Goal: Task Accomplishment & Management: Complete application form

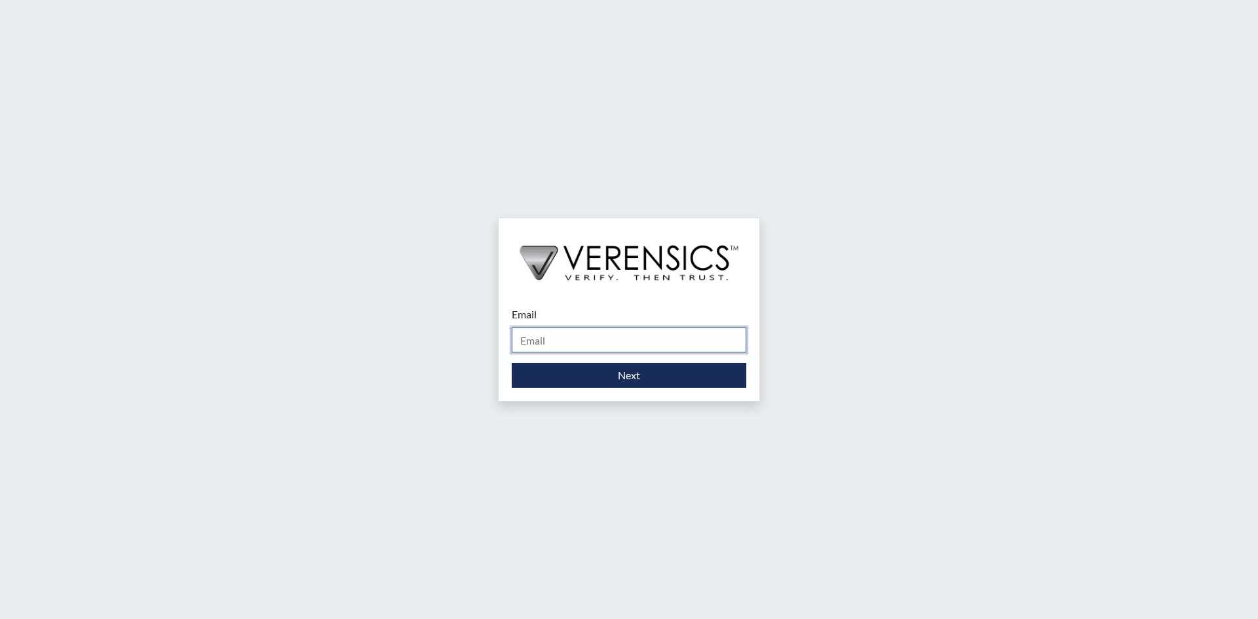
click at [549, 330] on input "Email" at bounding box center [629, 340] width 235 height 25
type input "[PERSON_NAME][EMAIL_ADDRESS][PERSON_NAME][DOMAIN_NAME]"
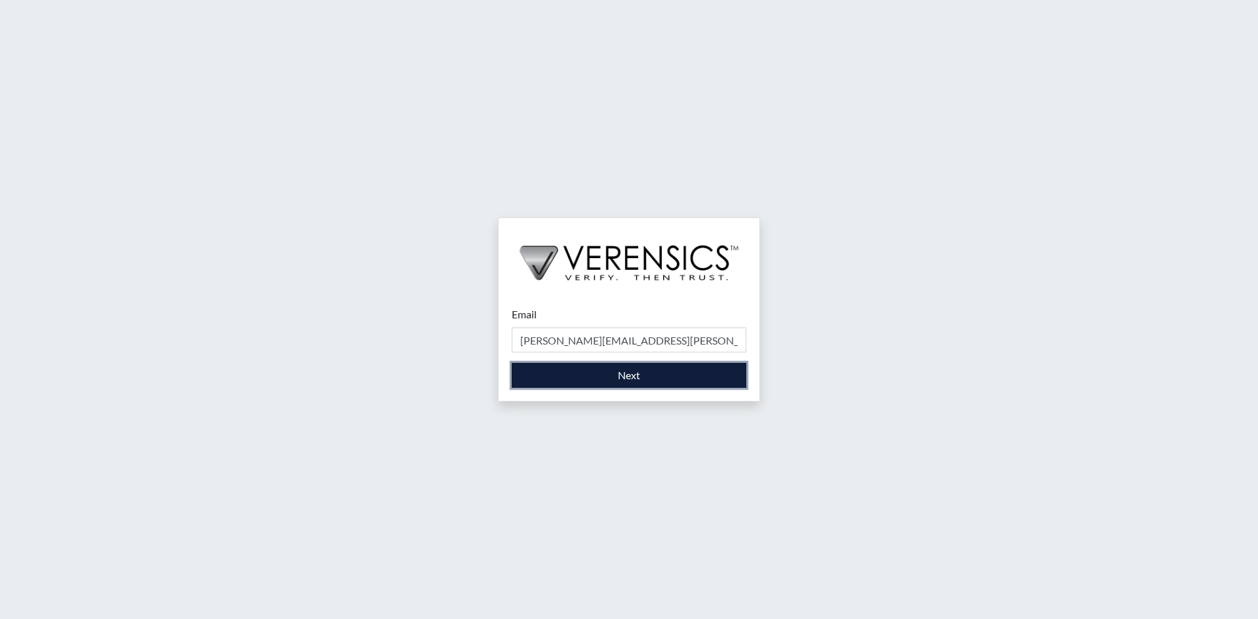
click at [604, 378] on button "Next" at bounding box center [629, 375] width 235 height 25
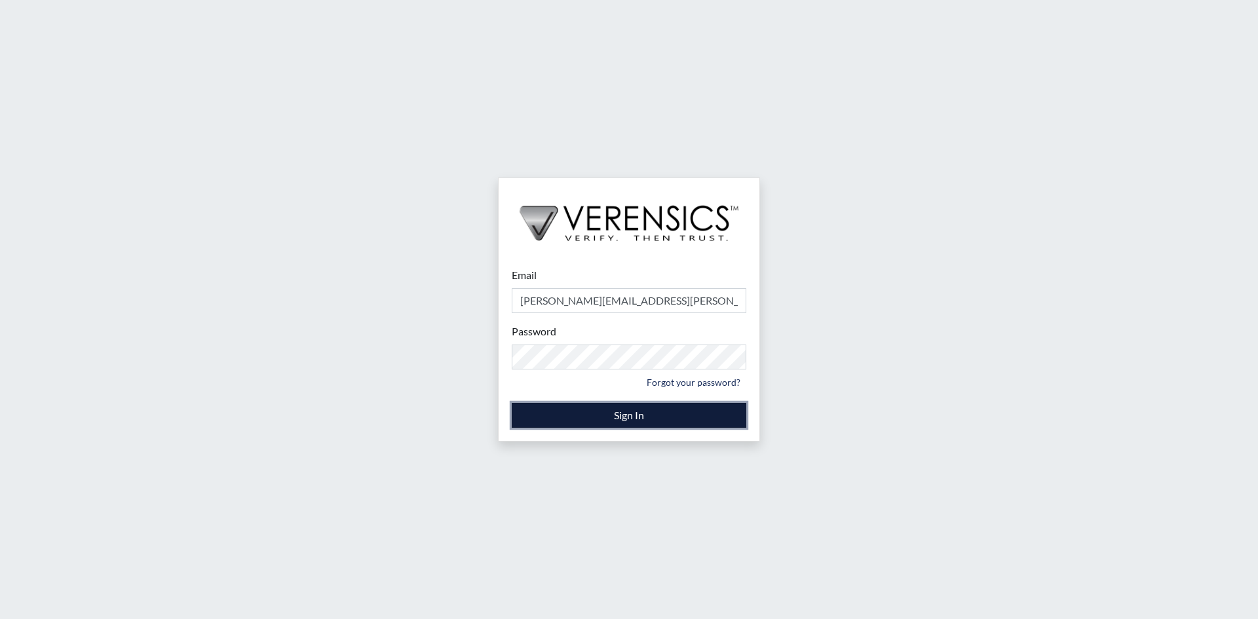
click at [620, 425] on button "Sign In" at bounding box center [629, 415] width 235 height 25
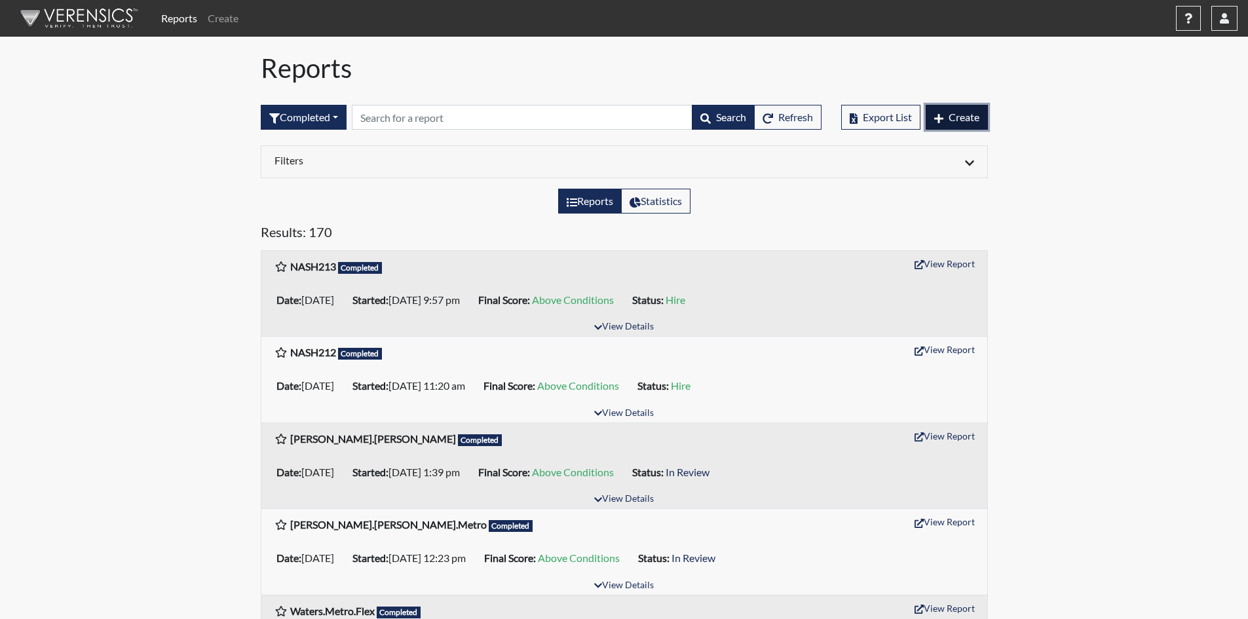
click at [935, 119] on icon "button" at bounding box center [939, 118] width 9 height 10
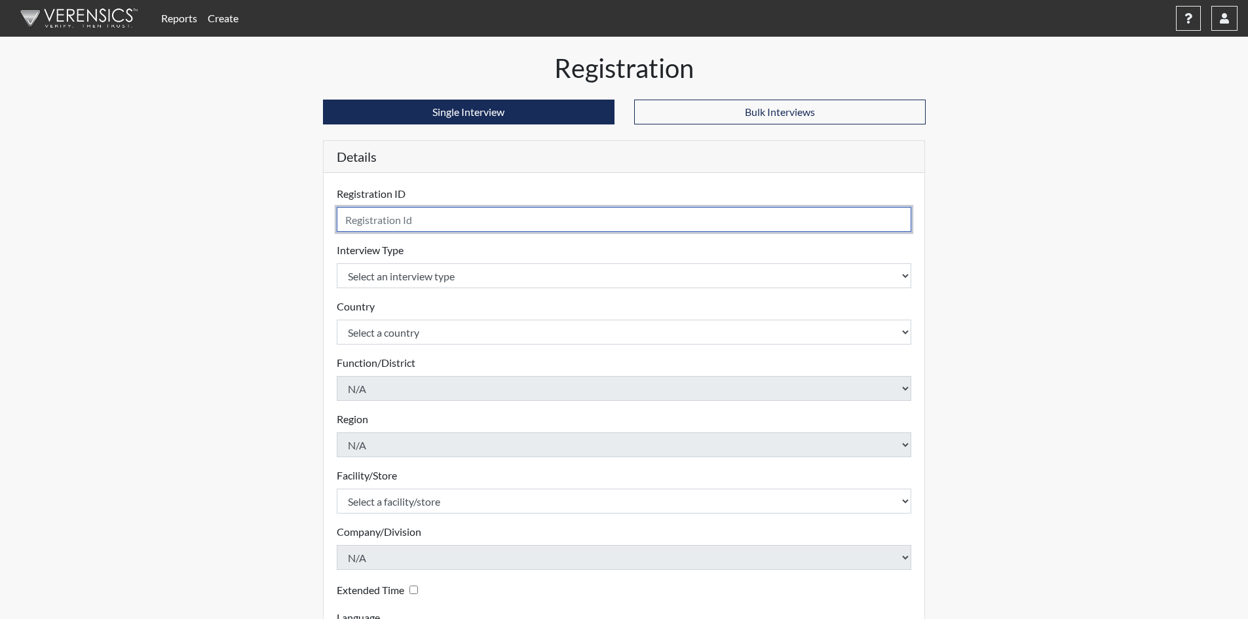
click at [526, 222] on input "text" at bounding box center [624, 219] width 575 height 25
type input "[PERSON_NAME]"
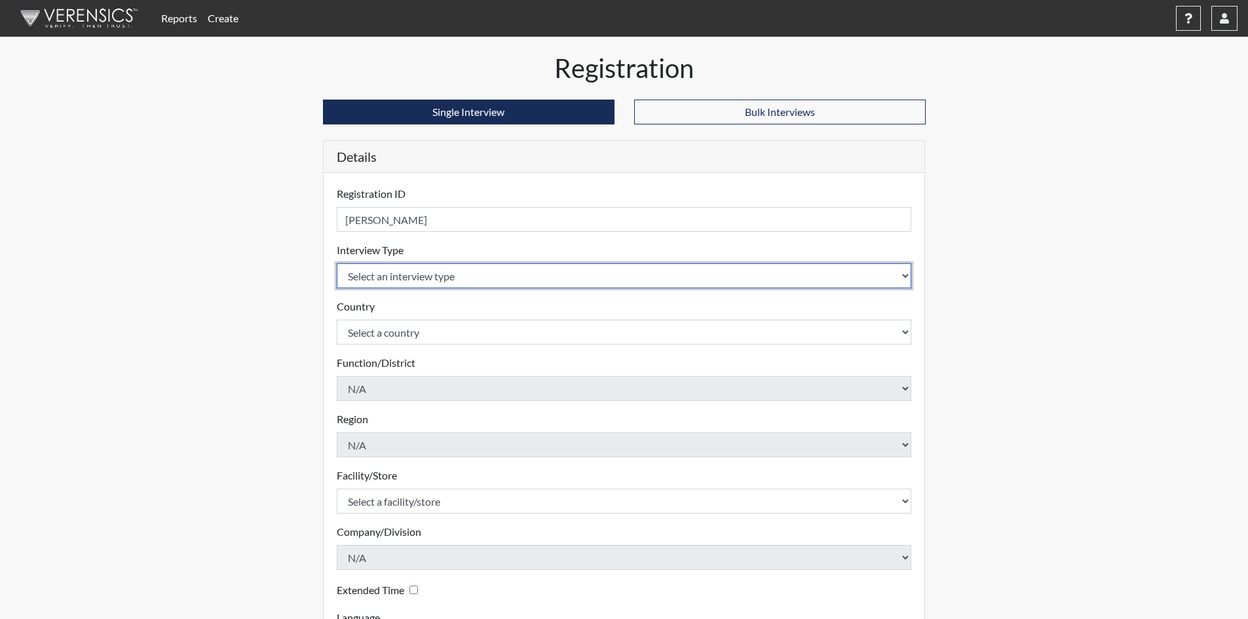
click at [482, 271] on select "Select an interview type Pre-Employment" at bounding box center [624, 275] width 575 height 25
select select "c2470aee-a530-11ea-a930-026c882af335"
click at [337, 263] on select "Select an interview type Pre-Employment" at bounding box center [624, 275] width 575 height 25
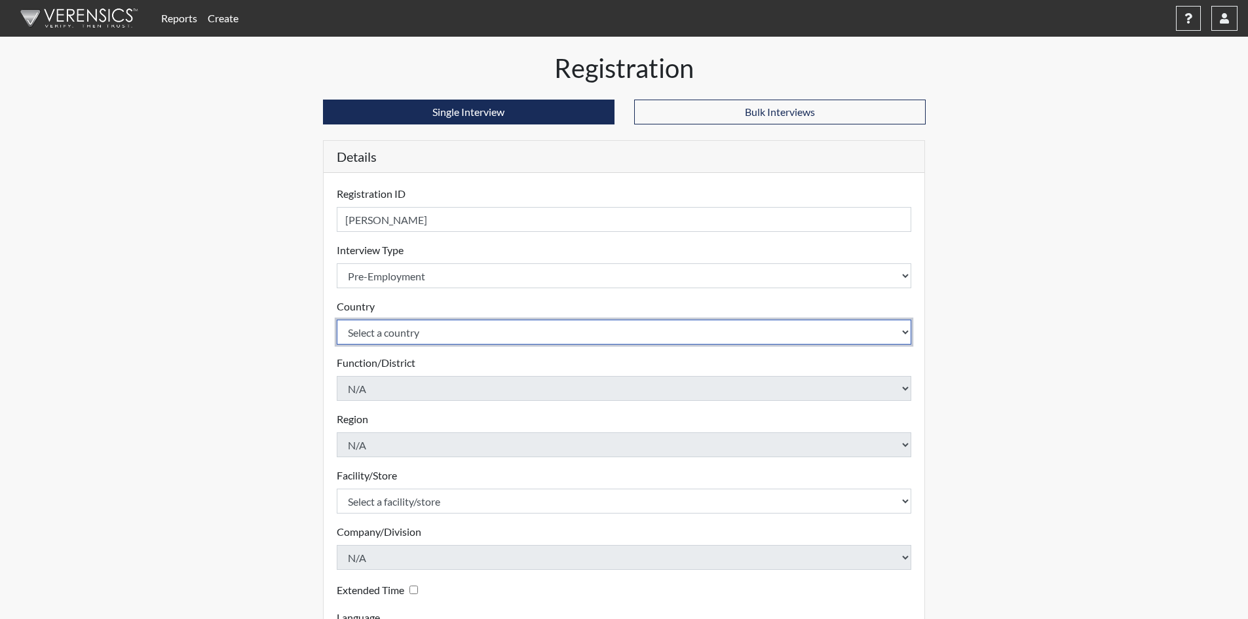
click at [419, 325] on select "Select a country [GEOGRAPHIC_DATA] [GEOGRAPHIC_DATA]" at bounding box center [624, 332] width 575 height 25
select select "united-states-of-[GEOGRAPHIC_DATA]"
click at [337, 320] on select "Select a country [GEOGRAPHIC_DATA] [GEOGRAPHIC_DATA]" at bounding box center [624, 332] width 575 height 25
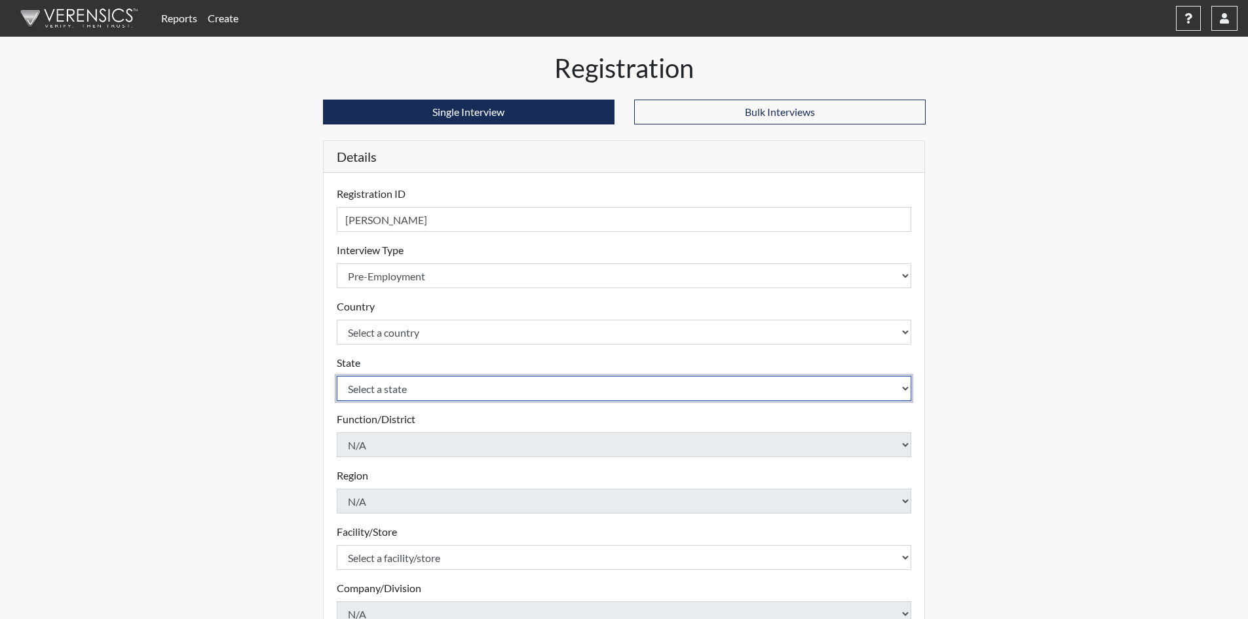
click at [412, 399] on select "Select a state [US_STATE] [US_STATE] [US_STATE] [US_STATE] [US_STATE] [US_STATE…" at bounding box center [624, 388] width 575 height 25
select select "TN"
click at [337, 376] on select "Select a state [US_STATE] [US_STATE] [US_STATE] [US_STATE] [US_STATE] [US_STATE…" at bounding box center [624, 388] width 575 height 25
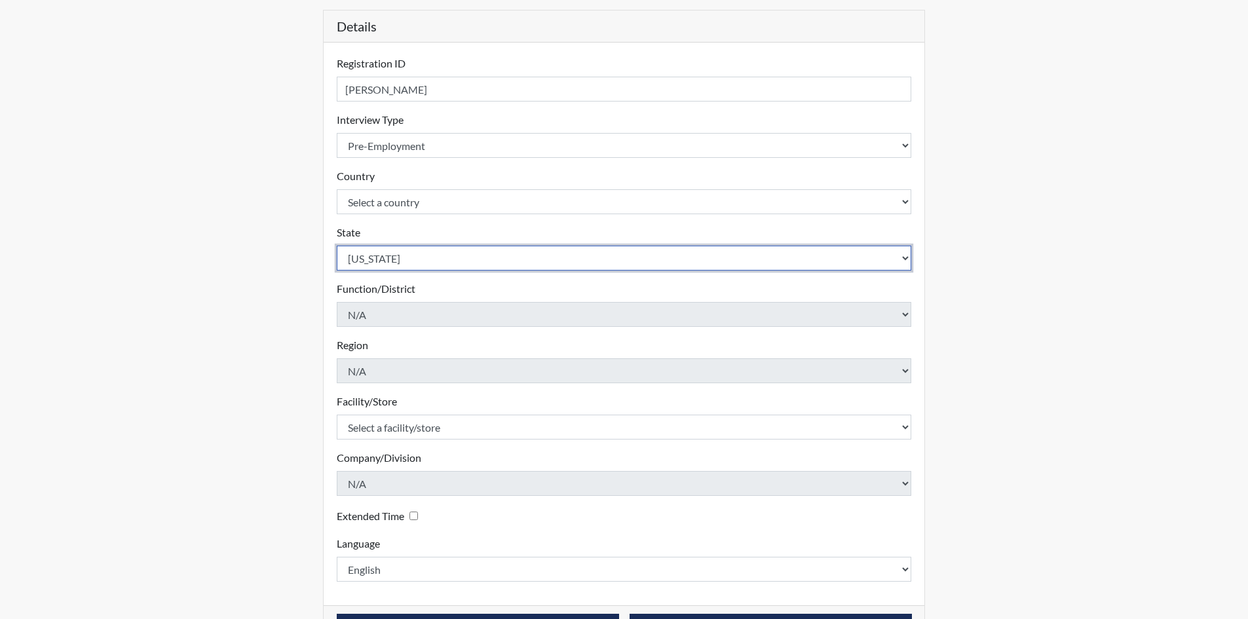
scroll to position [131, 0]
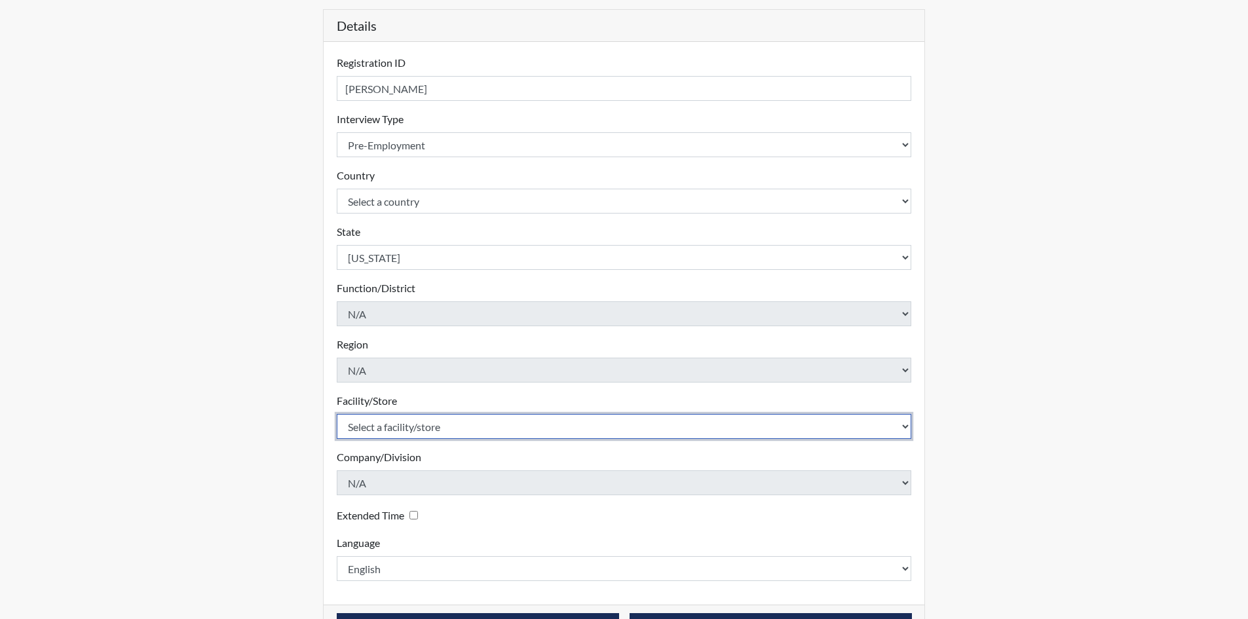
click at [505, 435] on select "Select a facility/store [GEOGRAPHIC_DATA], [US_STATE]" at bounding box center [624, 426] width 575 height 25
select select "385b4b82-229f-4b06-9c0e-42d50b3fc428"
click at [337, 414] on select "Select a facility/store [GEOGRAPHIC_DATA], [US_STATE]" at bounding box center [624, 426] width 575 height 25
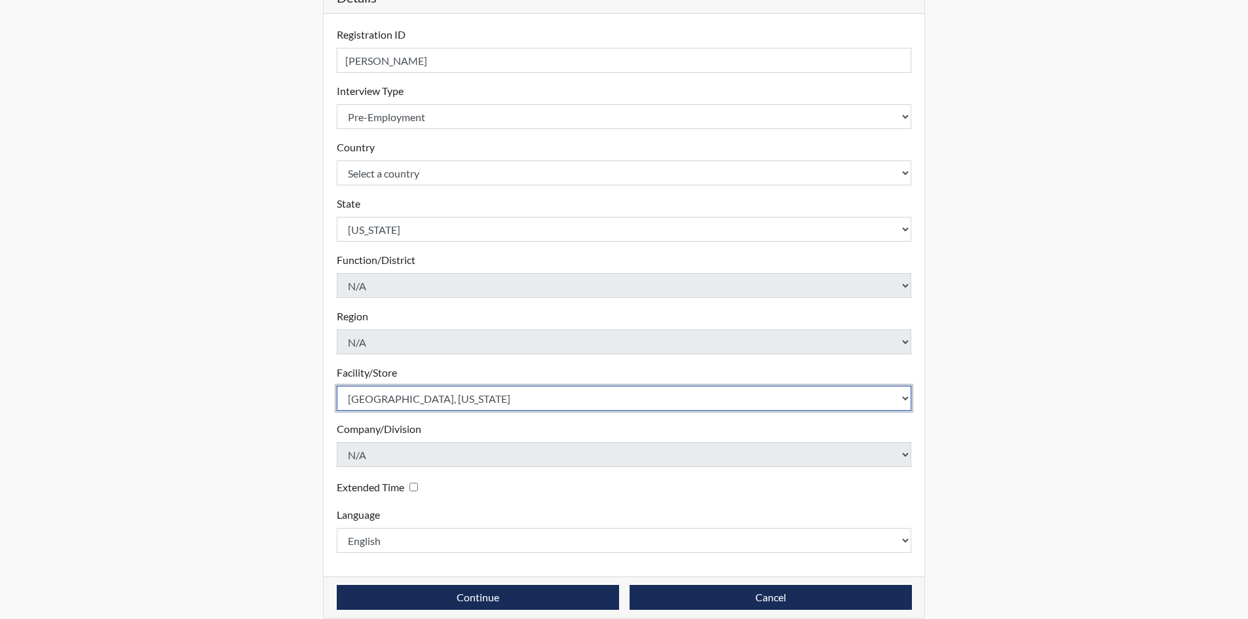
scroll to position [174, 0]
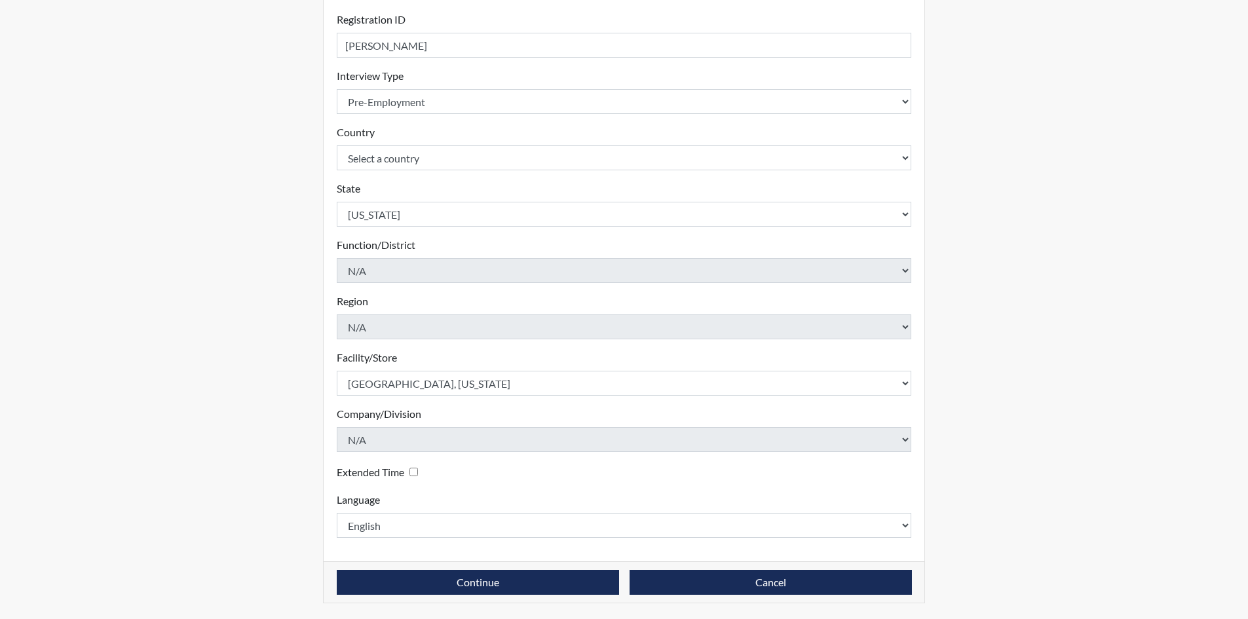
click at [416, 468] on input "Extended Time" at bounding box center [414, 472] width 9 height 9
checkbox input "true"
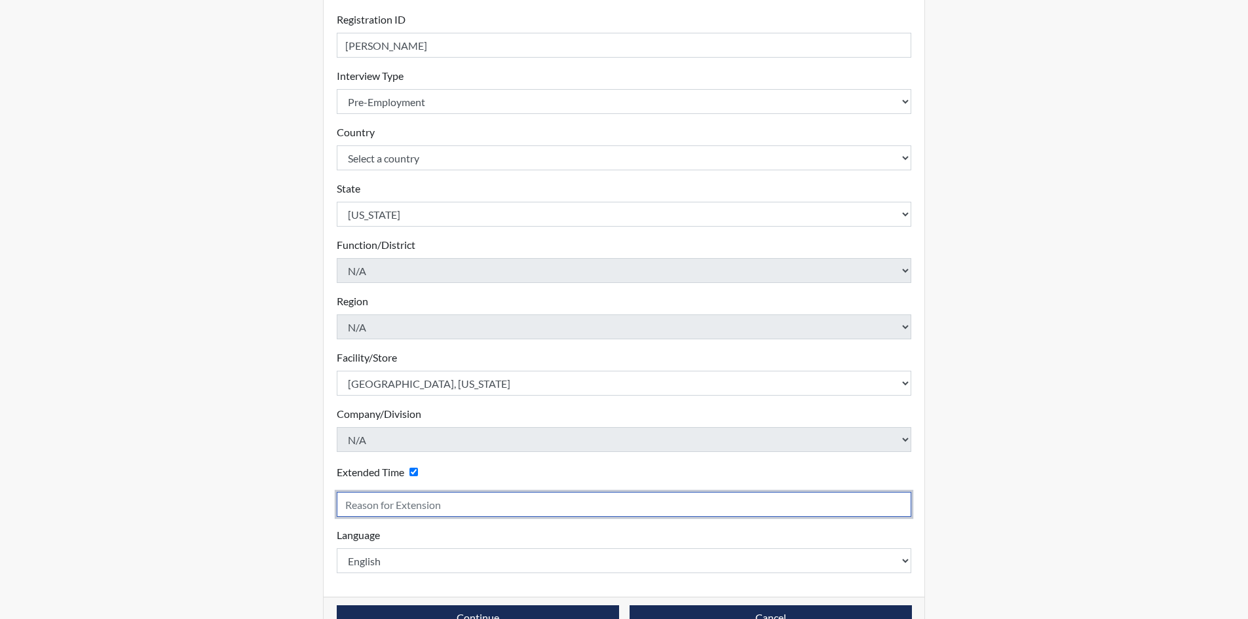
click at [417, 505] on input "text" at bounding box center [624, 504] width 575 height 25
type input "Goes to fast"
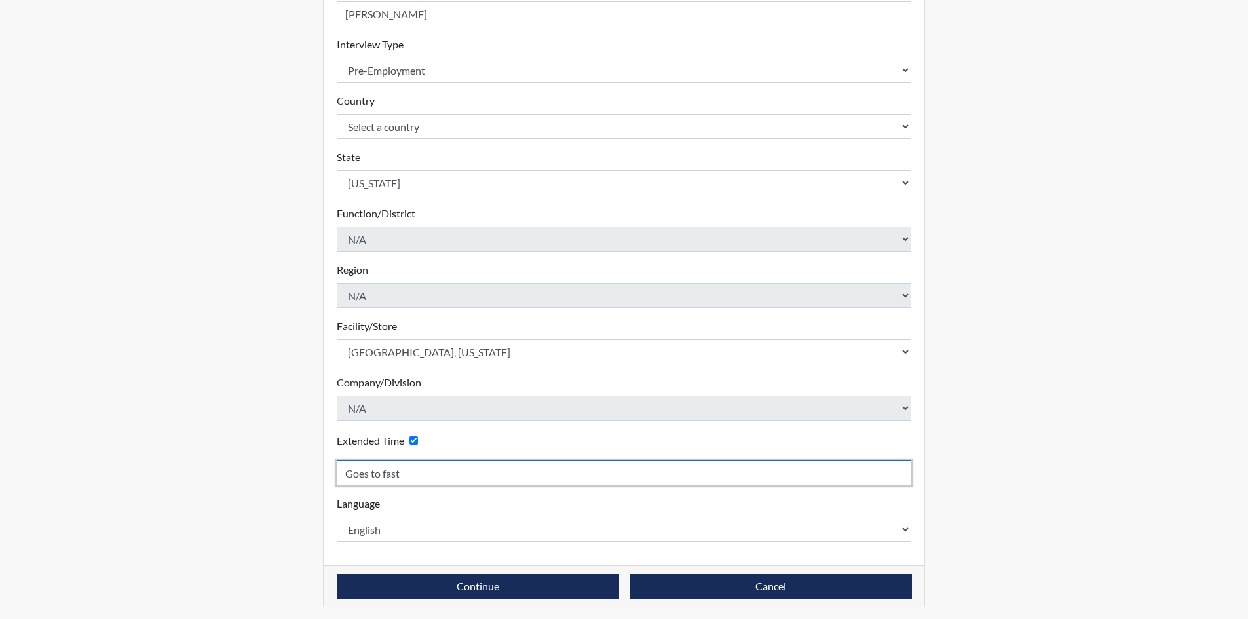
scroll to position [210, 0]
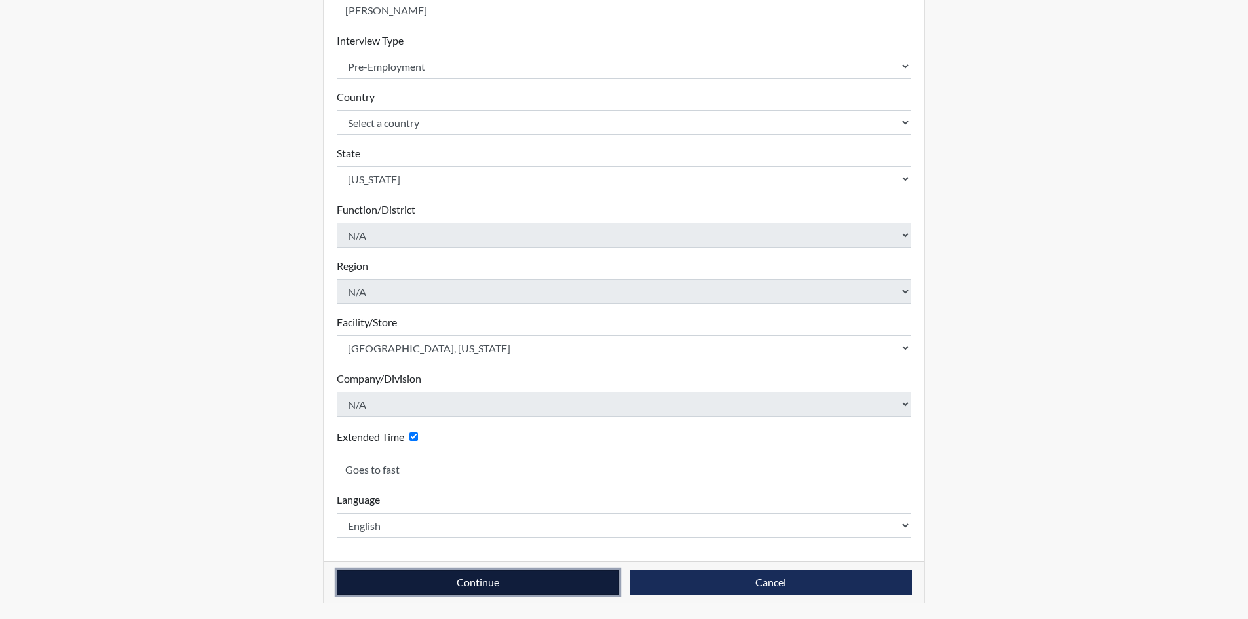
click at [509, 579] on button "Continue" at bounding box center [478, 582] width 282 height 25
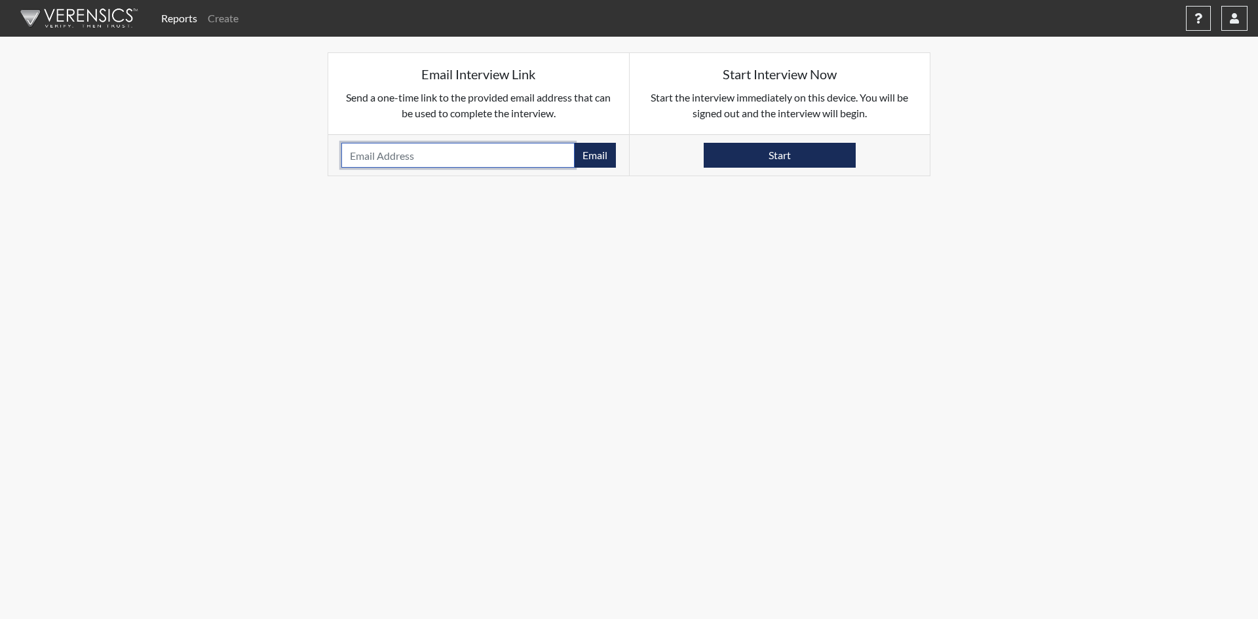
click at [435, 149] on input "email" at bounding box center [457, 155] width 233 height 25
click at [446, 153] on input "email" at bounding box center [457, 155] width 233 height 25
paste input "[EMAIL_ADDRESS][DOMAIN_NAME]"
type input "[EMAIL_ADDRESS][DOMAIN_NAME]"
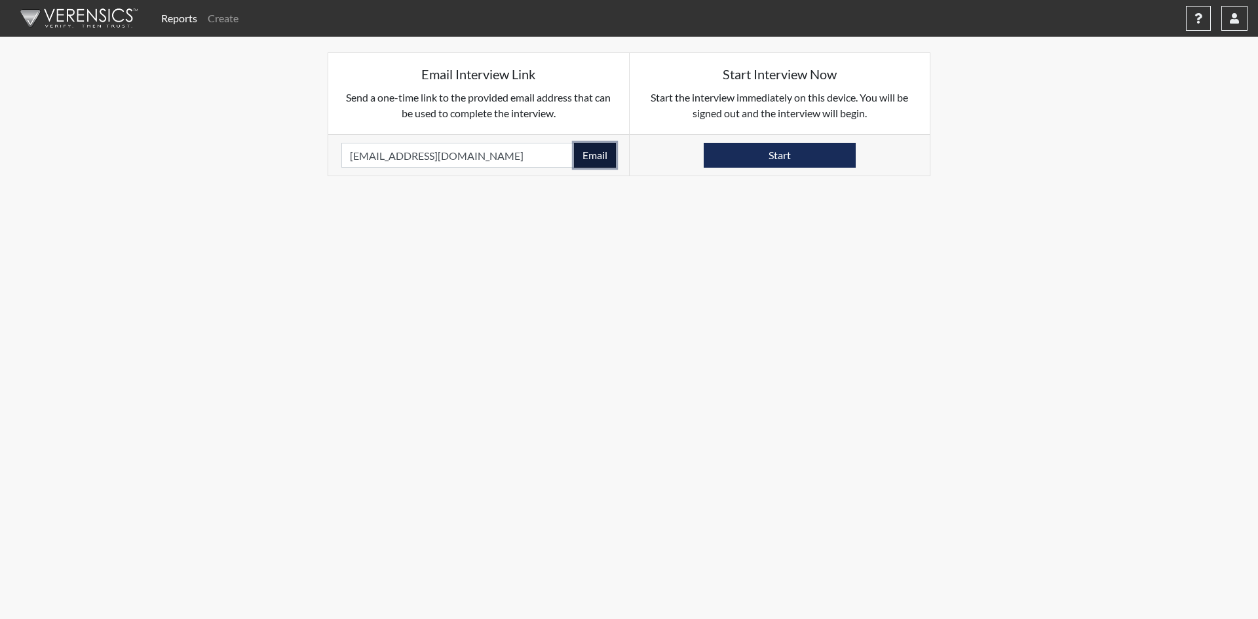
click at [598, 154] on button "Email" at bounding box center [595, 155] width 42 height 25
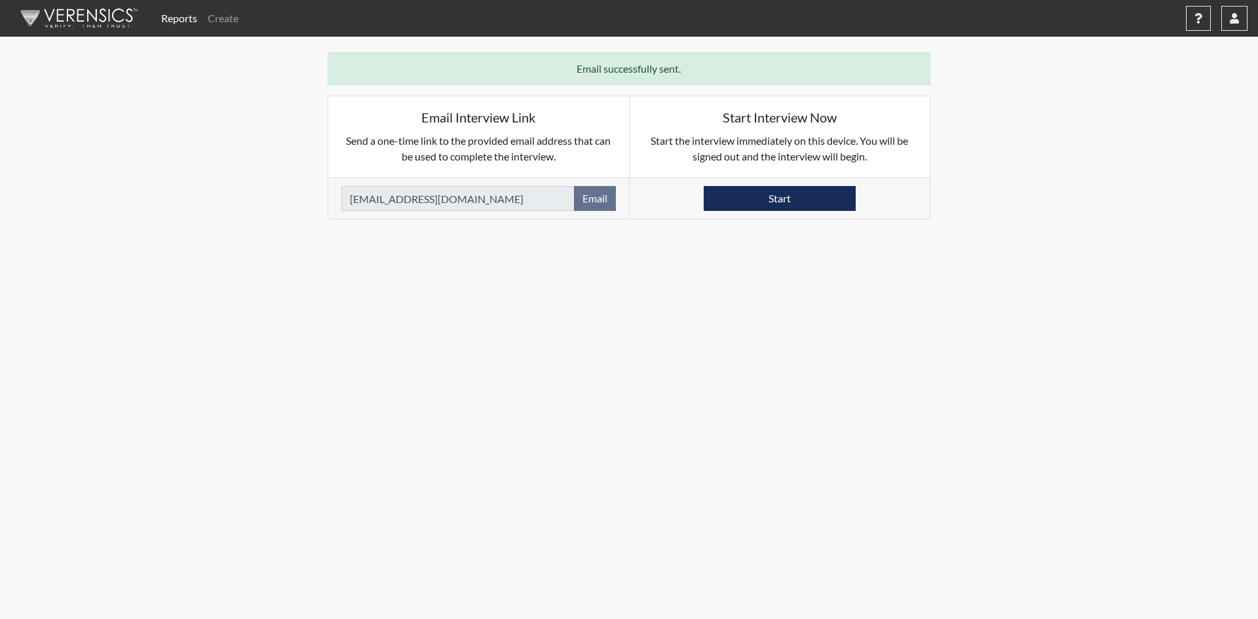
click at [195, 15] on link "Reports" at bounding box center [179, 18] width 47 height 26
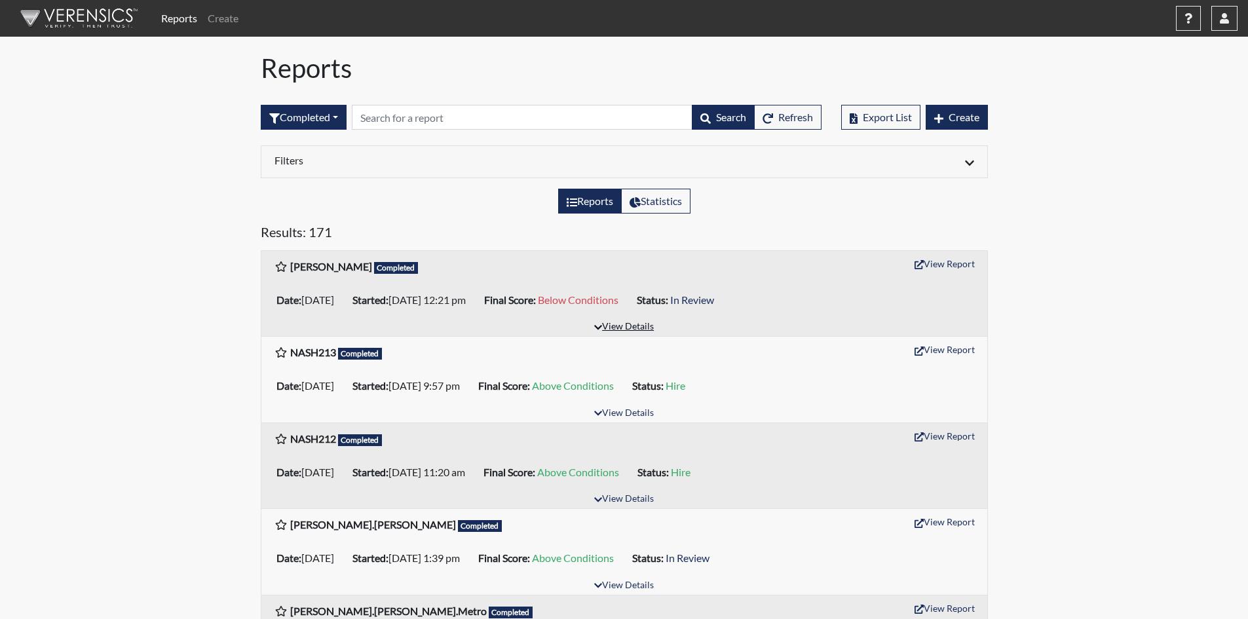
click at [616, 319] on button "View Details" at bounding box center [624, 328] width 71 height 18
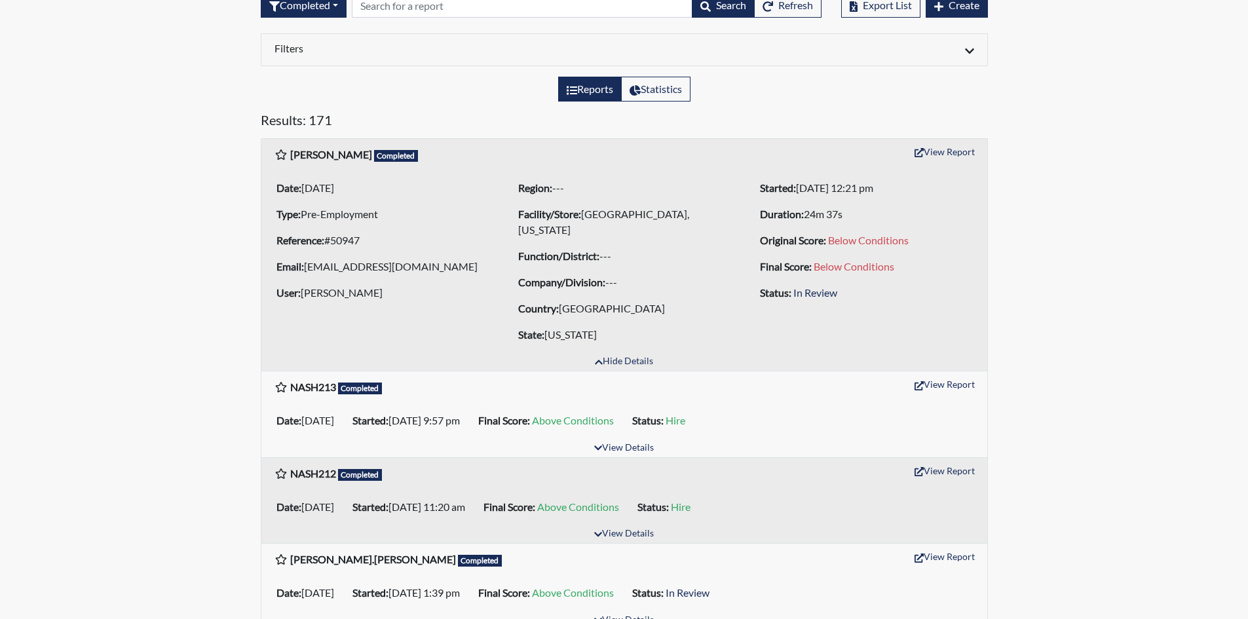
scroll to position [197, 0]
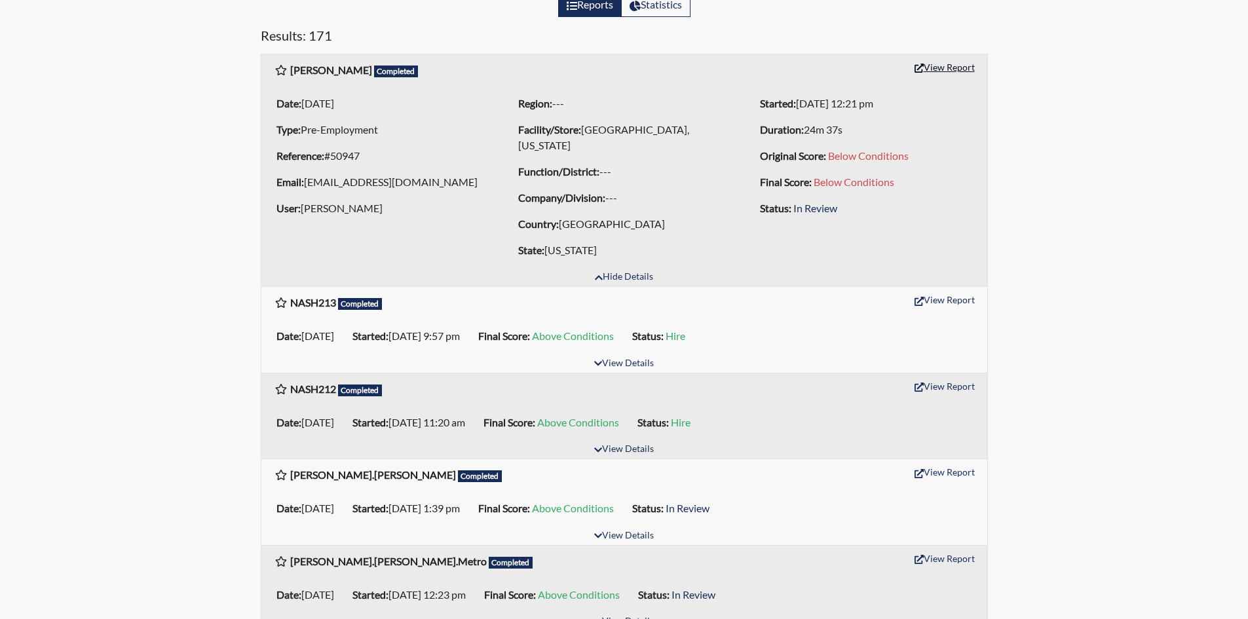
click at [932, 58] on button "View Report" at bounding box center [945, 67] width 72 height 20
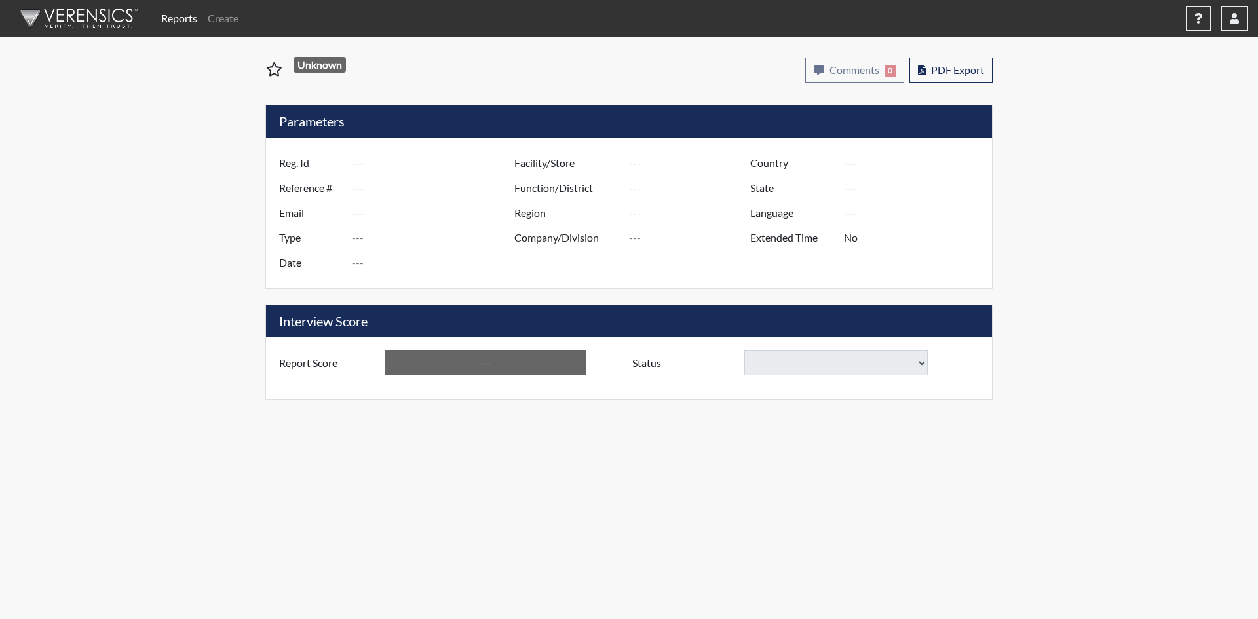
type input "[PERSON_NAME]"
type input "50947"
type input "[EMAIL_ADDRESS][DOMAIN_NAME]"
type input "Pre-Employment"
type input "Aug 26, 2025"
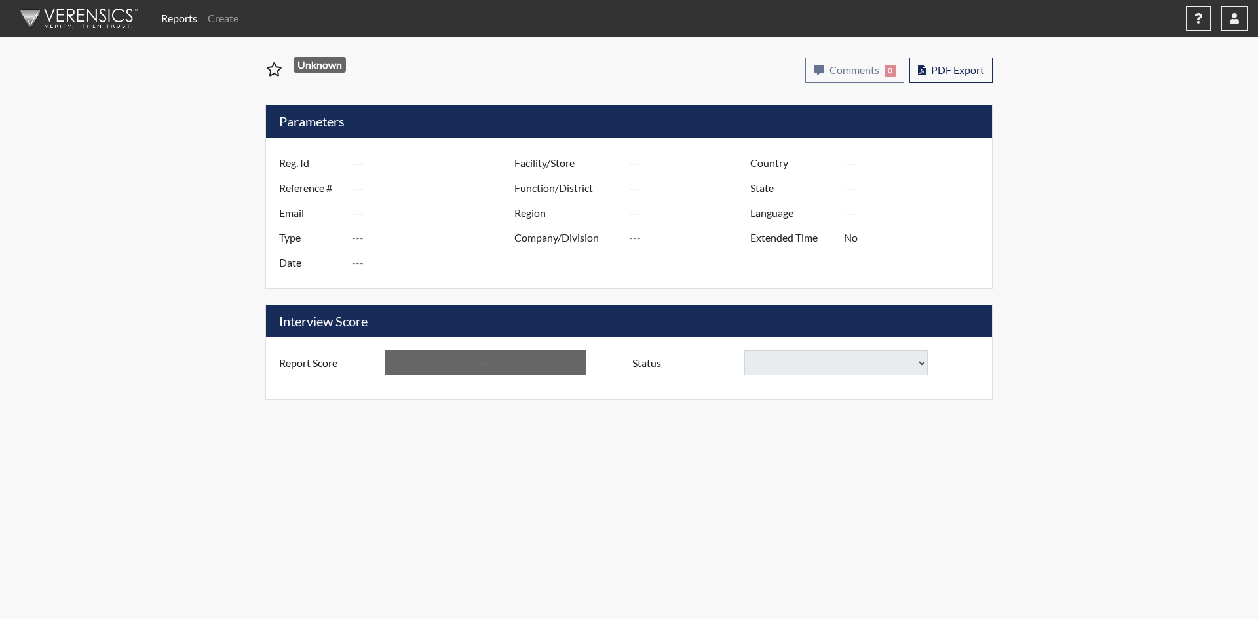
type input "[GEOGRAPHIC_DATA], [US_STATE]"
type input "[GEOGRAPHIC_DATA]"
type input "[US_STATE]"
type input "English"
type input "Yes"
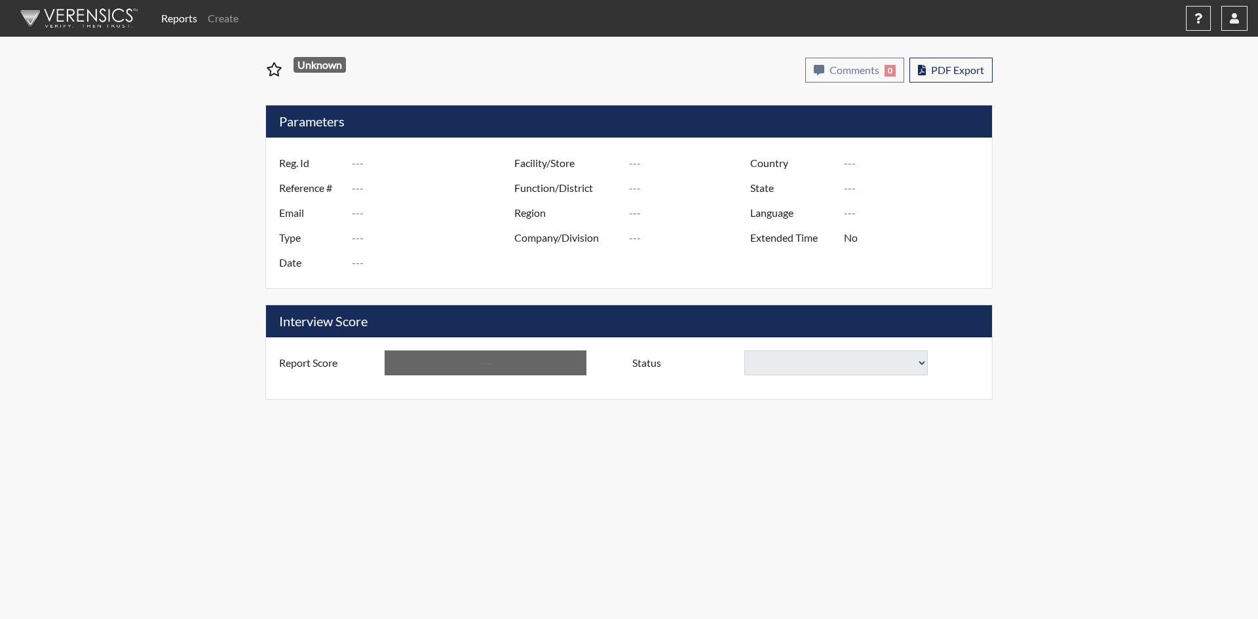
type input "Below Conditions"
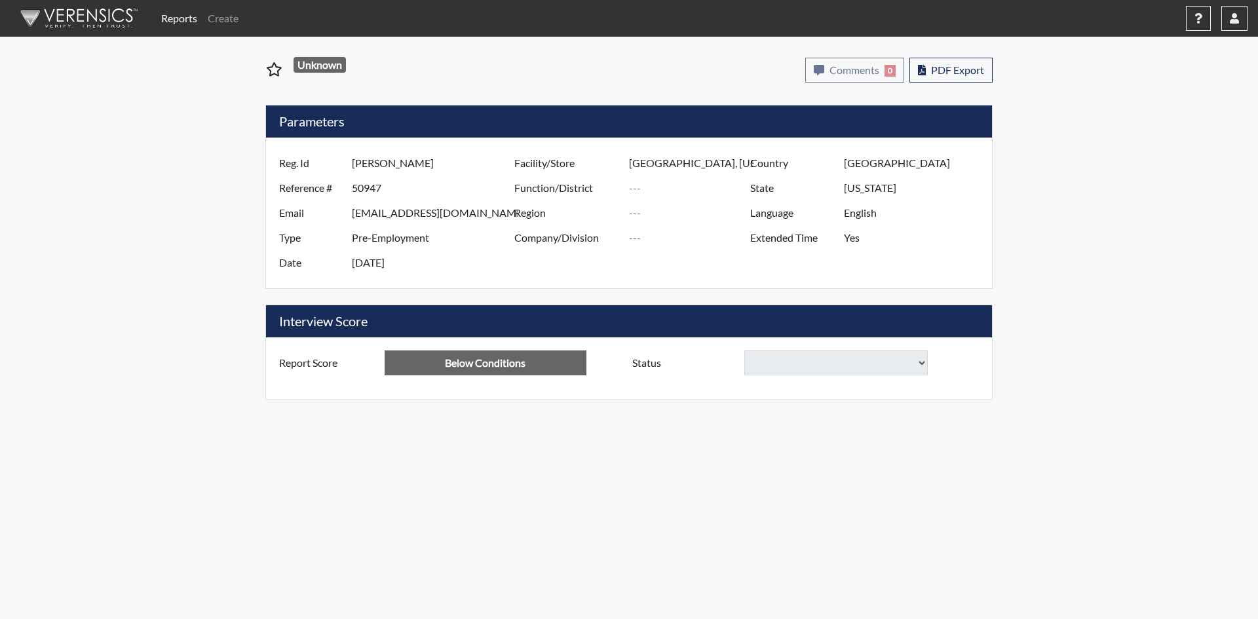
select select
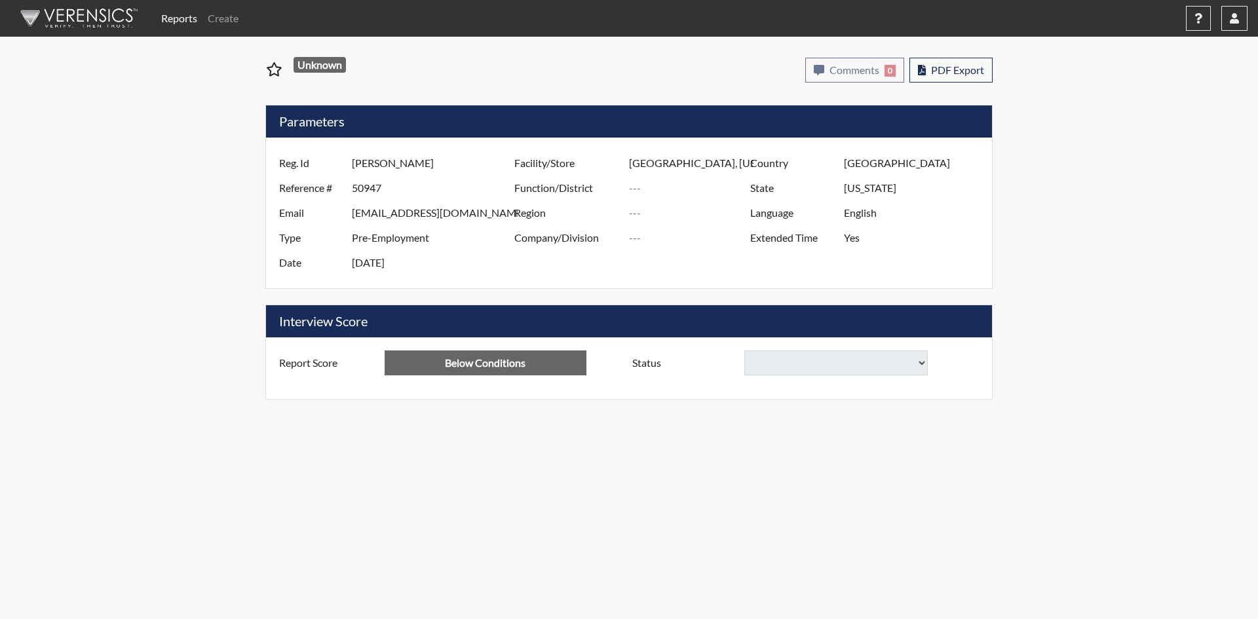
select select
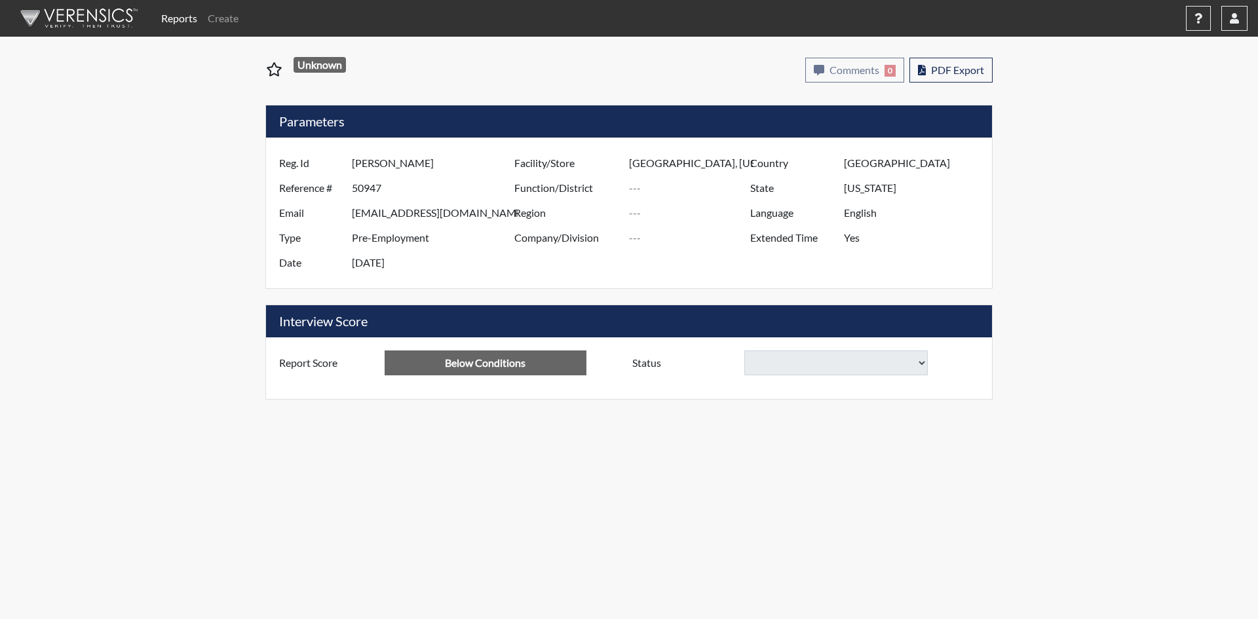
select select
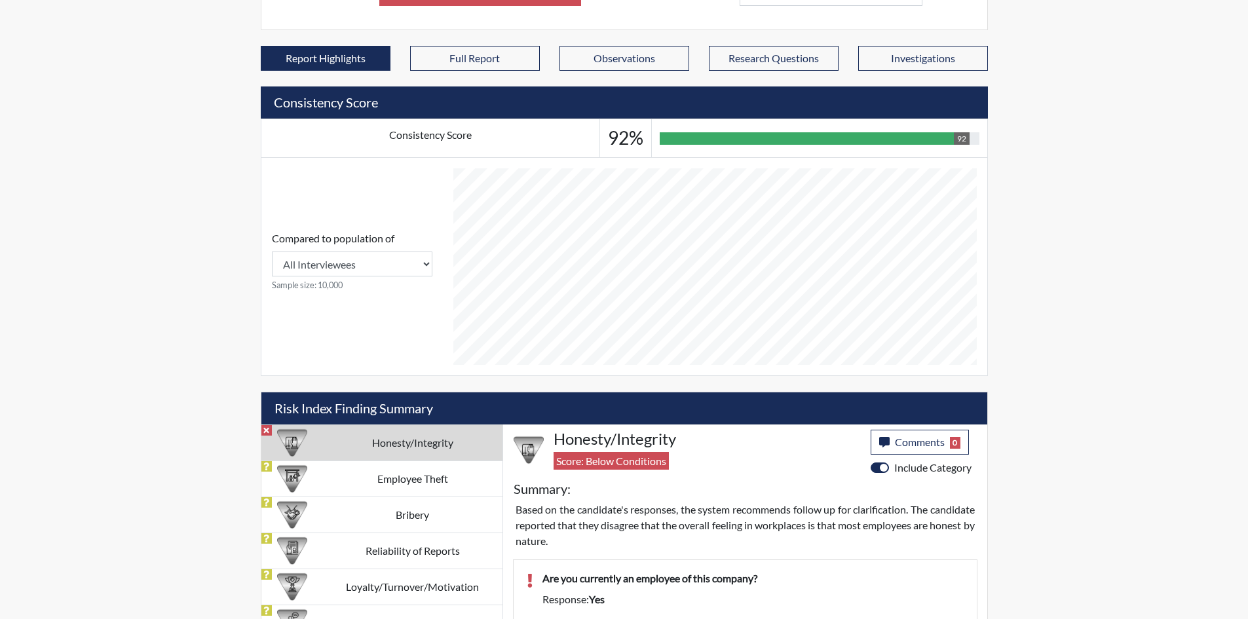
scroll to position [524, 0]
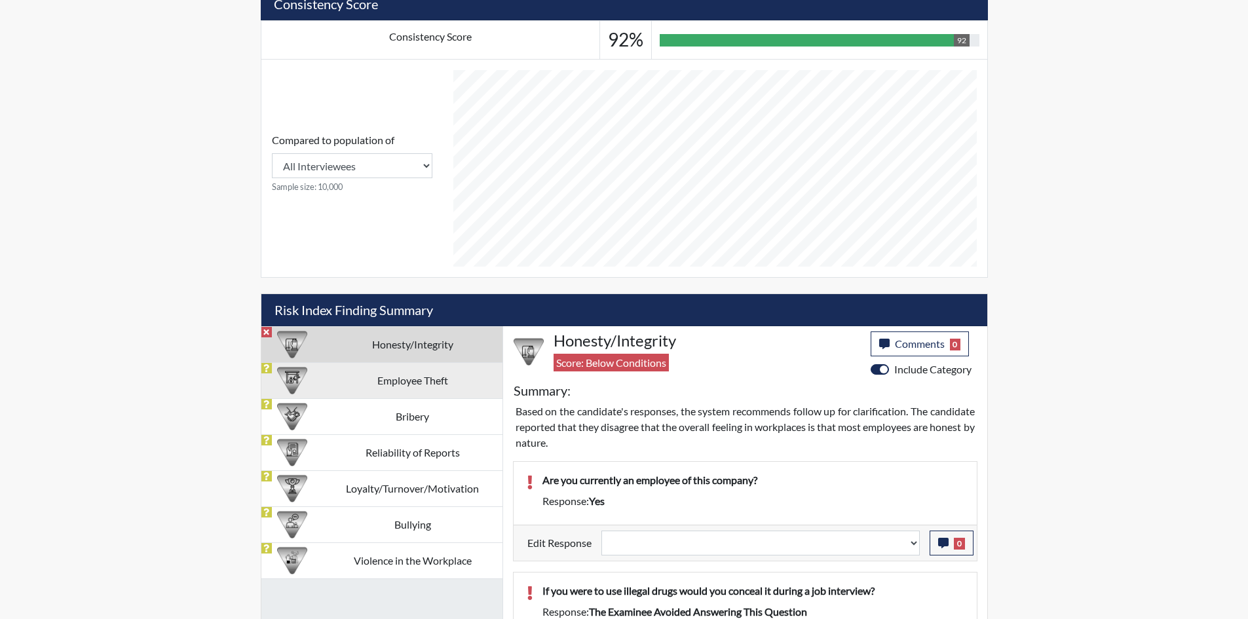
click at [424, 381] on td "Employee Theft" at bounding box center [413, 380] width 180 height 36
select select
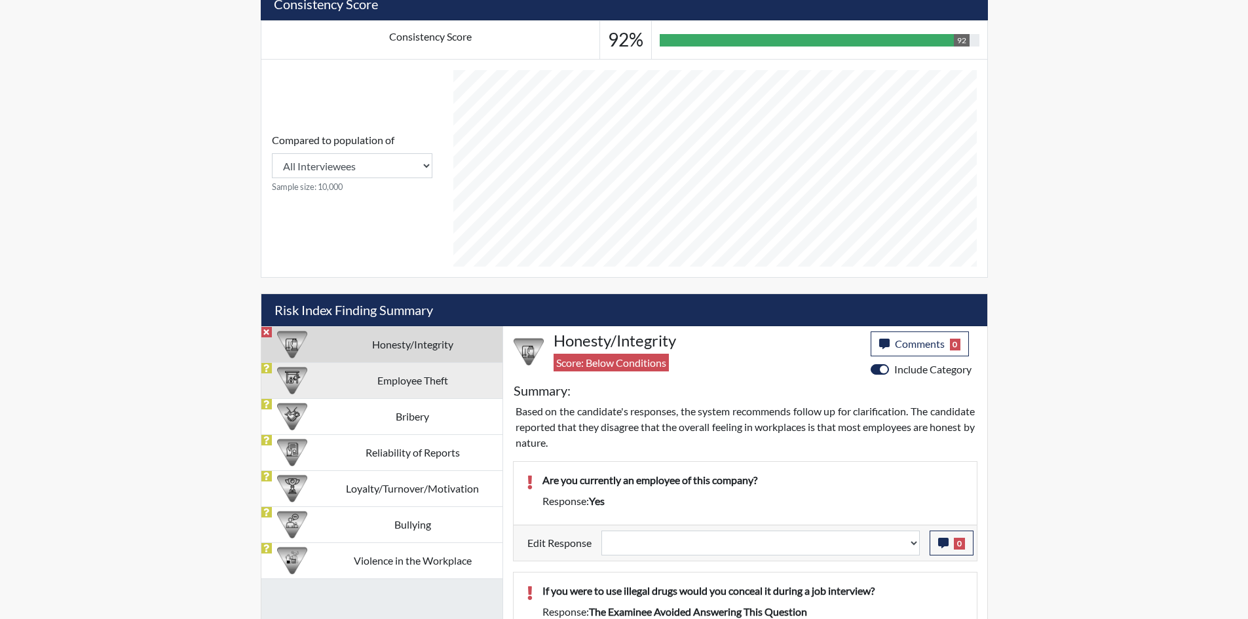
select select
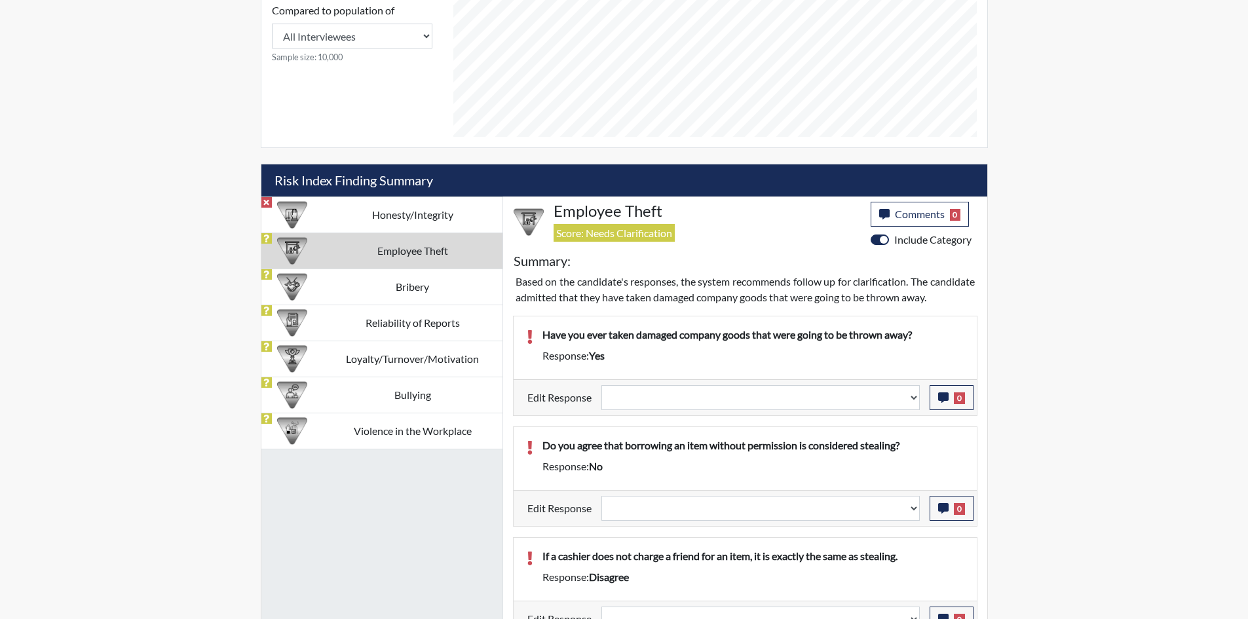
scroll to position [655, 0]
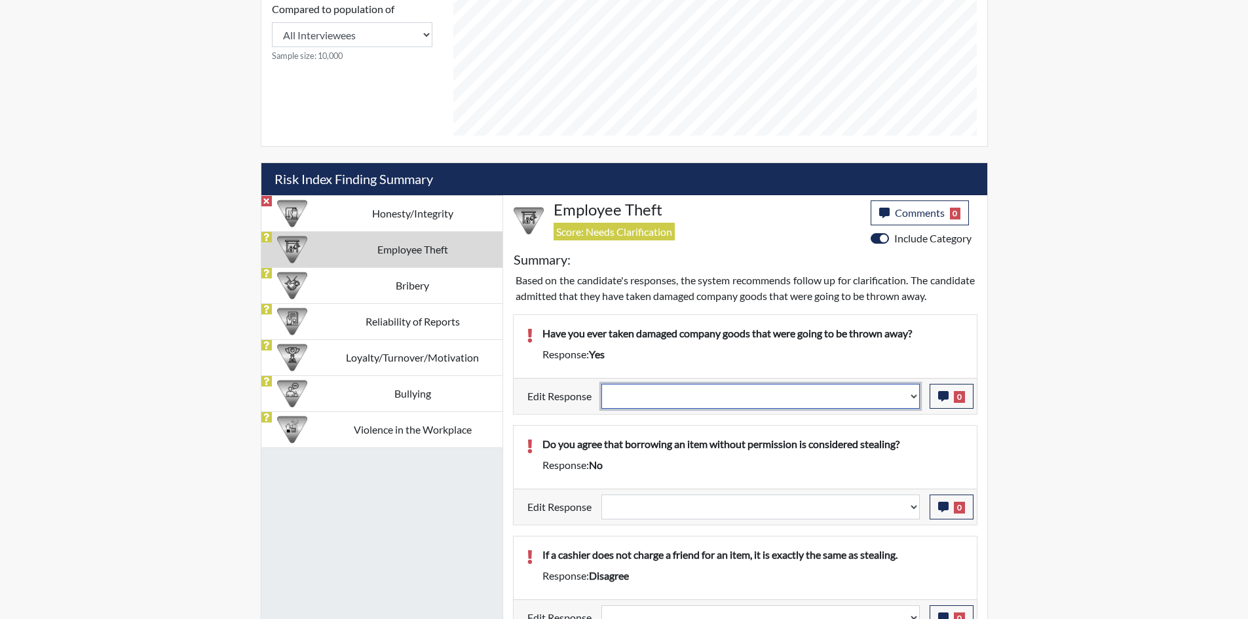
click at [859, 402] on select "Question is not relevant. Results will be updated. Reasonable explanation provi…" at bounding box center [761, 396] width 319 height 25
select select "reasonable-explanation-provided"
click at [602, 399] on select "Question is not relevant. Results will be updated. Reasonable explanation provi…" at bounding box center [761, 396] width 319 height 25
select select
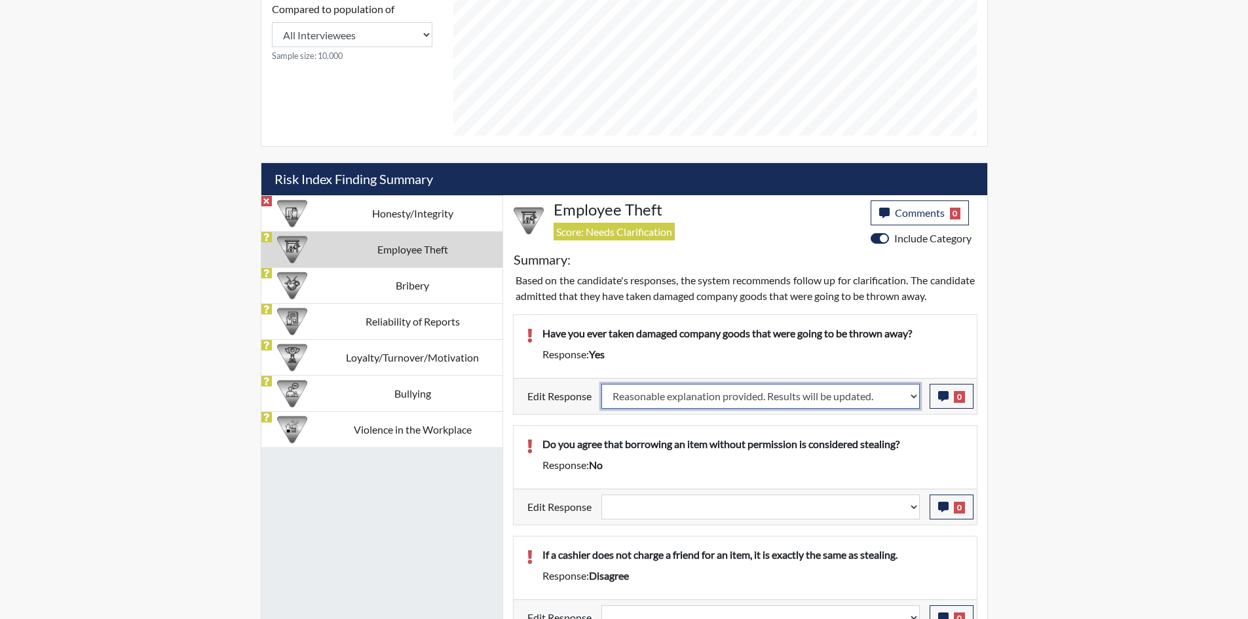
select select
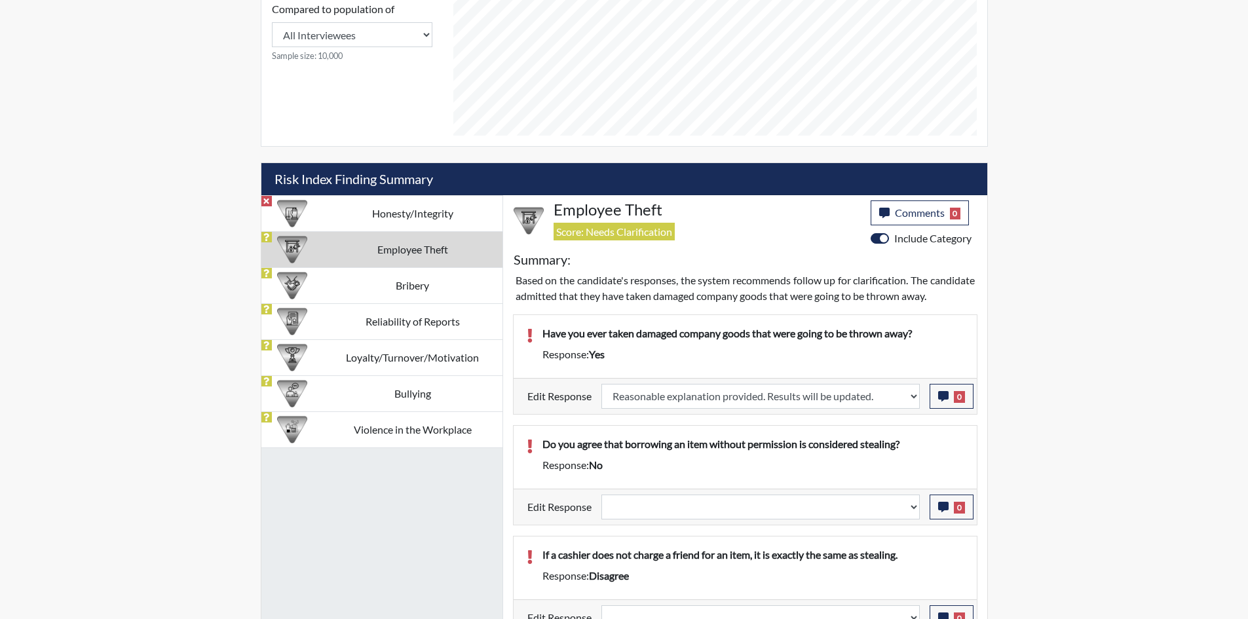
select select
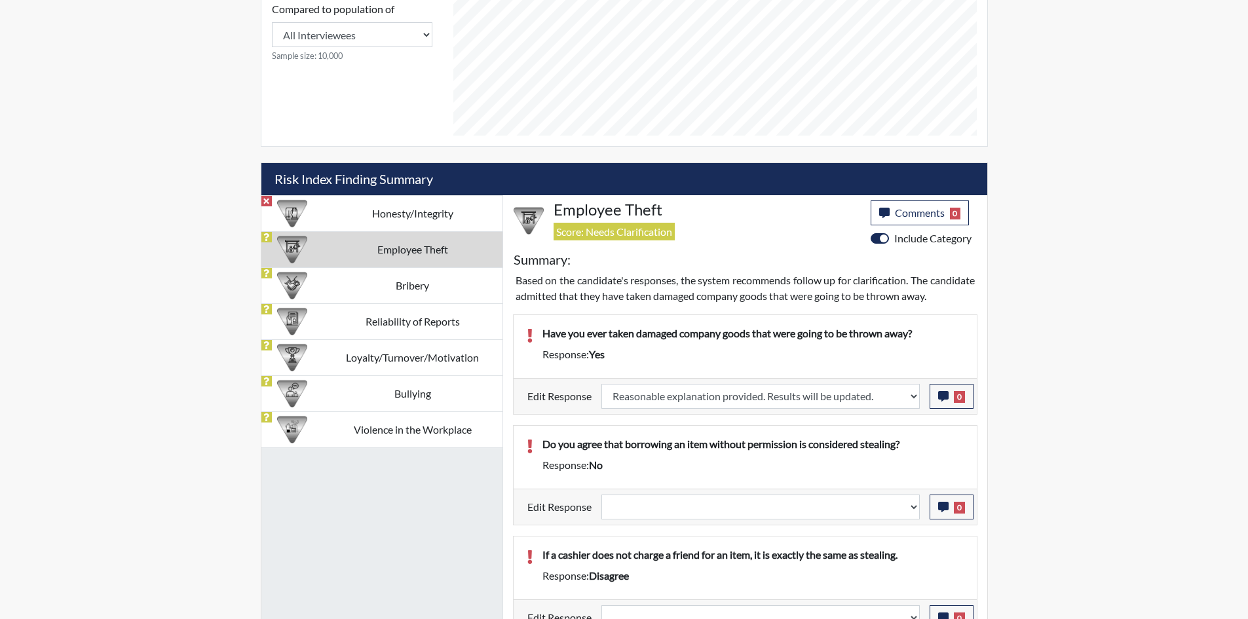
select select
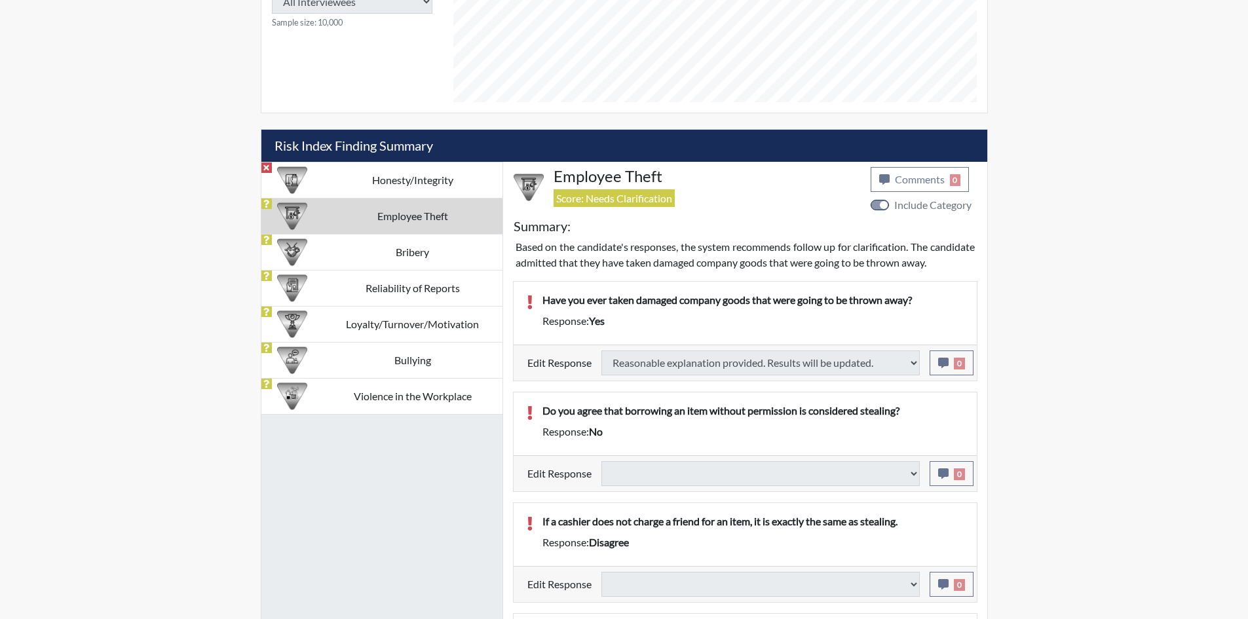
select select
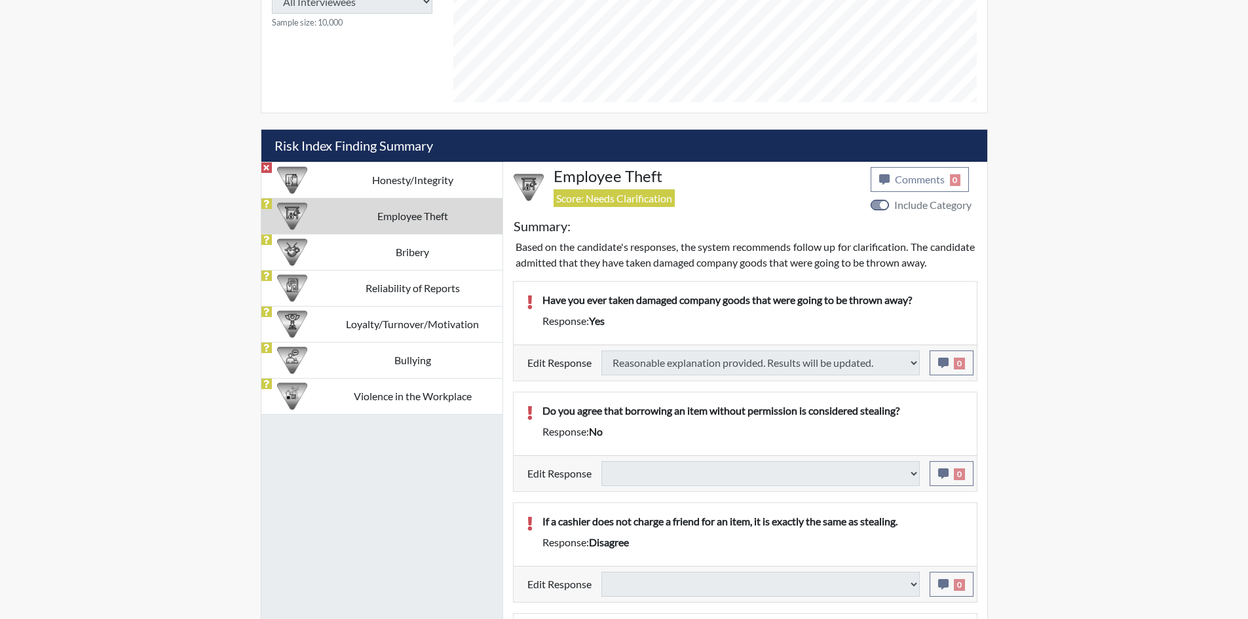
select select
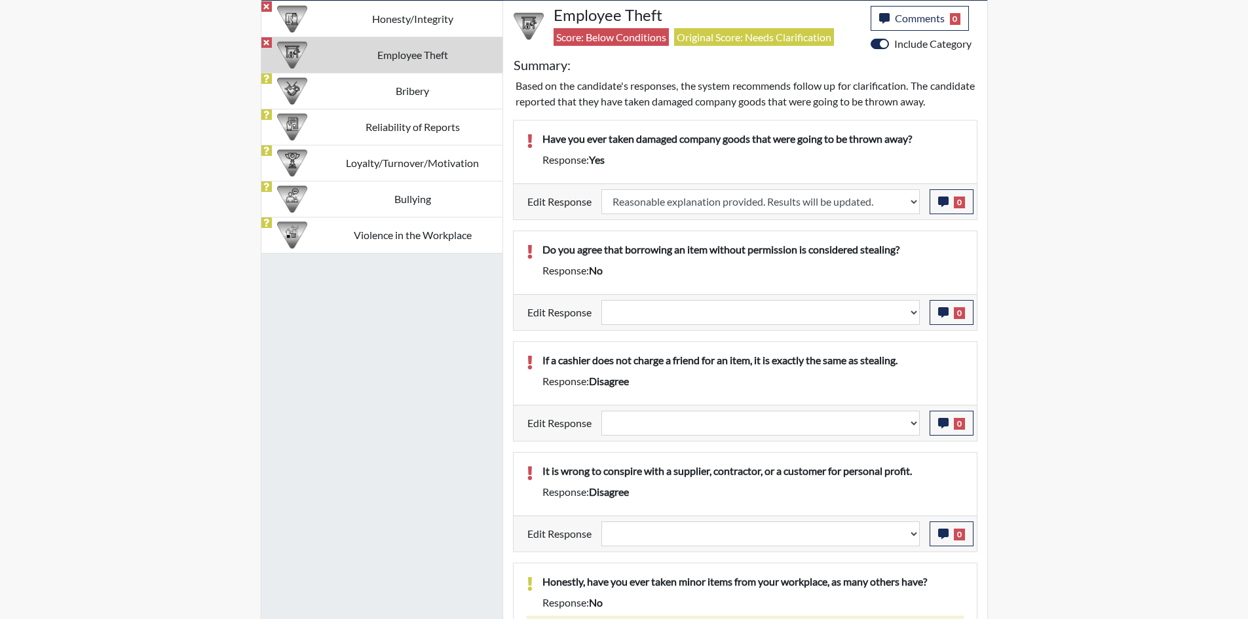
scroll to position [918, 0]
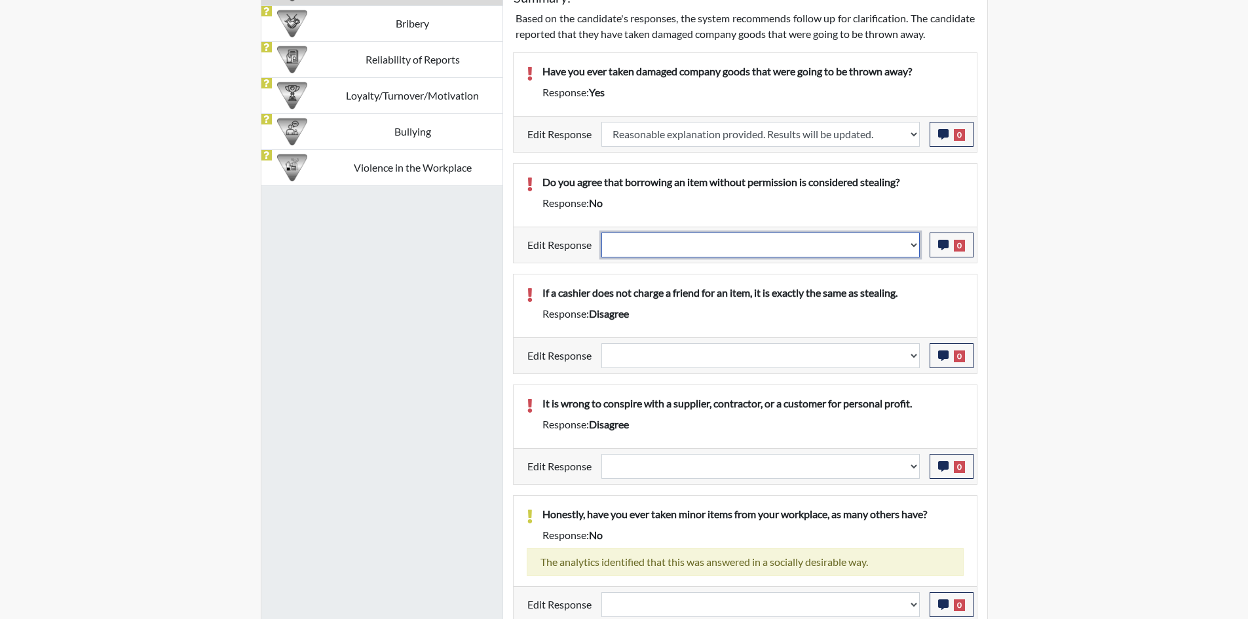
click at [755, 257] on select "Question is not relevant. Results will be updated. Reasonable explanation provi…" at bounding box center [761, 245] width 319 height 25
select select "reasonable-explanation-provided"
click at [602, 248] on select "Question is not relevant. Results will be updated. Reasonable explanation provi…" at bounding box center [761, 245] width 319 height 25
select select
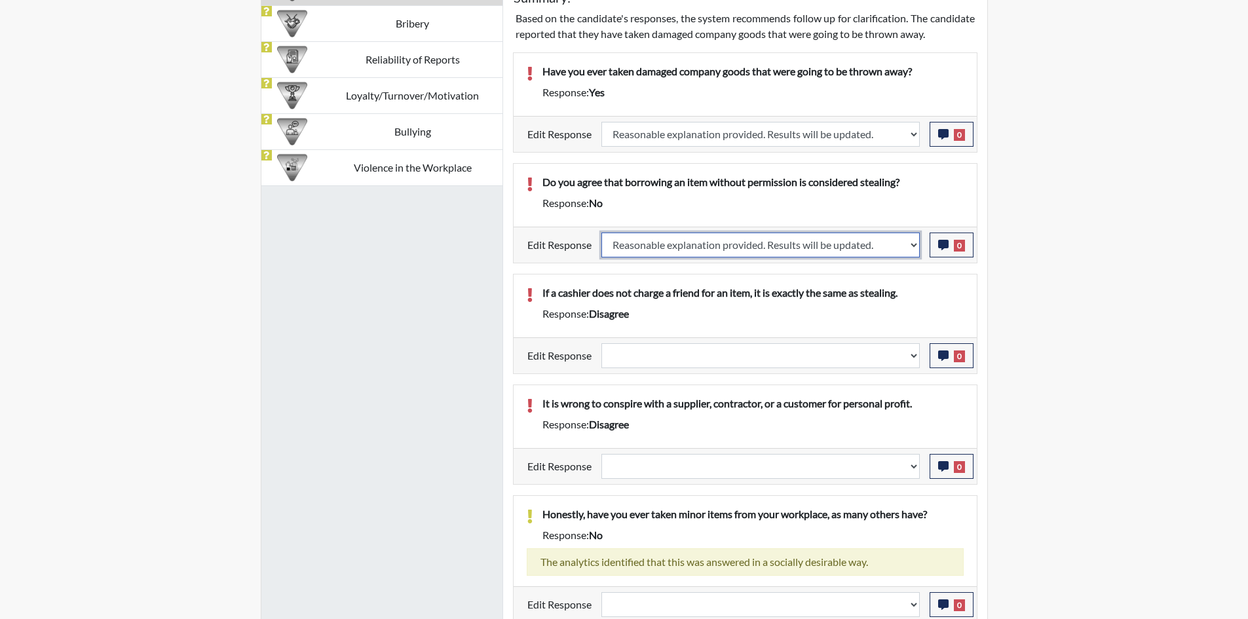
select select
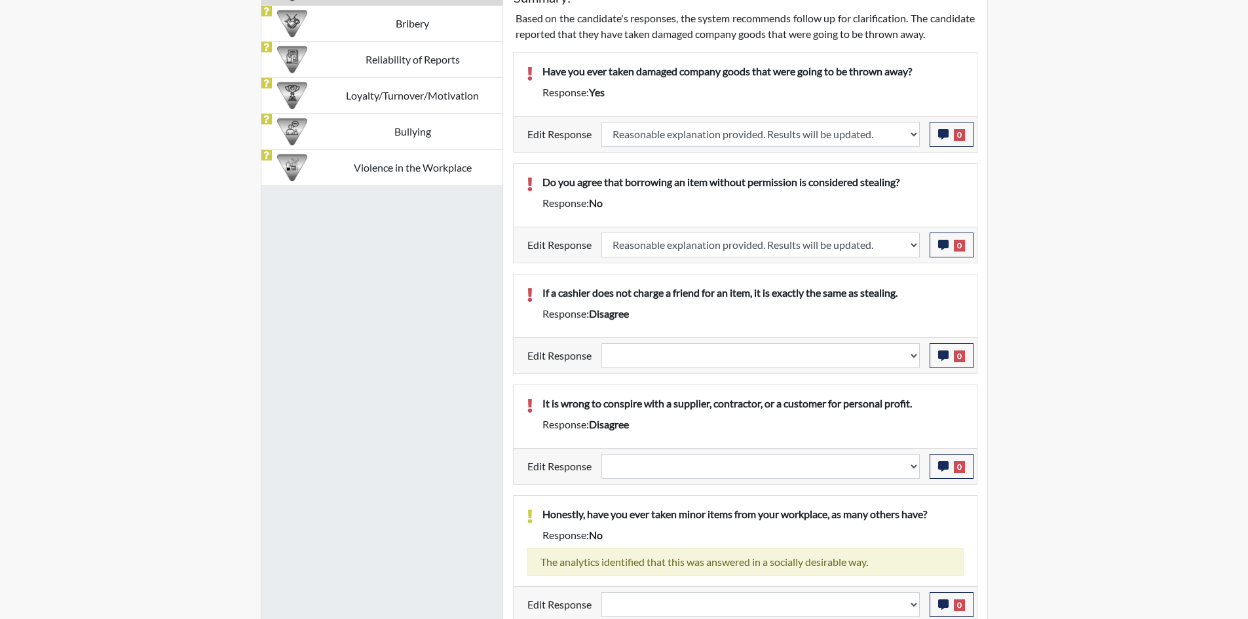
select select
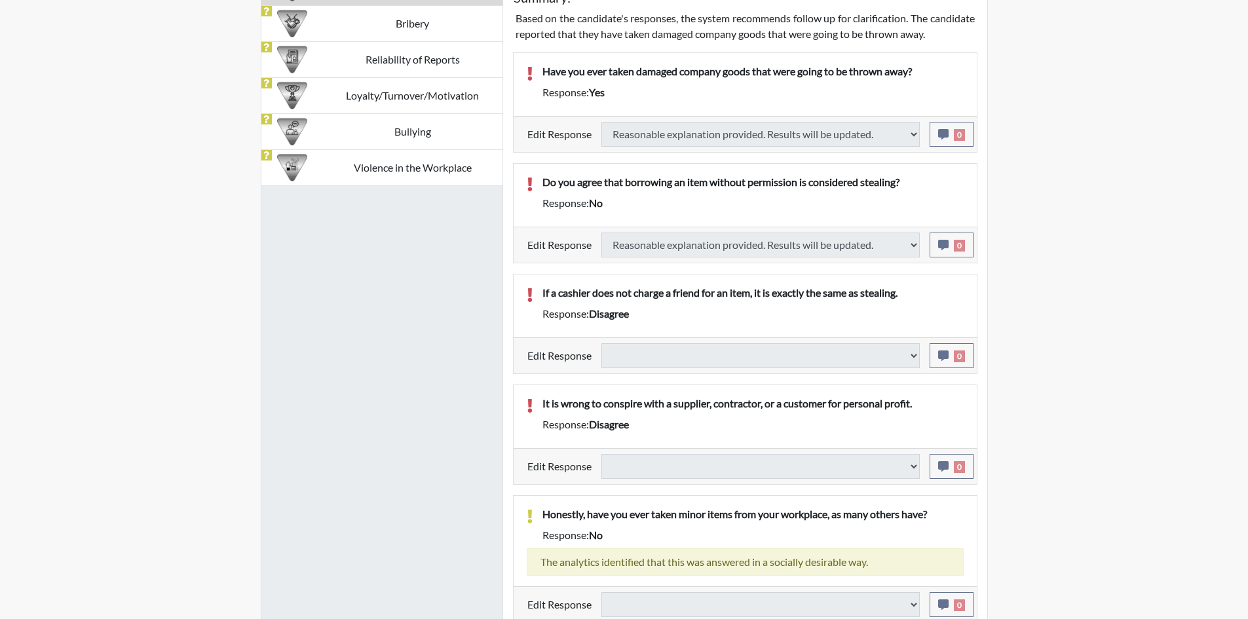
select select
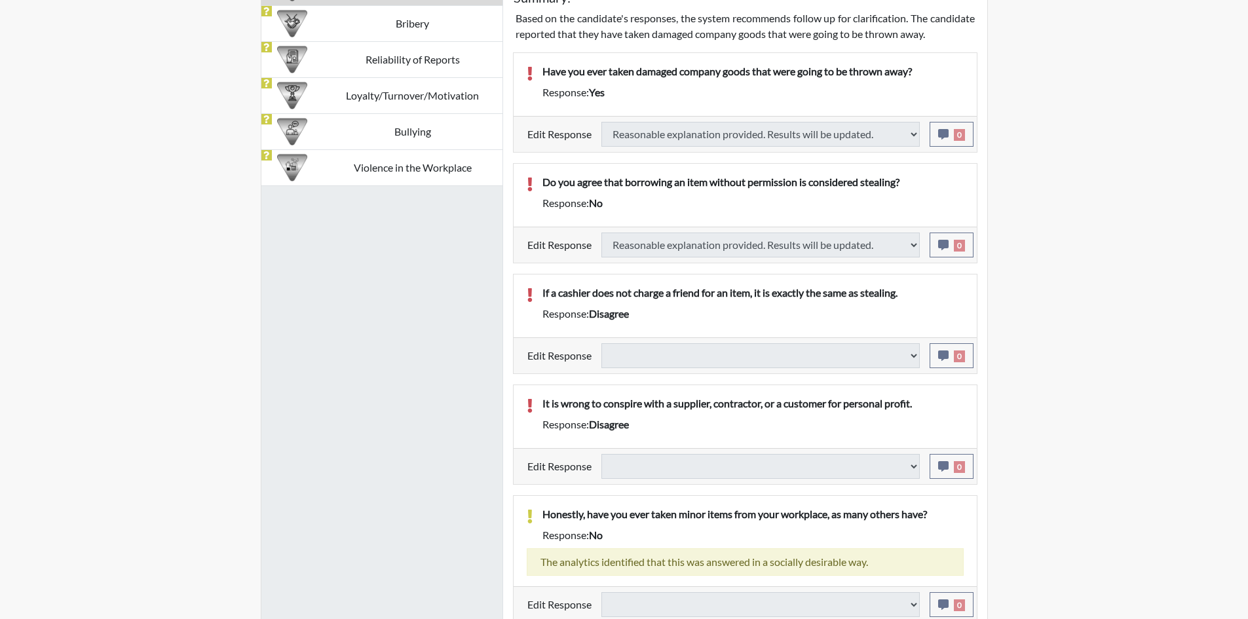
select select
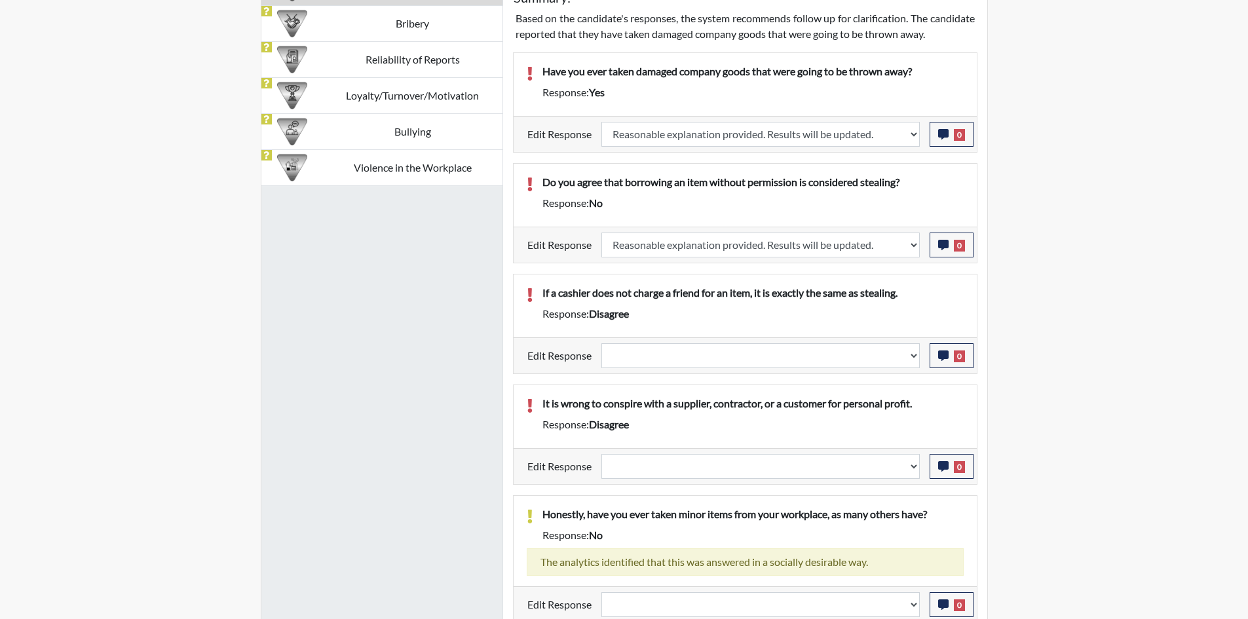
scroll to position [218, 545]
click at [691, 368] on select "Question is not relevant. Results will be updated. Reasonable explanation provi…" at bounding box center [761, 355] width 319 height 25
select select "reasonable-explanation-provided"
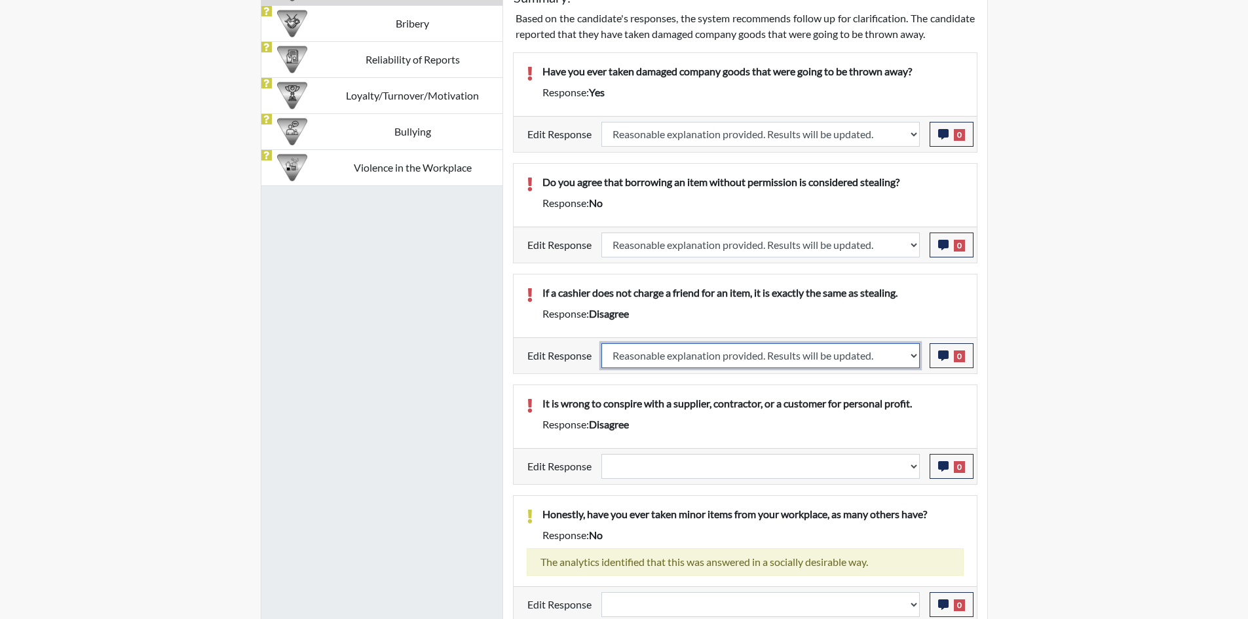
click at [602, 358] on select "Question is not relevant. Results will be updated. Reasonable explanation provi…" at bounding box center [761, 355] width 319 height 25
select select
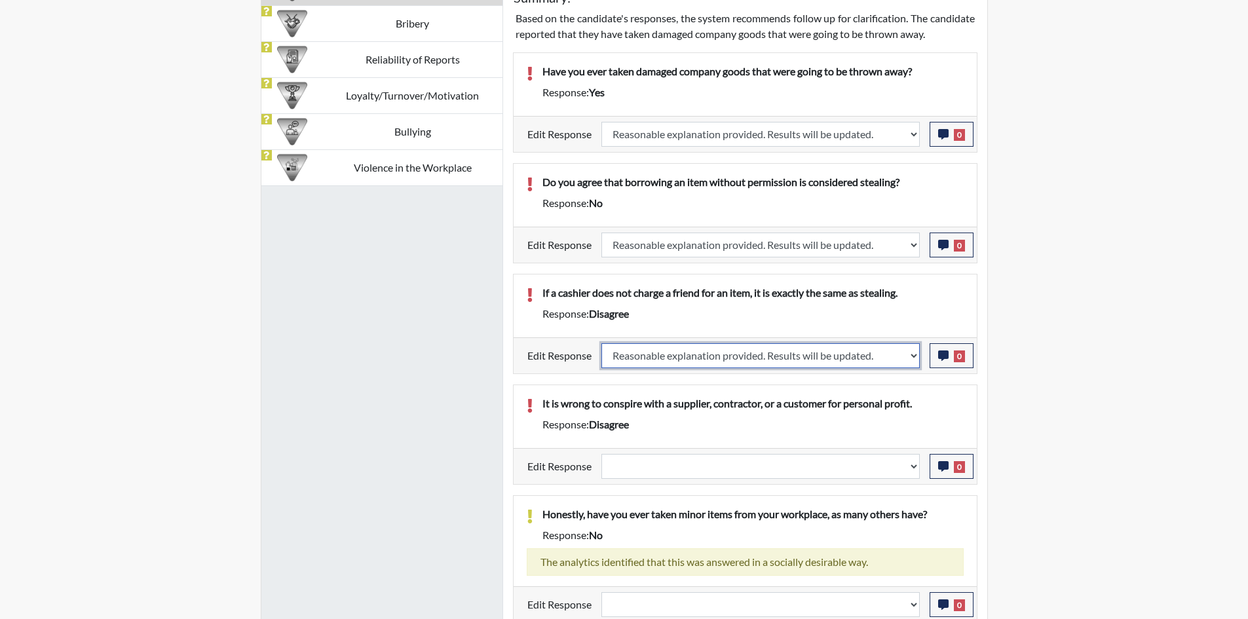
select select
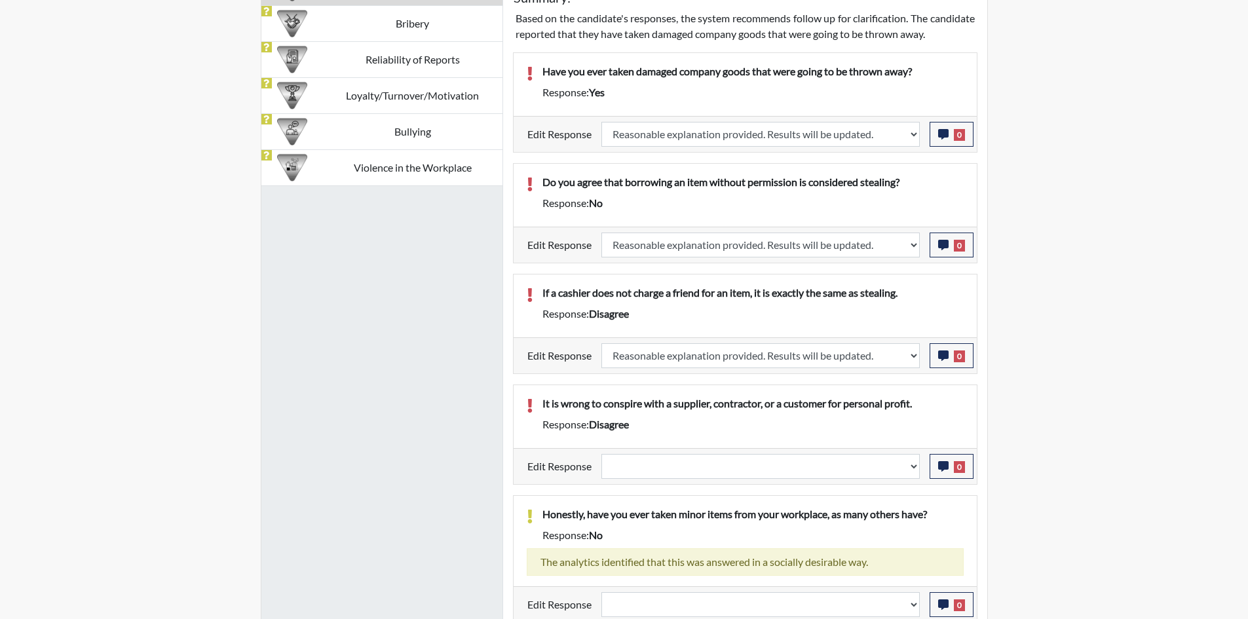
select select
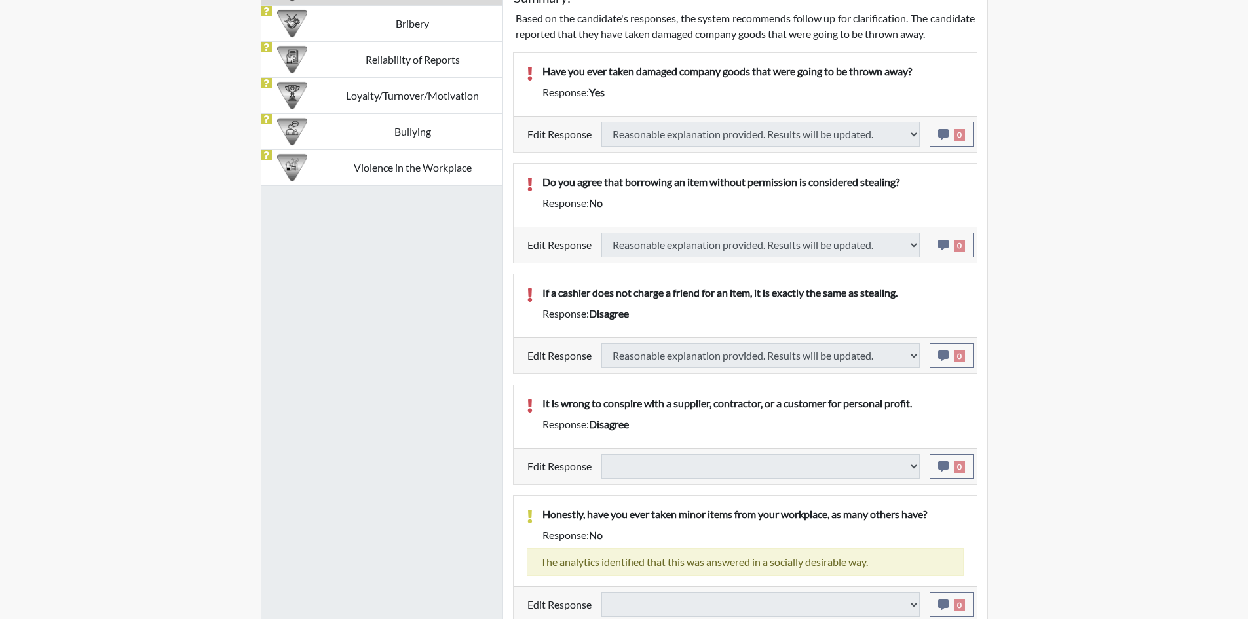
select select
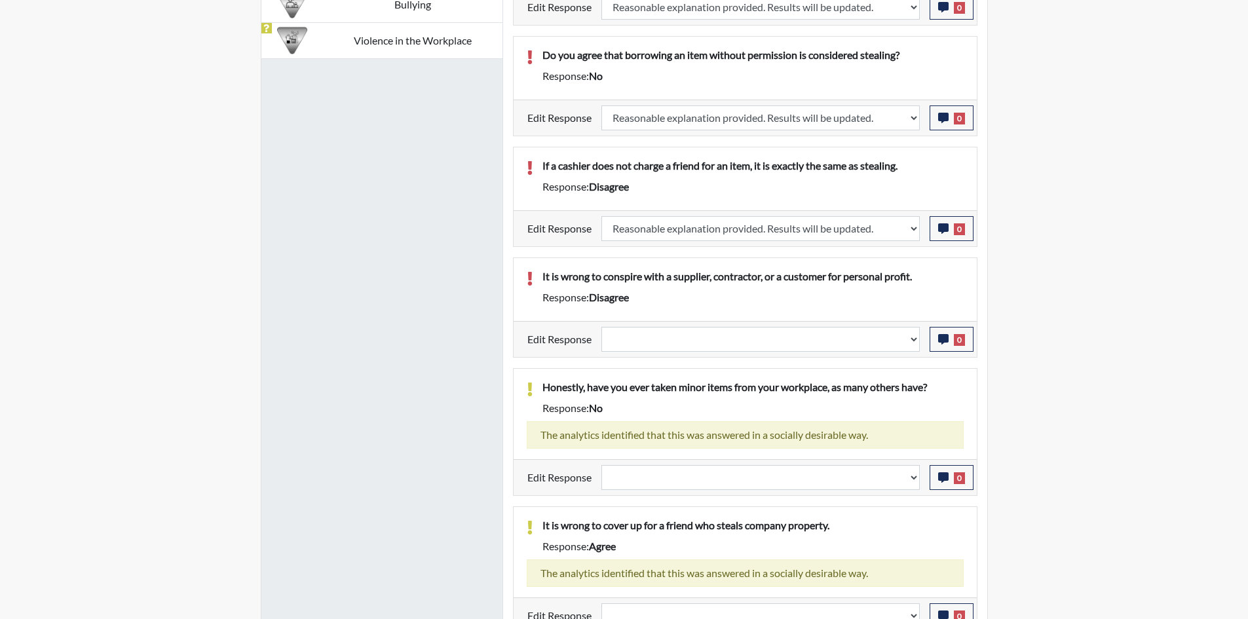
scroll to position [1049, 0]
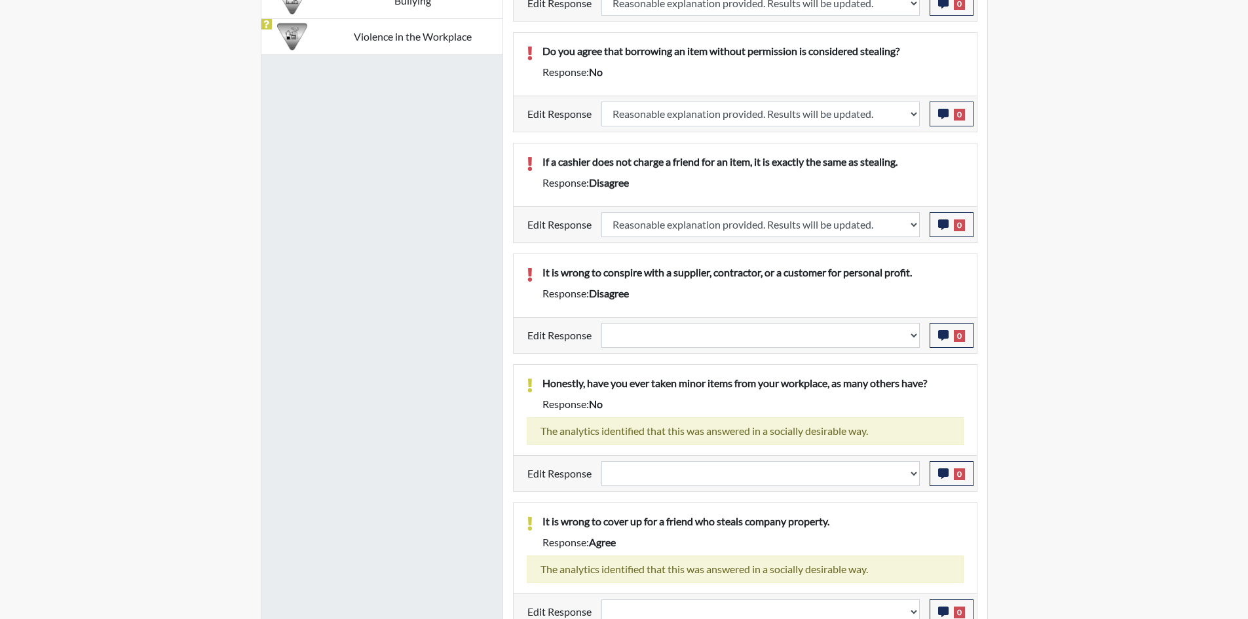
select select
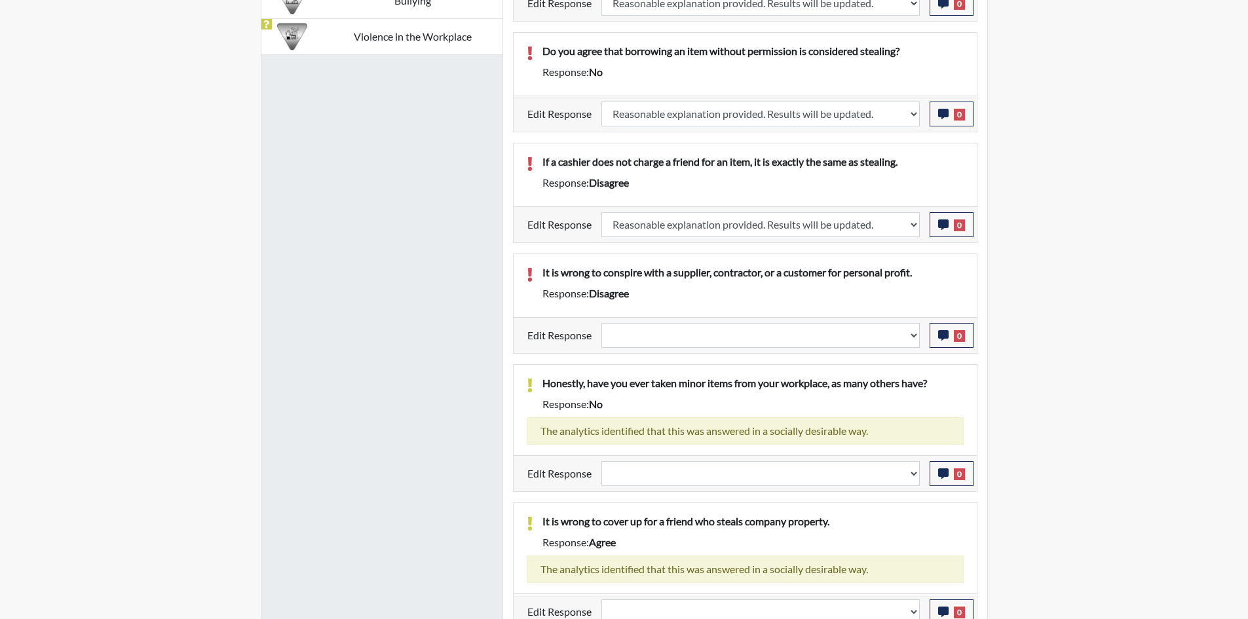
select select
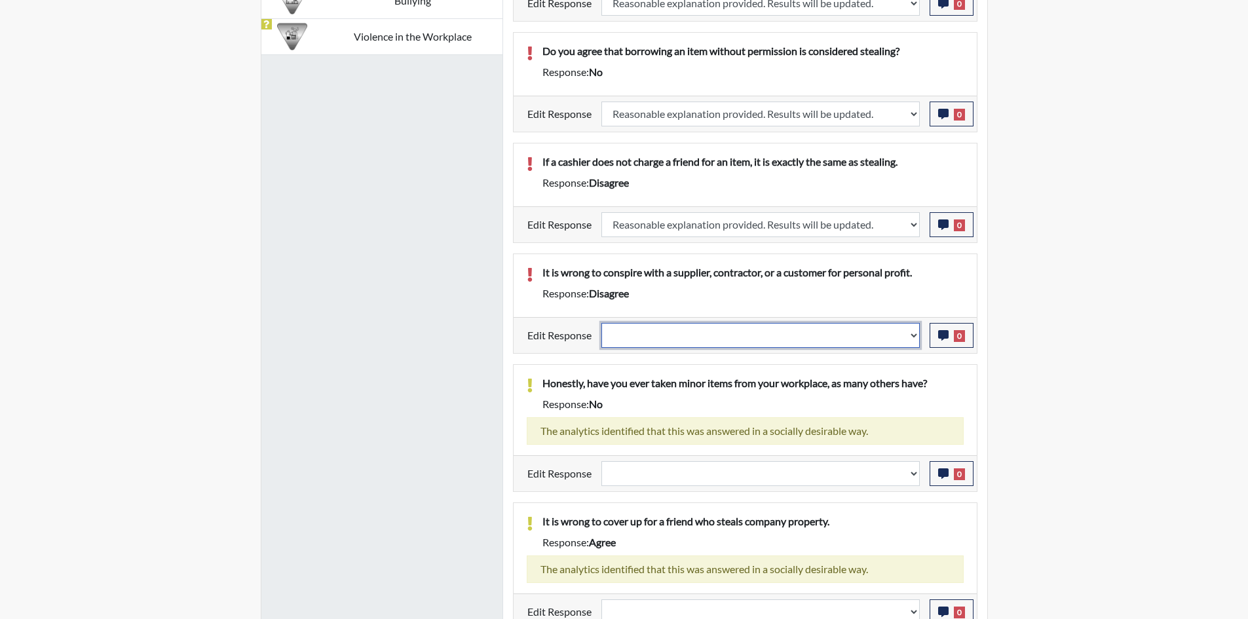
click at [714, 347] on select "Question is not relevant. Results will be updated. Reasonable explanation provi…" at bounding box center [761, 335] width 319 height 25
select select "reasonable-explanation-provided"
click at [602, 338] on select "Question is not relevant. Results will be updated. Reasonable explanation provi…" at bounding box center [761, 335] width 319 height 25
select select
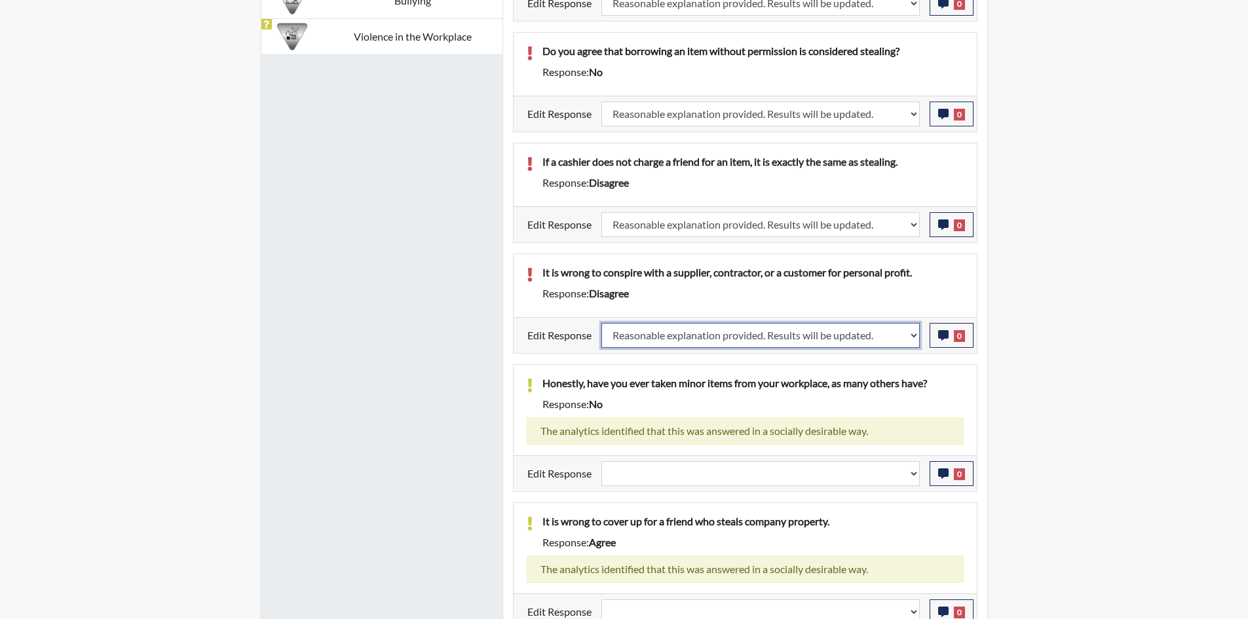
select select
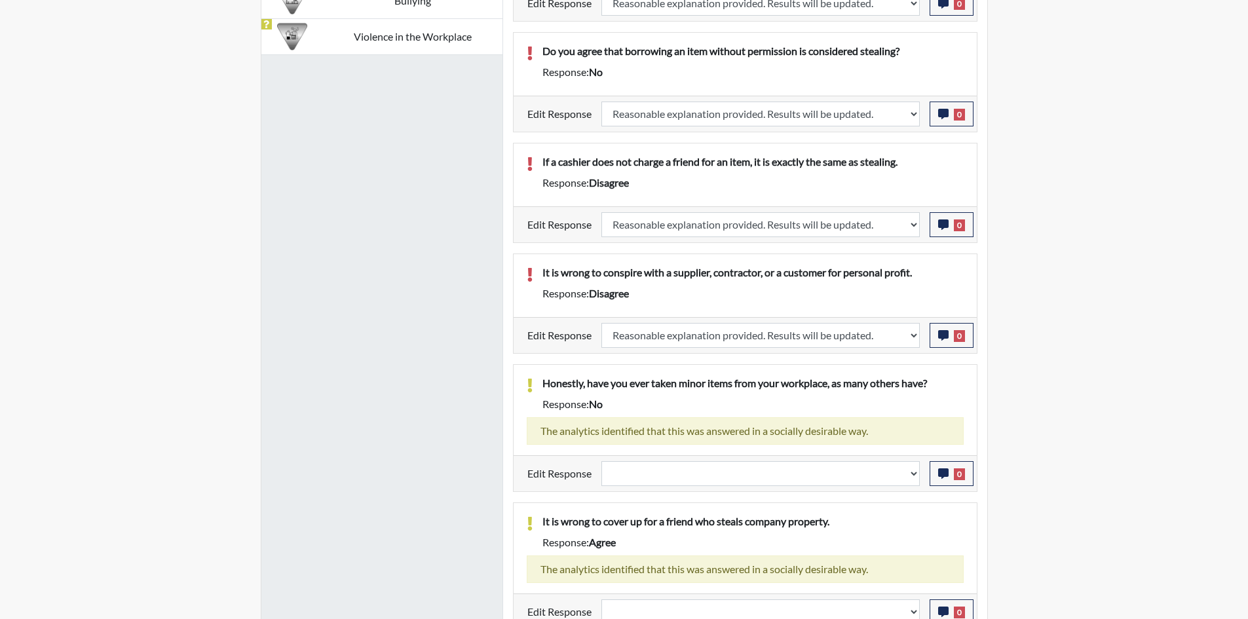
select select
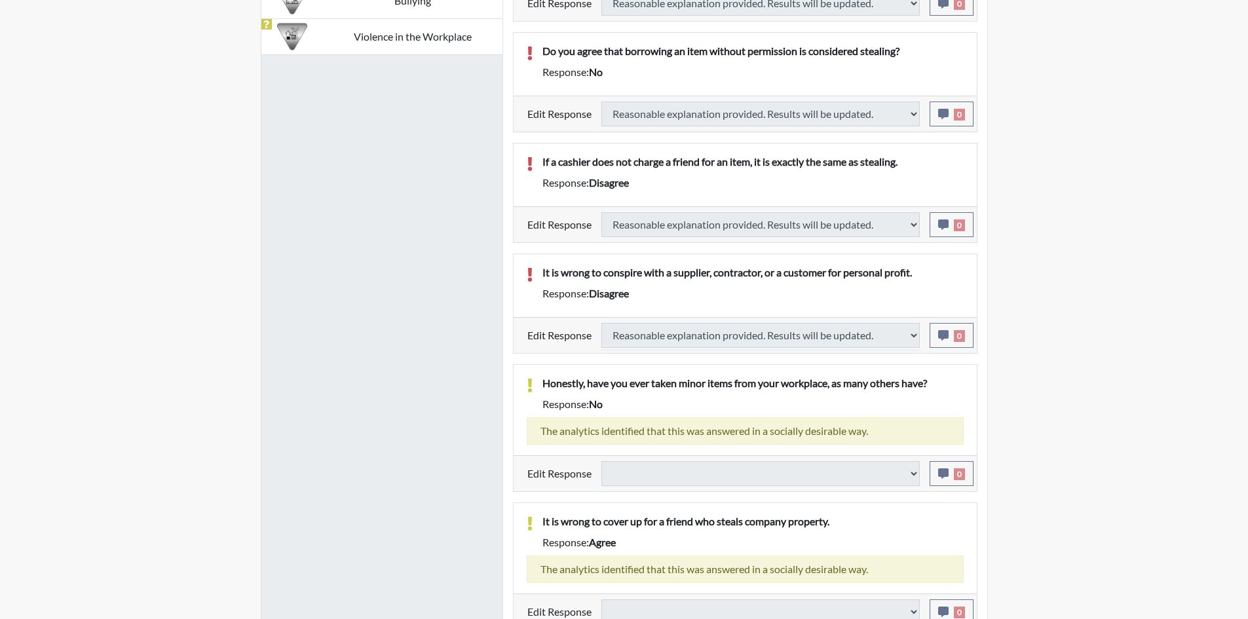
select select
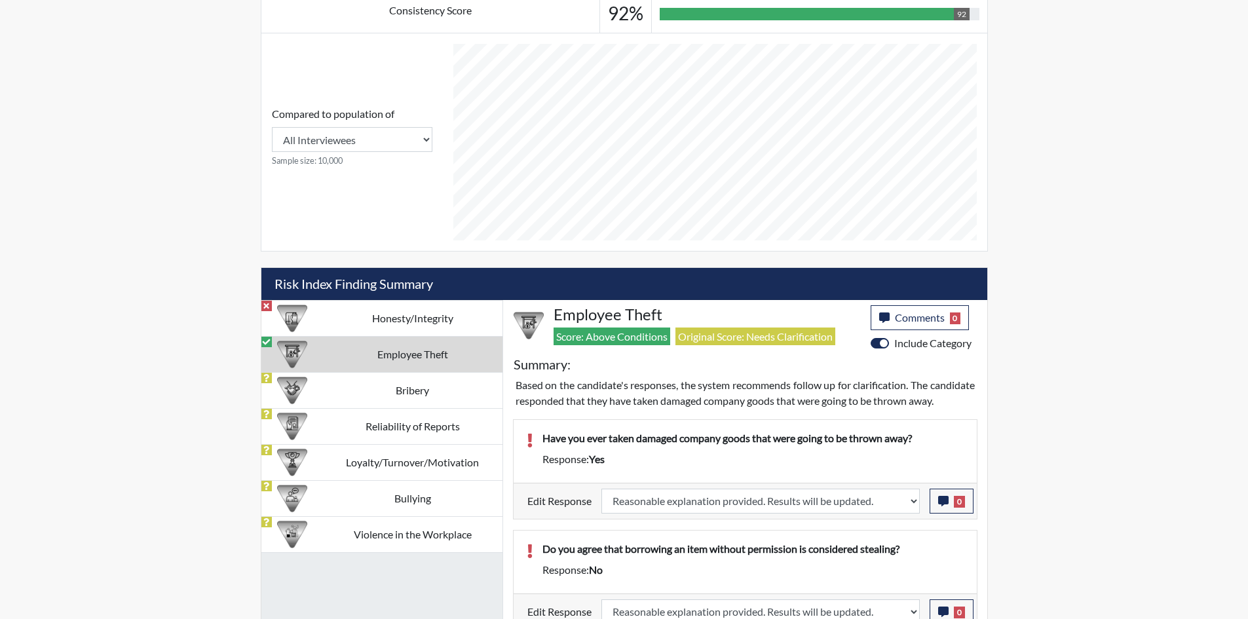
scroll to position [524, 0]
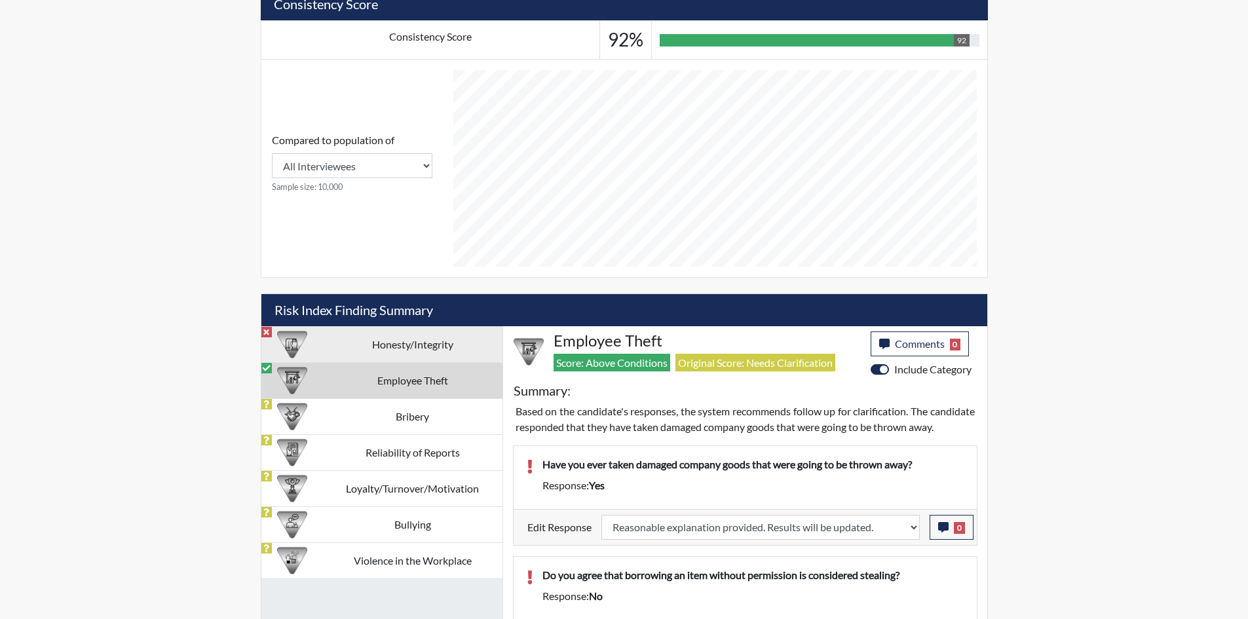
click at [391, 351] on td "Honesty/Integrity" at bounding box center [413, 344] width 180 height 36
select select
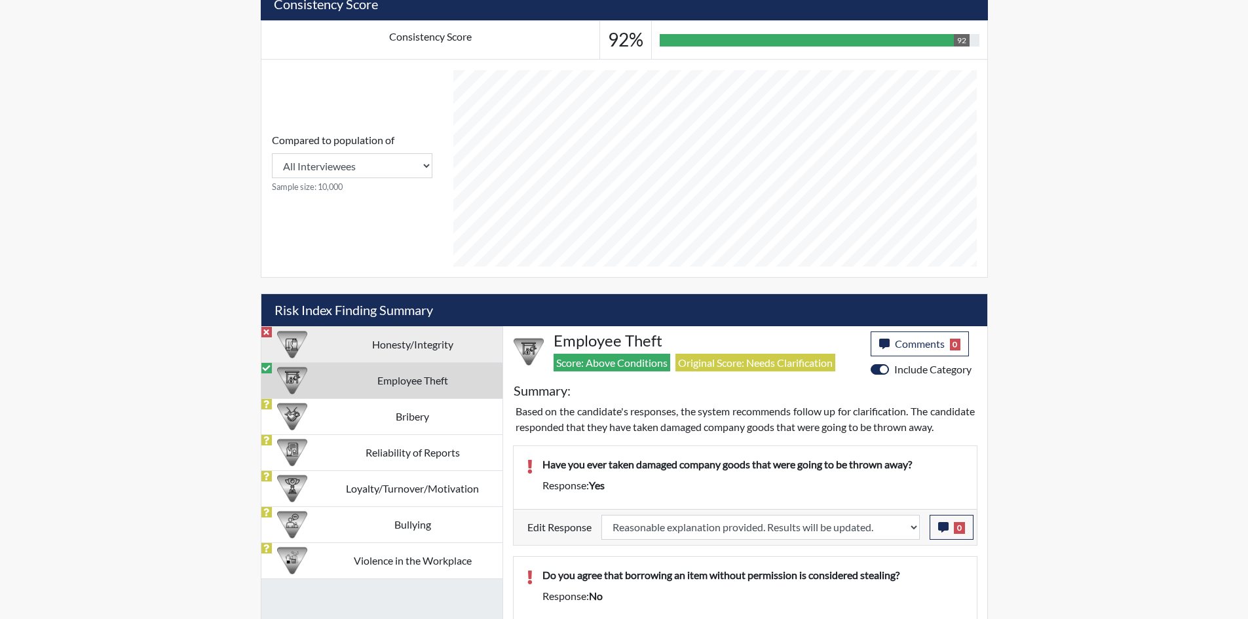
select select
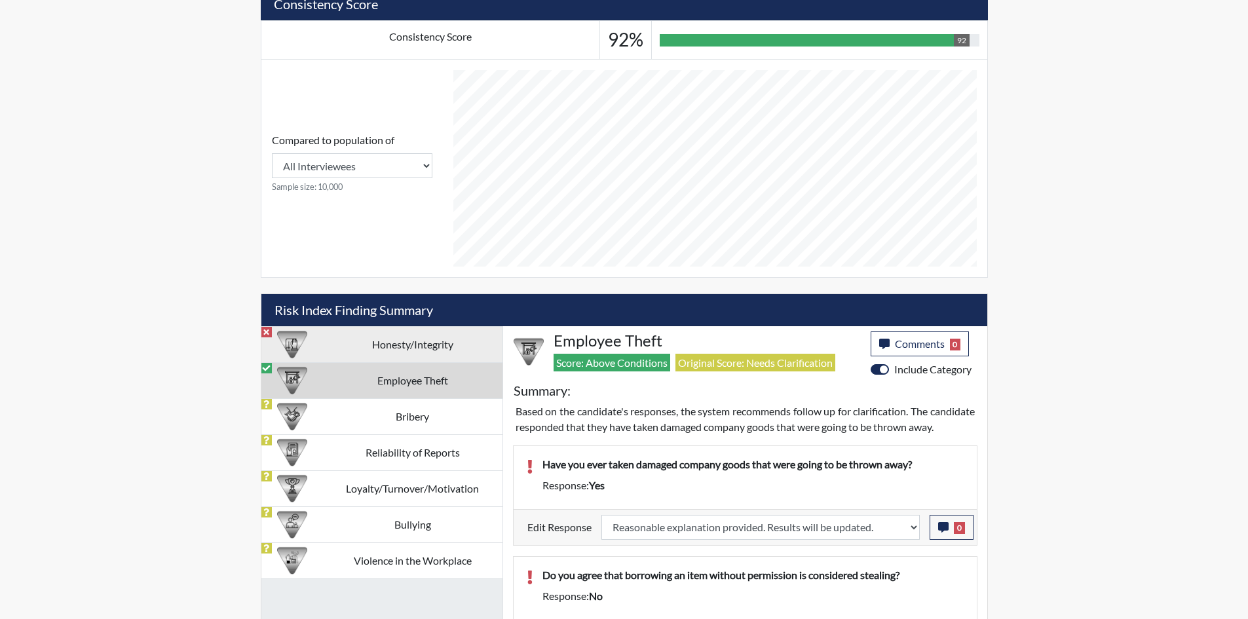
select select
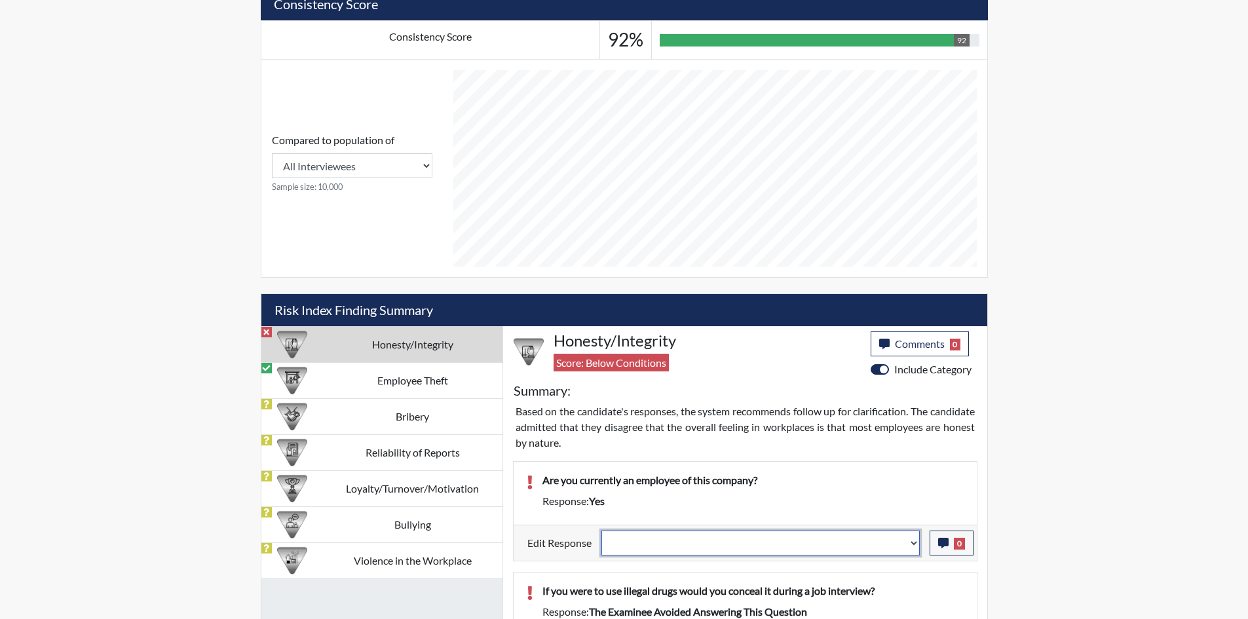
click at [748, 540] on select "Question is not relevant. Results will be updated. Reasonable explanation provi…" at bounding box center [761, 543] width 319 height 25
select select "reasonable-explanation-provided"
click at [602, 531] on select "Question is not relevant. Results will be updated. Reasonable explanation provi…" at bounding box center [761, 543] width 319 height 25
select select
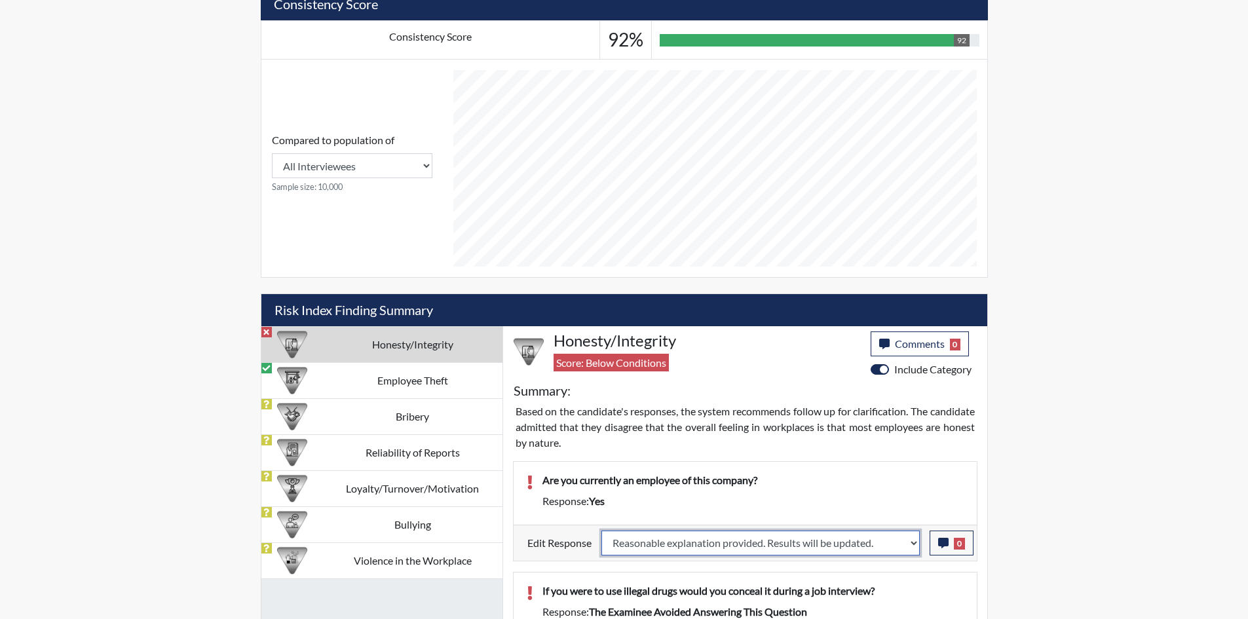
select select
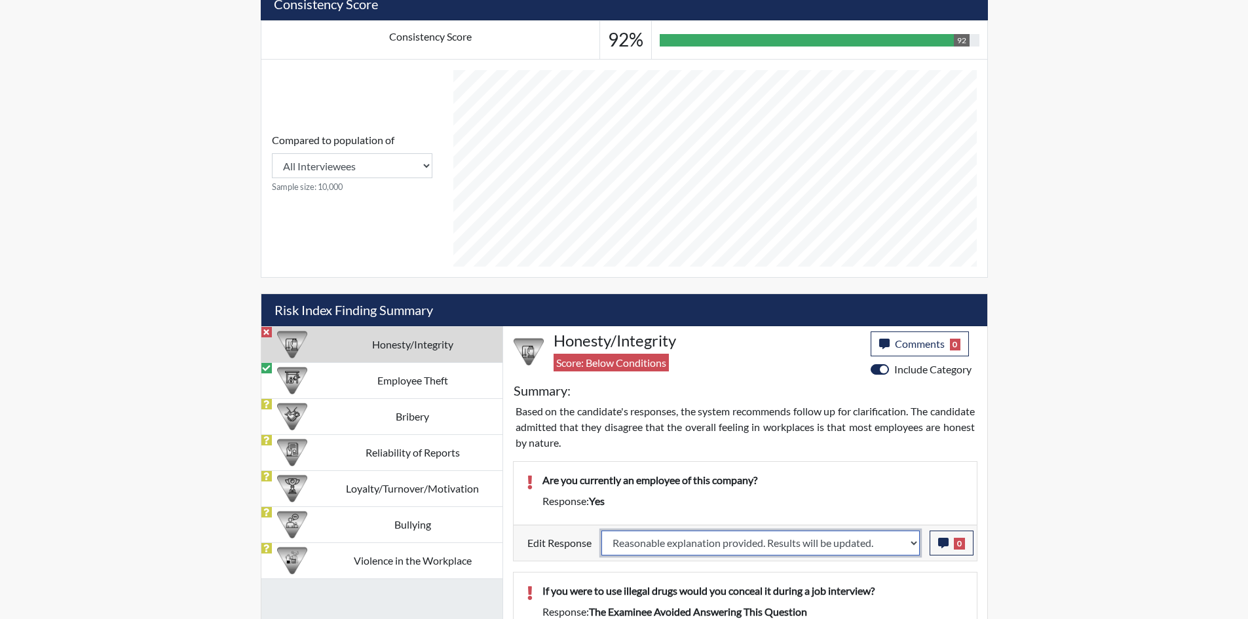
select select
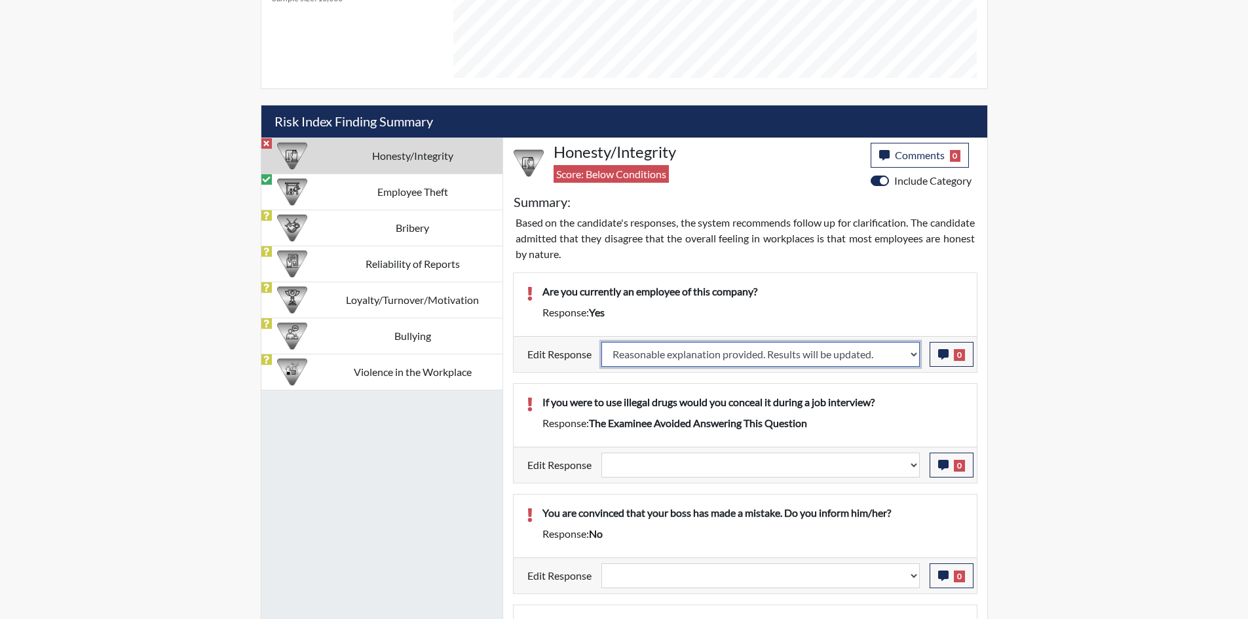
scroll to position [721, 0]
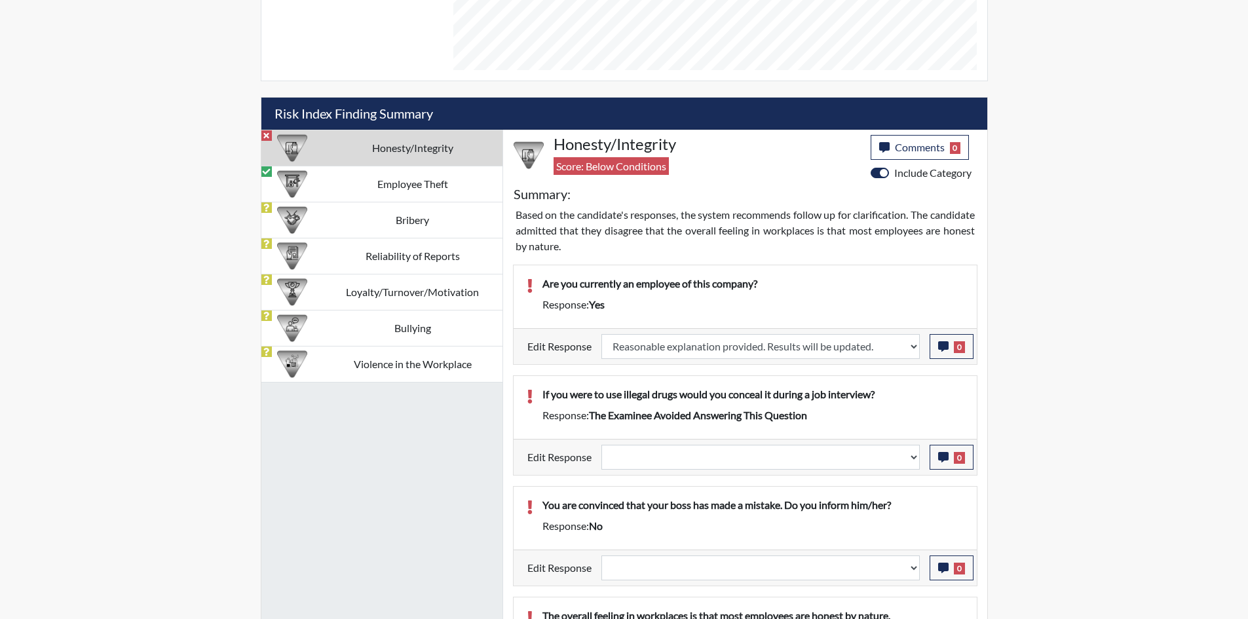
select select
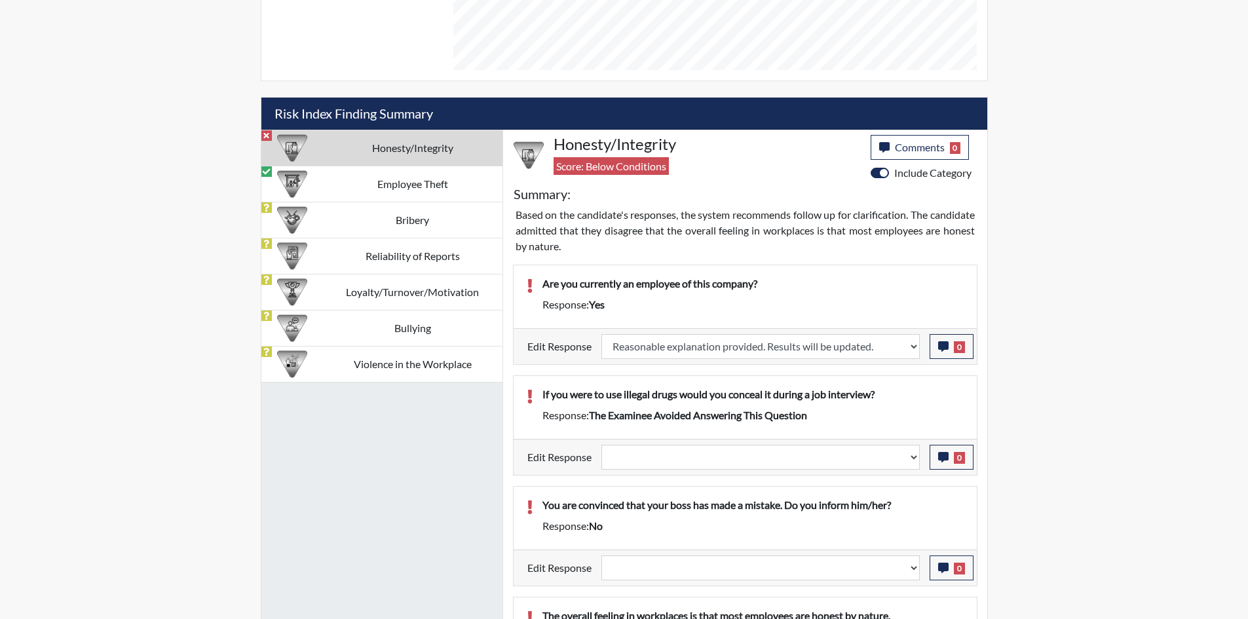
select select
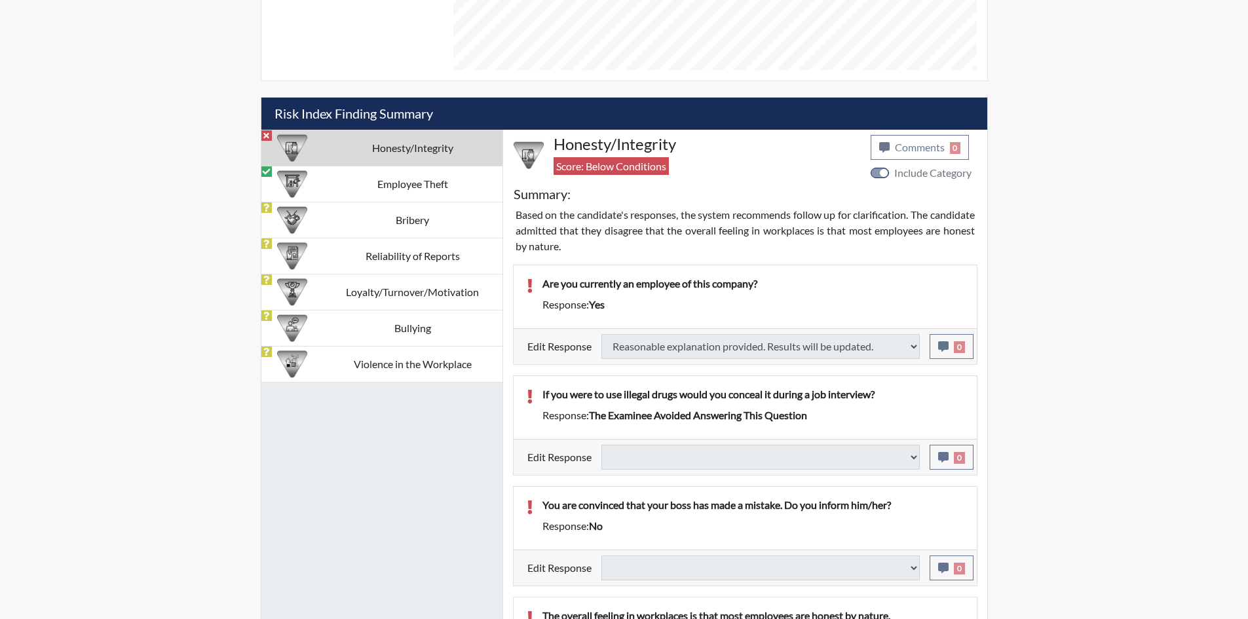
select select
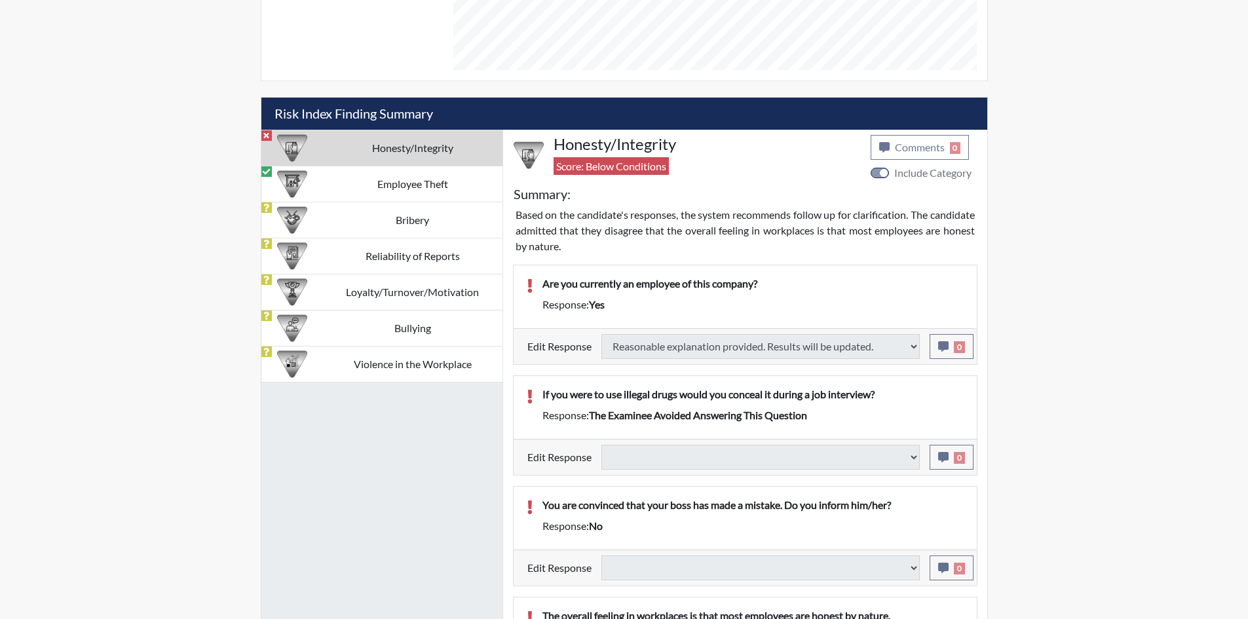
select select
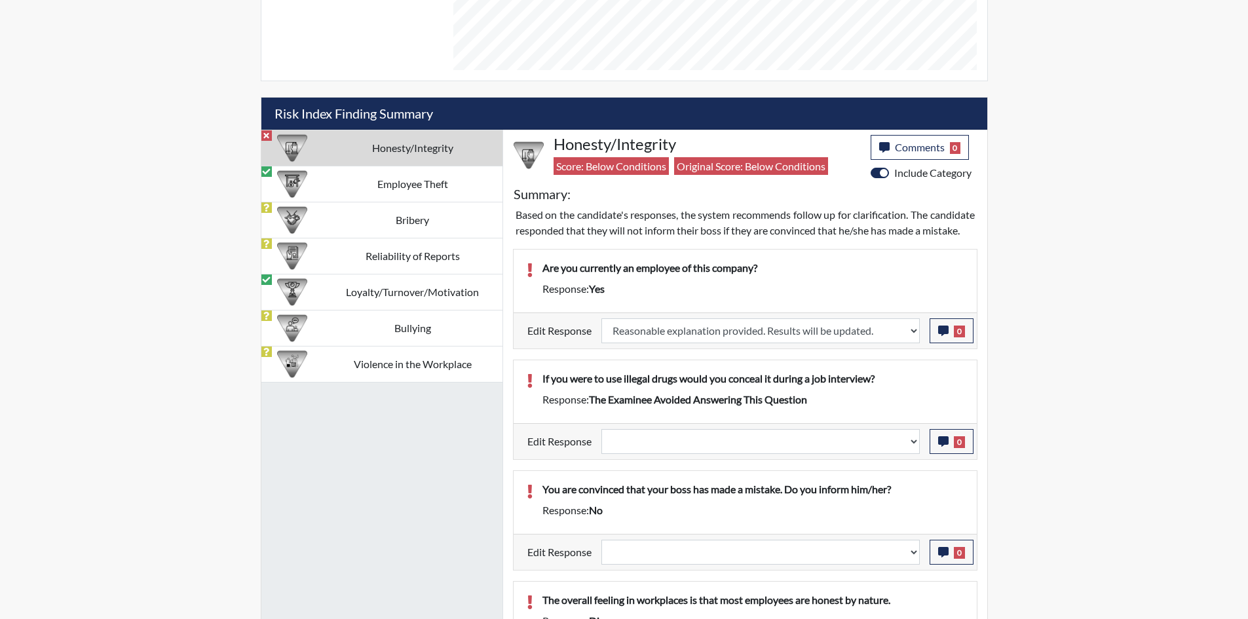
scroll to position [218, 545]
click at [874, 448] on select "Question is not relevant. Results will be updated. Reasonable explanation provi…" at bounding box center [761, 441] width 319 height 25
select select "reasonable-explanation-provided"
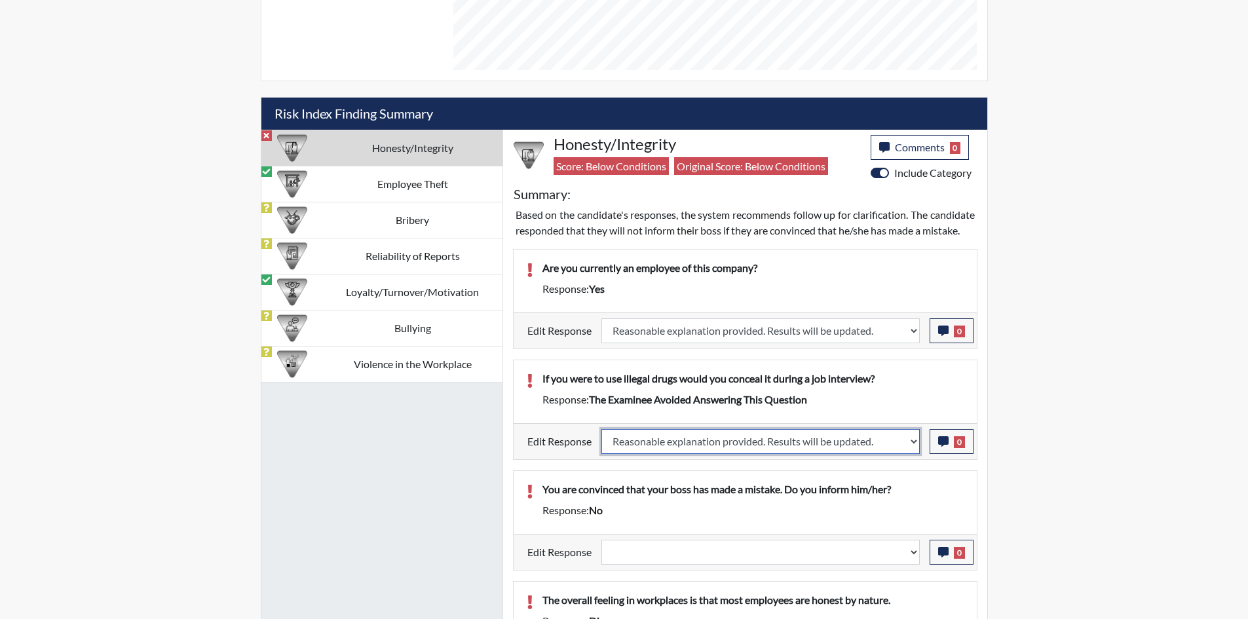
click at [602, 444] on select "Question is not relevant. Results will be updated. Reasonable explanation provi…" at bounding box center [761, 441] width 319 height 25
select select
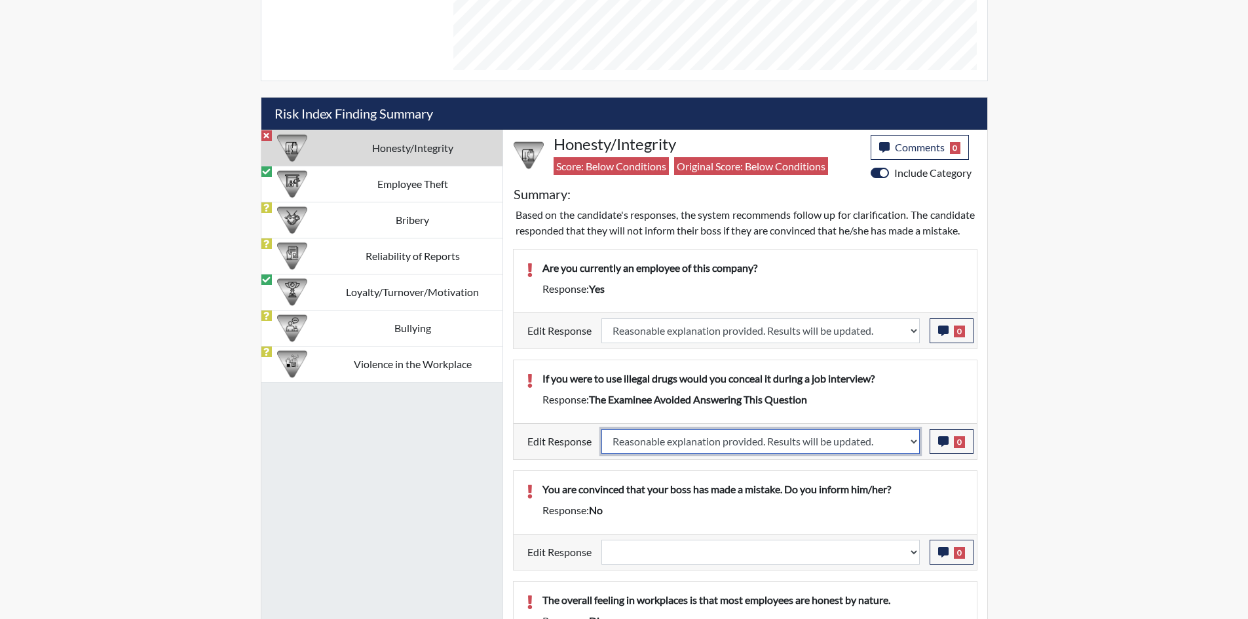
select select
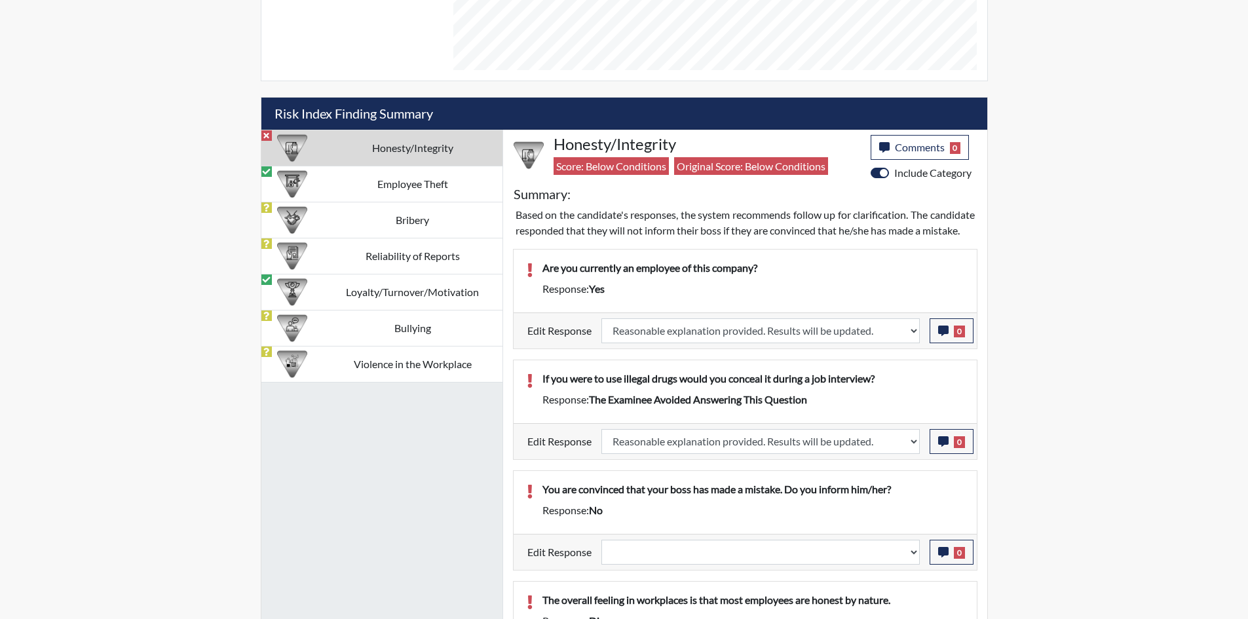
select select
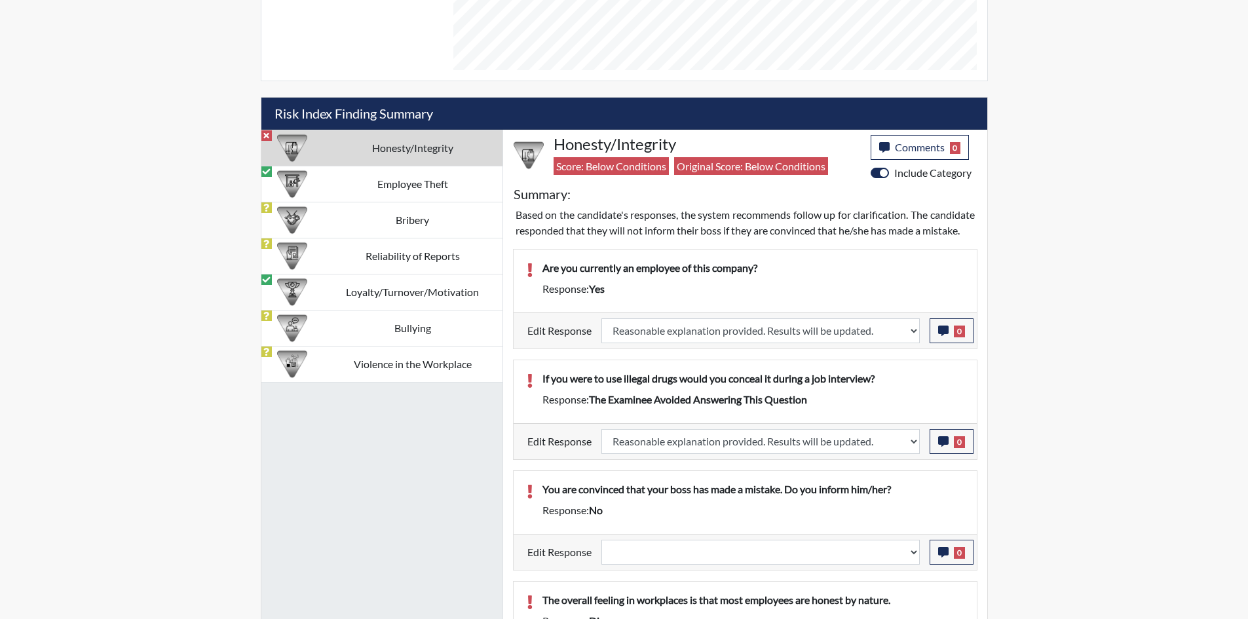
select select
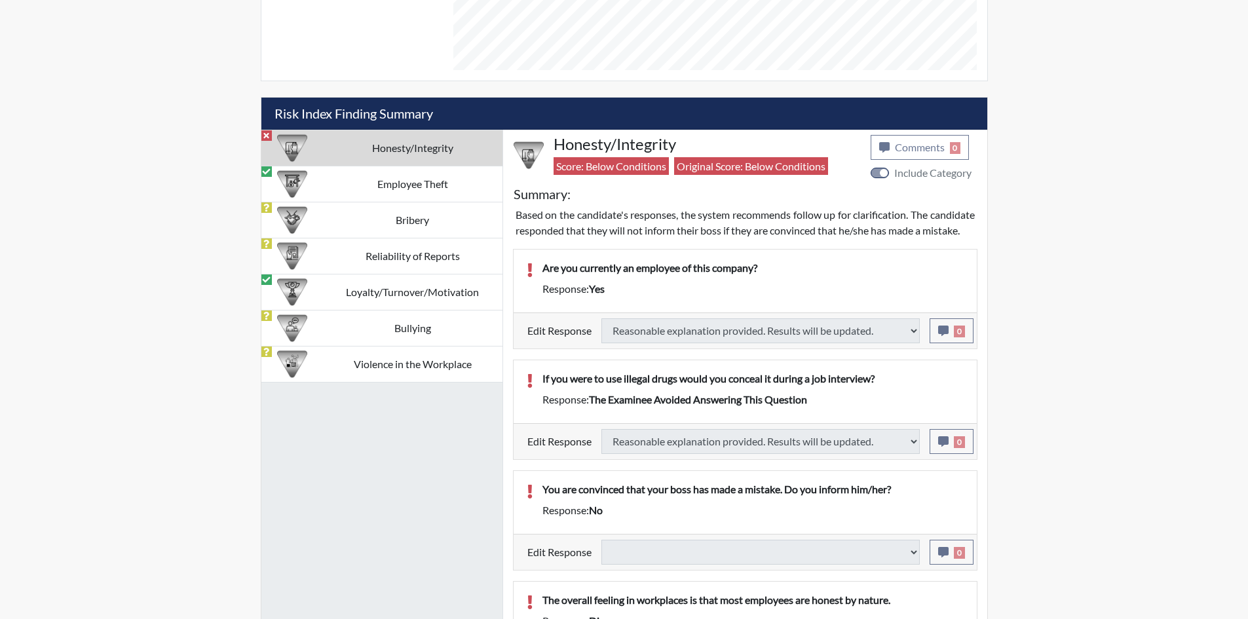
select select
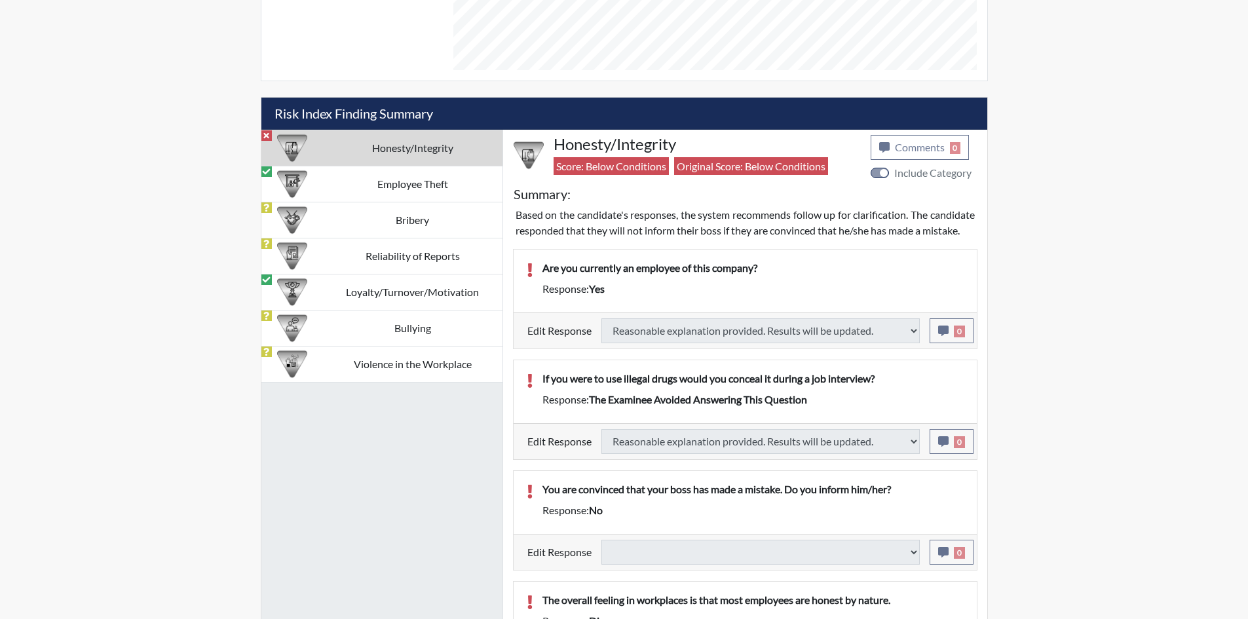
select select
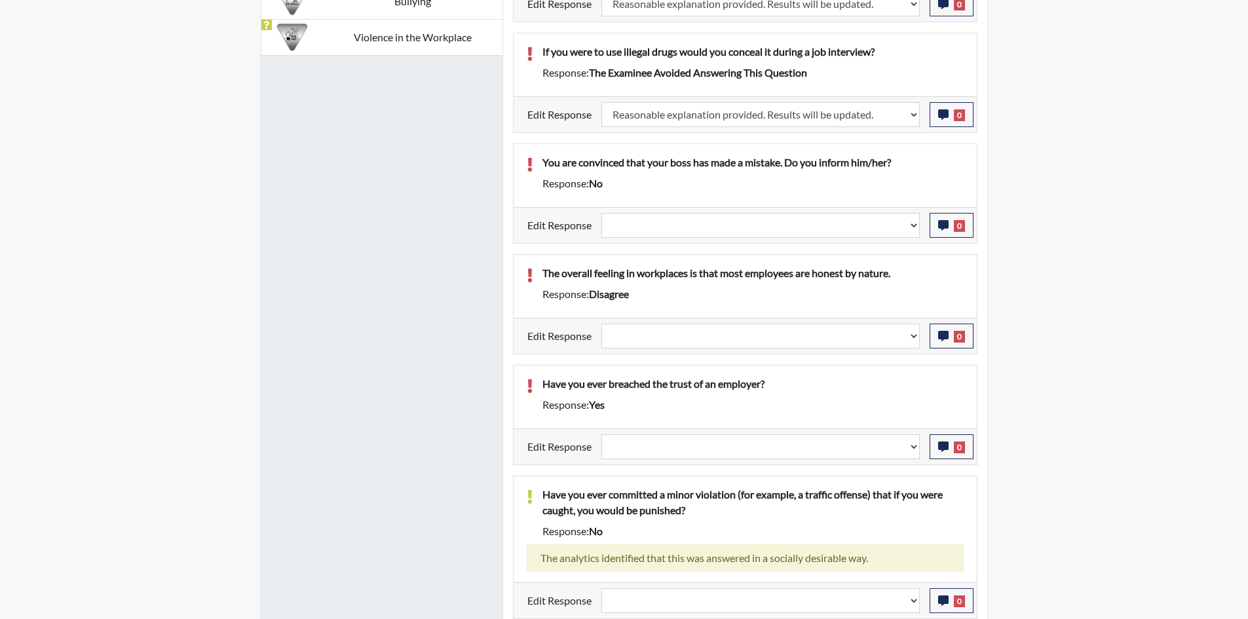
scroll to position [1049, 0]
click at [840, 335] on select "Question is not relevant. Results will be updated. Reasonable explanation provi…" at bounding box center [761, 335] width 319 height 25
select select "reasonable-explanation-provided"
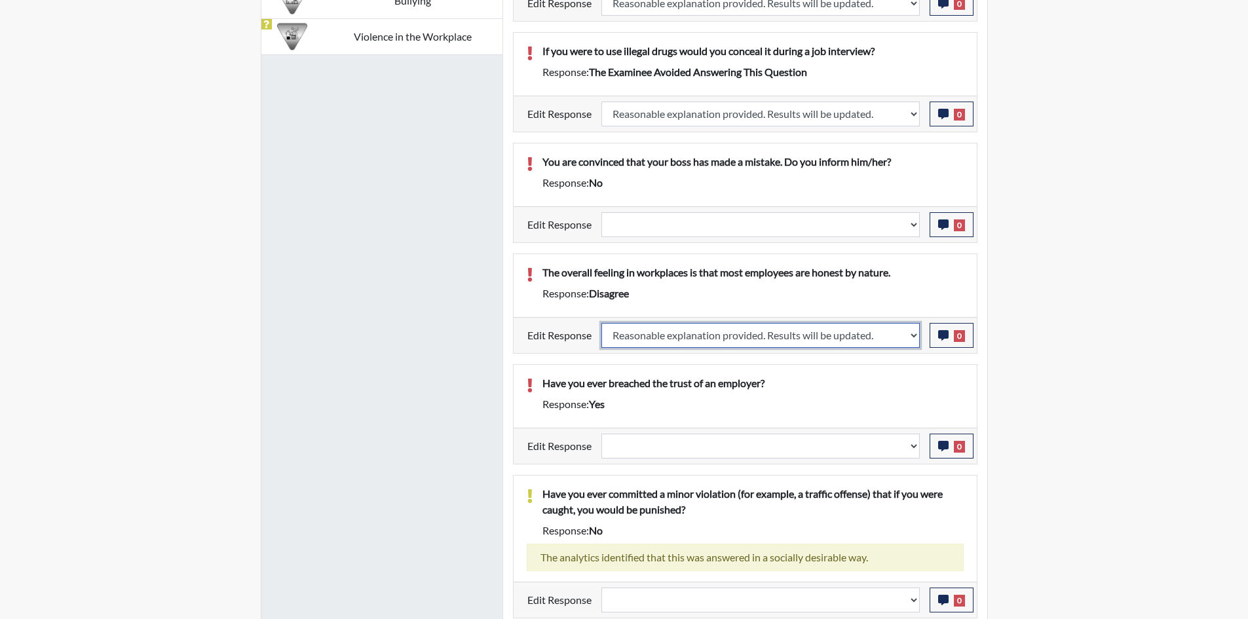
click at [602, 323] on select "Question is not relevant. Results will be updated. Reasonable explanation provi…" at bounding box center [761, 335] width 319 height 25
select select
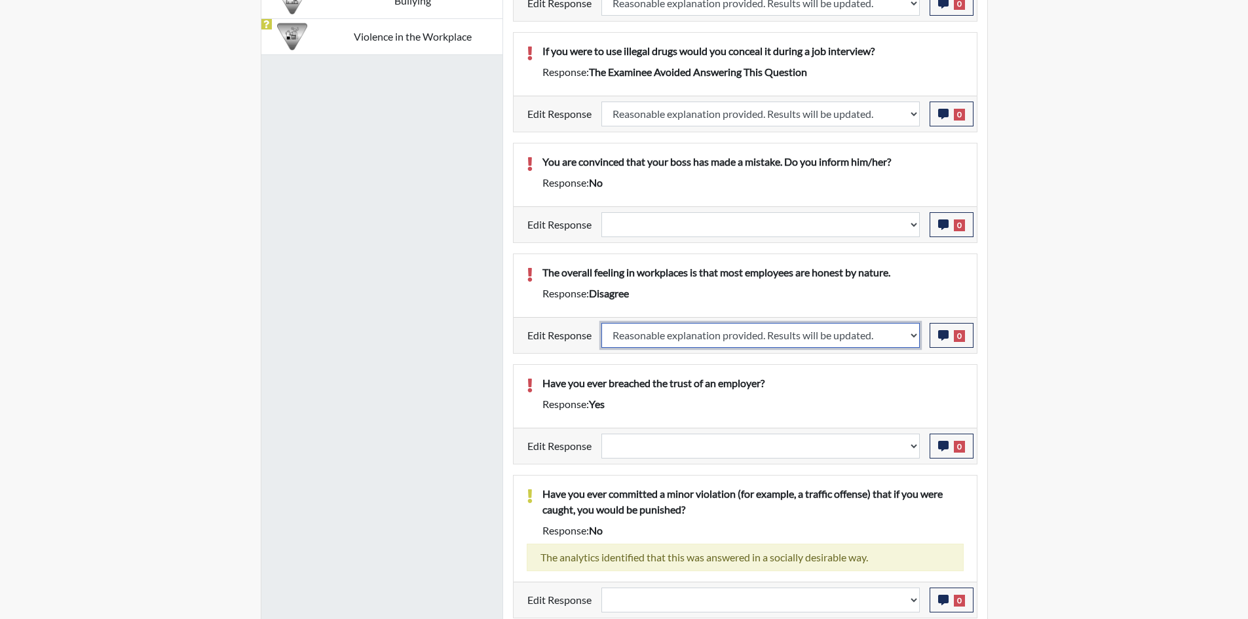
select select
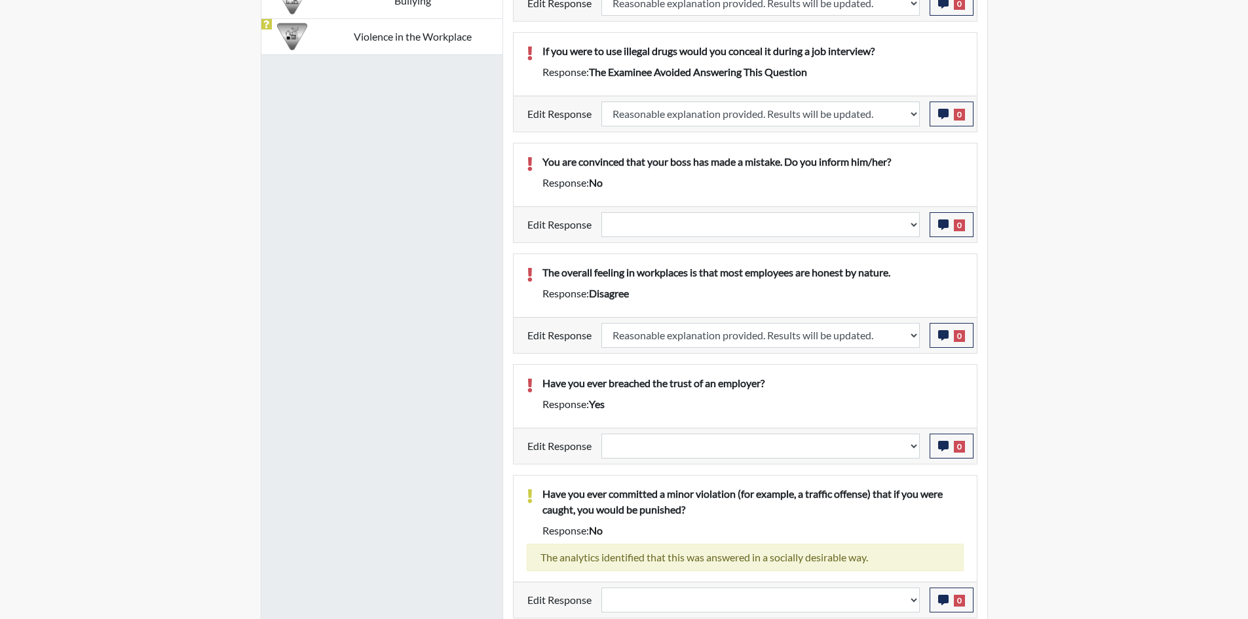
select select
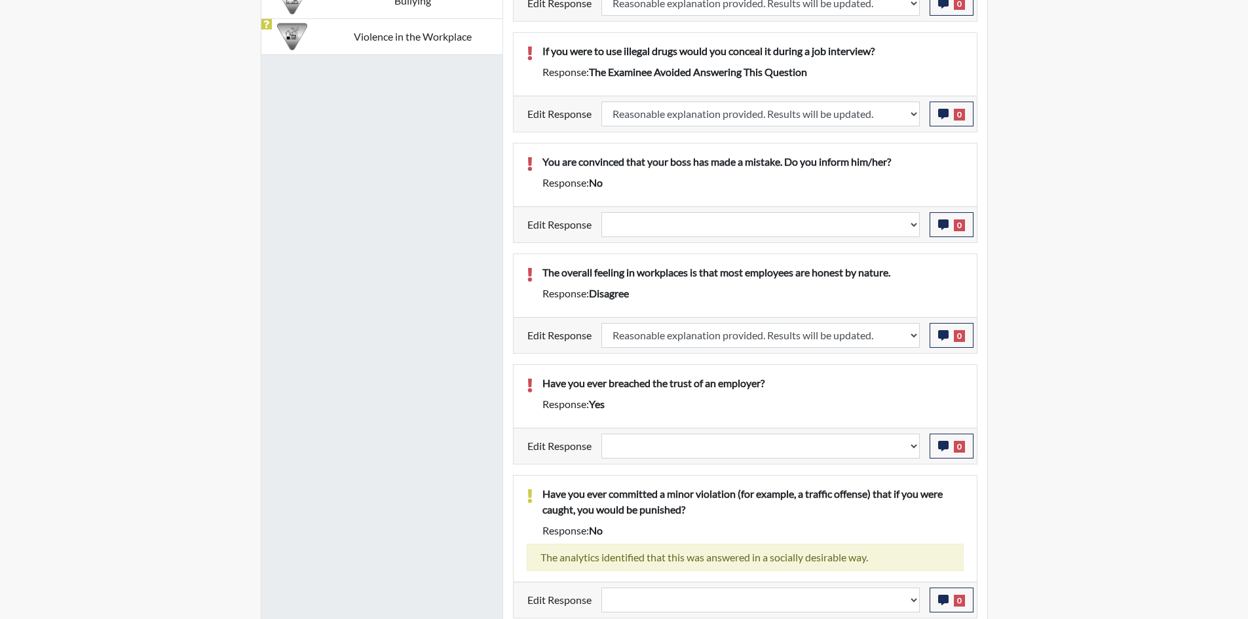
select select
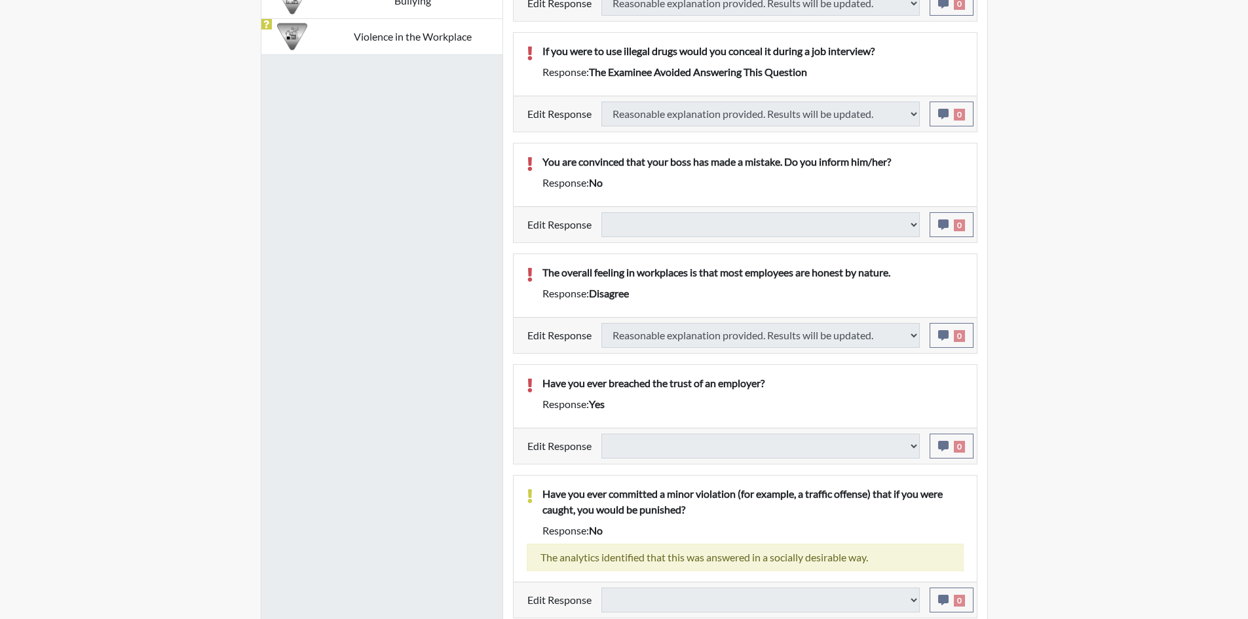
select select
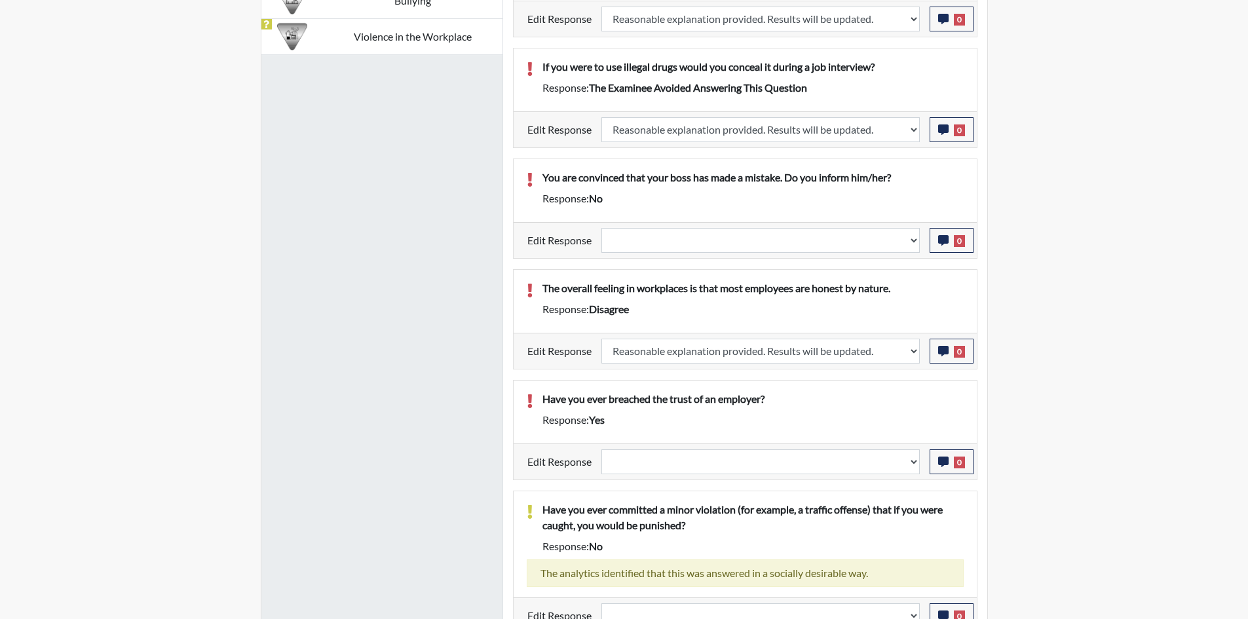
scroll to position [218, 545]
click at [838, 458] on select "Question is not relevant. Results will be updated. Reasonable explanation provi…" at bounding box center [761, 462] width 319 height 25
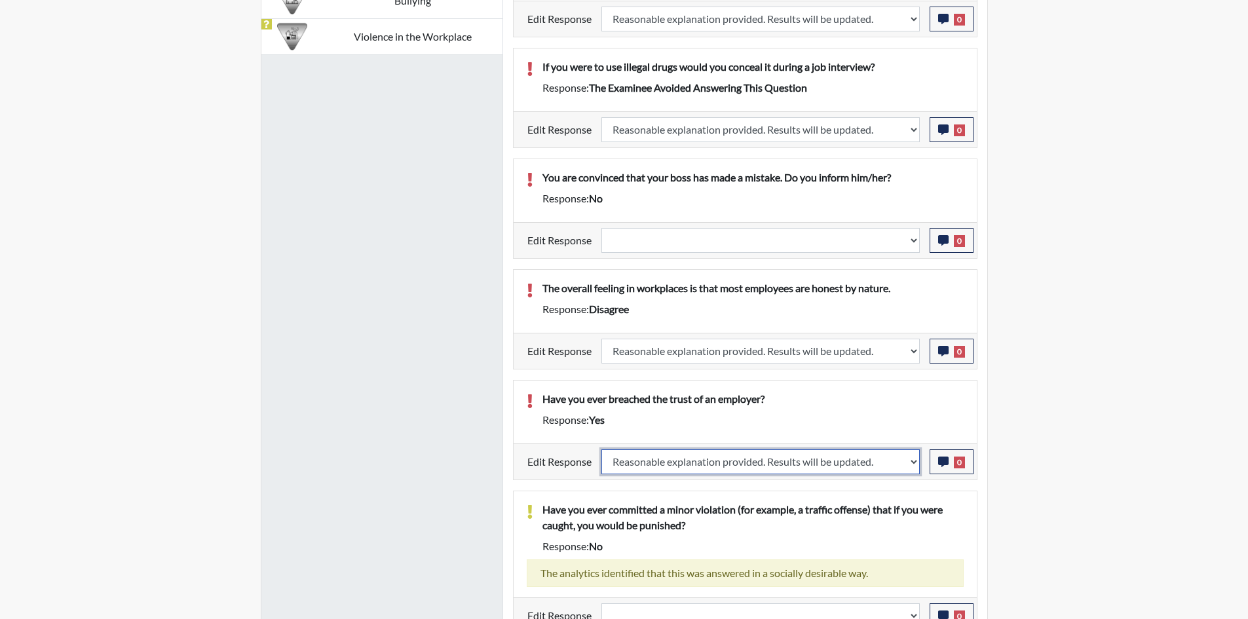
click at [602, 450] on select "Question is not relevant. Results will be updated. Reasonable explanation provi…" at bounding box center [761, 462] width 319 height 25
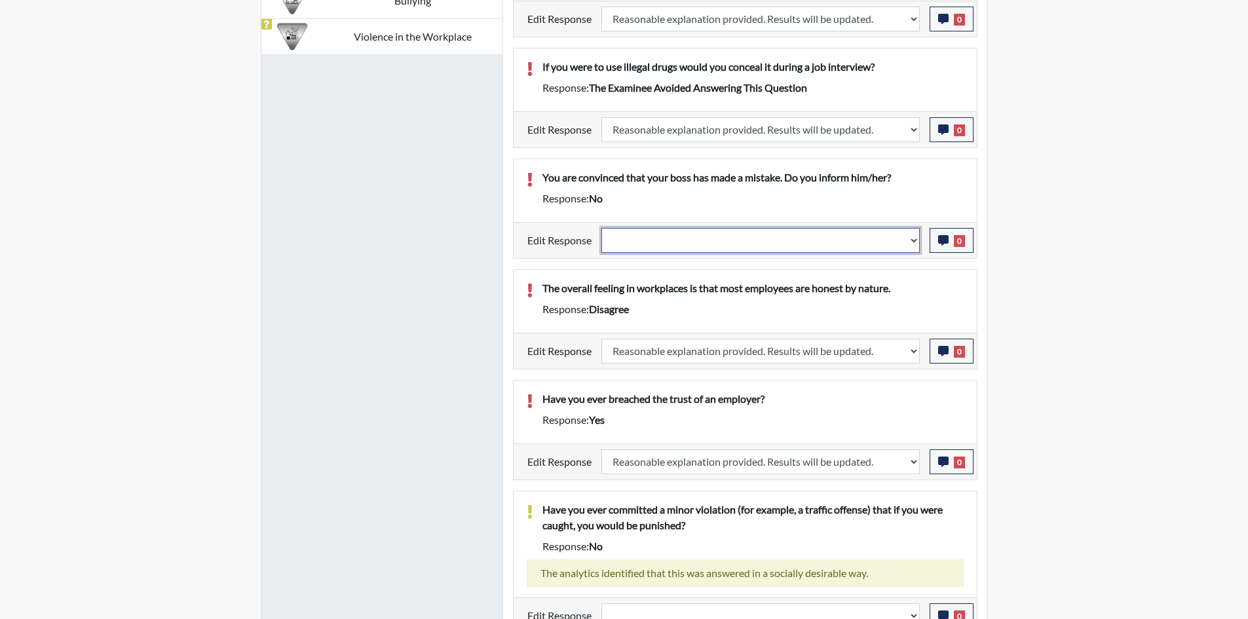
click at [773, 247] on select "Question is not relevant. Results will be updated. Reasonable explanation provi…" at bounding box center [761, 240] width 319 height 25
click at [602, 228] on select "Question is not relevant. Results will be updated. Reasonable explanation provi…" at bounding box center [761, 240] width 319 height 25
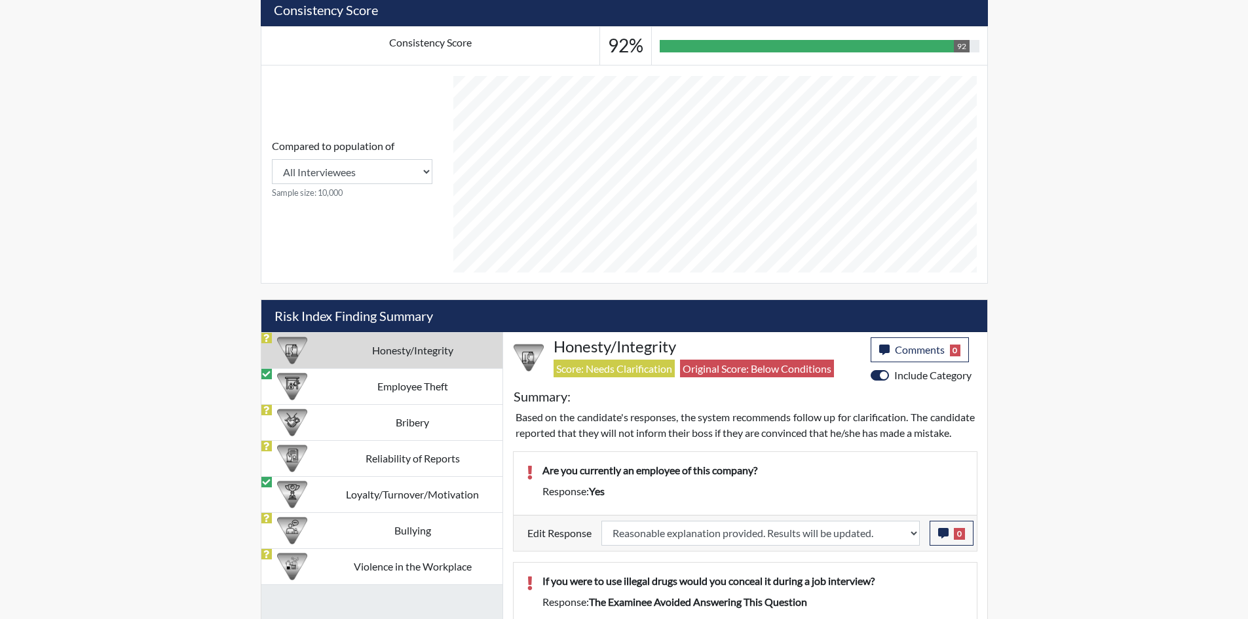
scroll to position [511, 0]
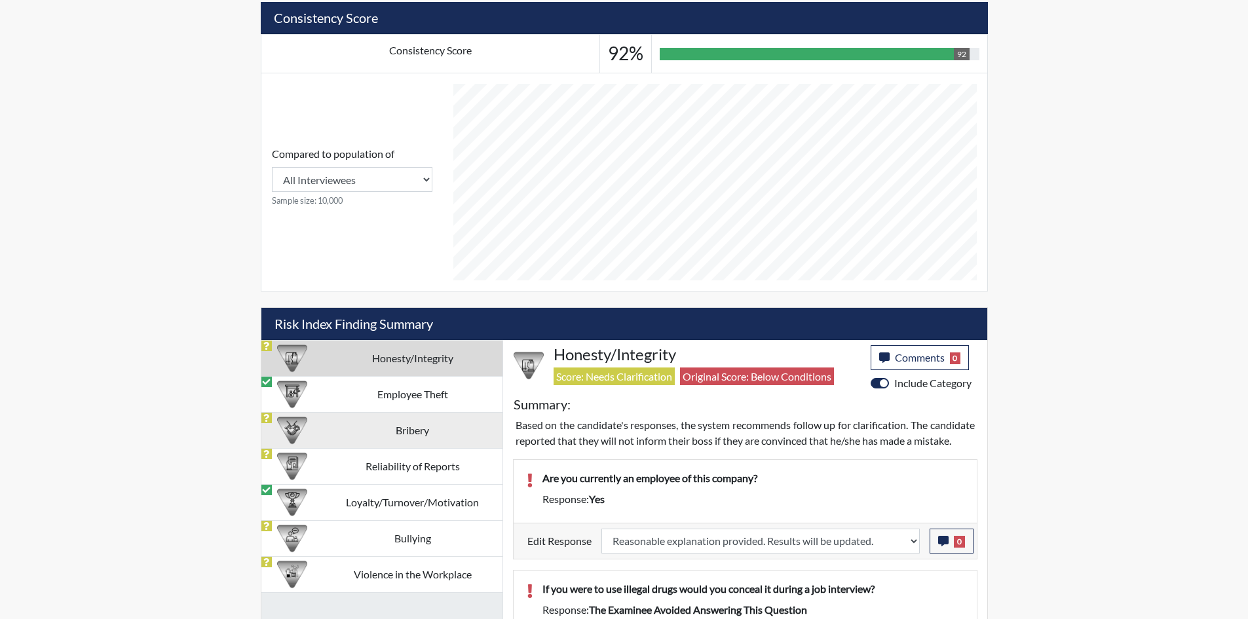
click at [383, 427] on td "Bribery" at bounding box center [413, 430] width 180 height 36
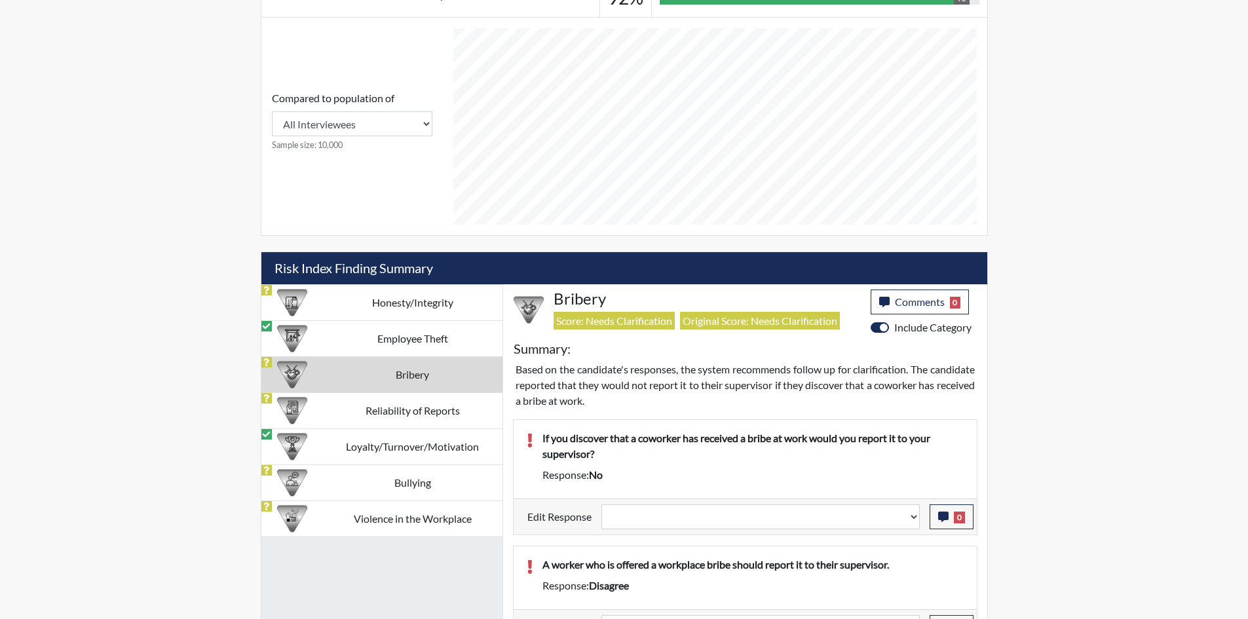
scroll to position [642, 0]
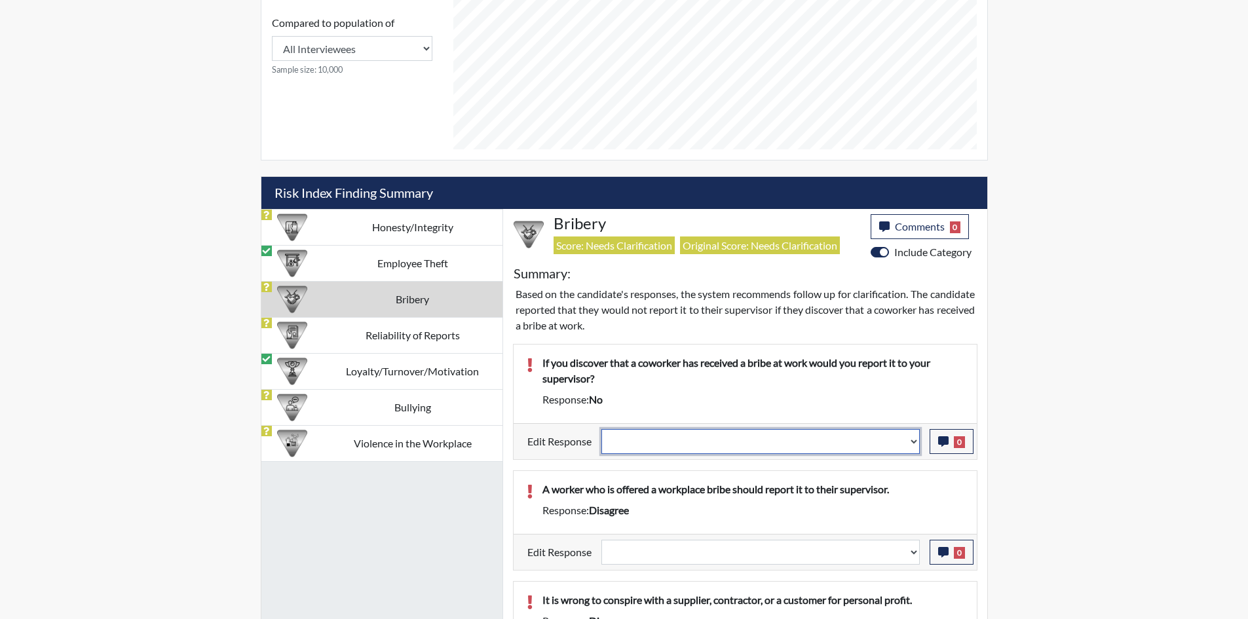
click at [771, 433] on select "Question is not relevant. Results will be updated. Reasonable explanation provi…" at bounding box center [761, 441] width 319 height 25
click at [602, 429] on select "Question is not relevant. Results will be updated. Reasonable explanation provi…" at bounding box center [761, 441] width 319 height 25
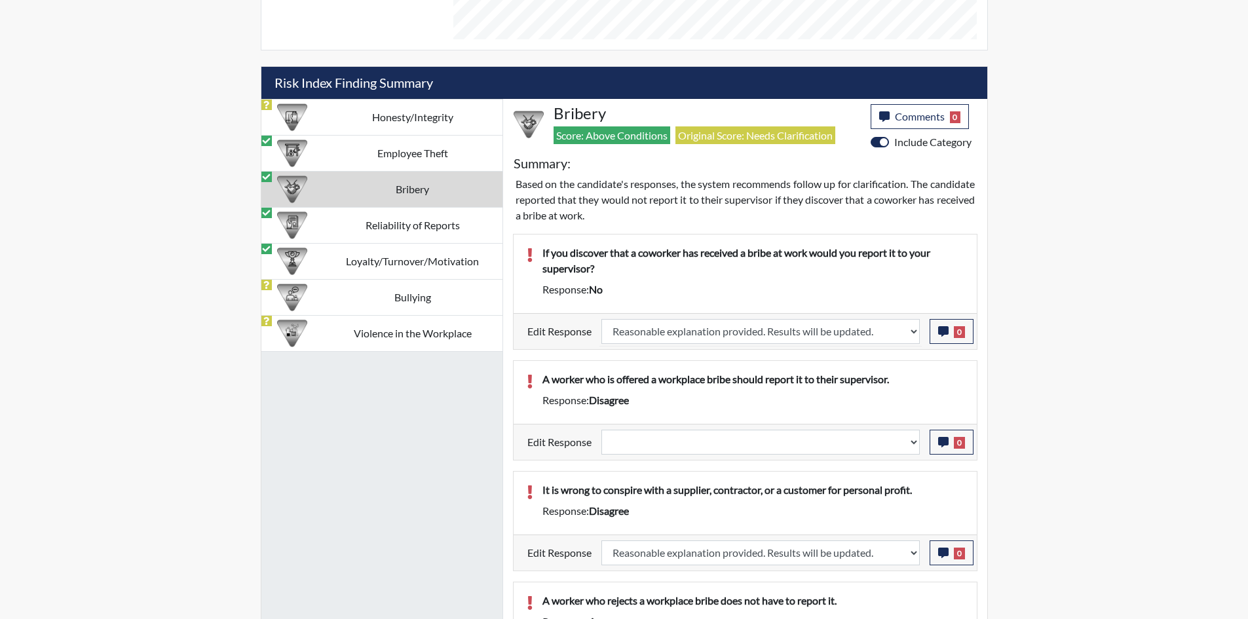
scroll to position [773, 0]
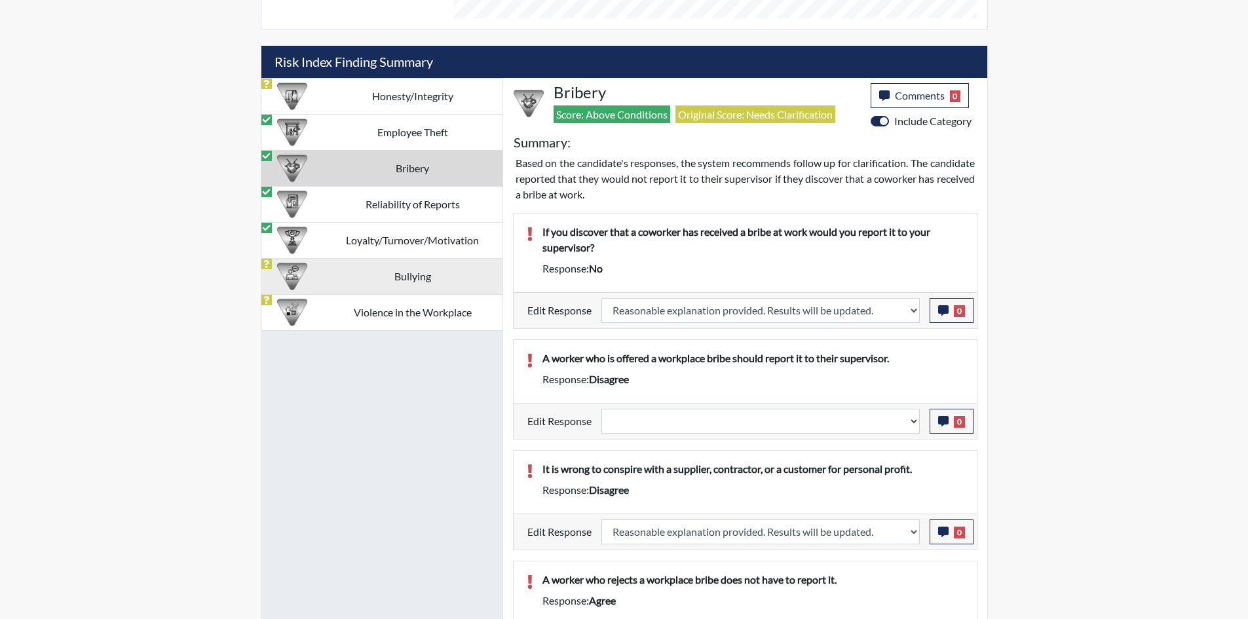
click at [335, 268] on td "Bullying" at bounding box center [413, 276] width 180 height 36
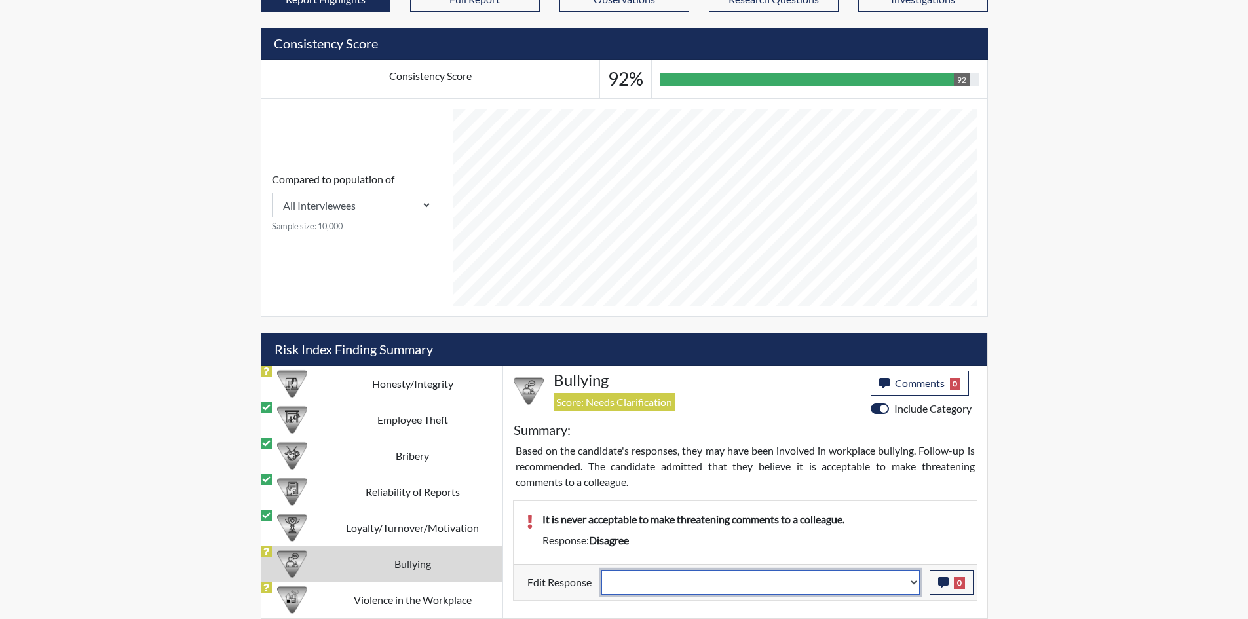
click at [659, 577] on select "Question is not relevant. Results will be updated. Reasonable explanation provi…" at bounding box center [761, 582] width 319 height 25
click at [602, 570] on select "Question is not relevant. Results will be updated. Reasonable explanation provi…" at bounding box center [761, 582] width 319 height 25
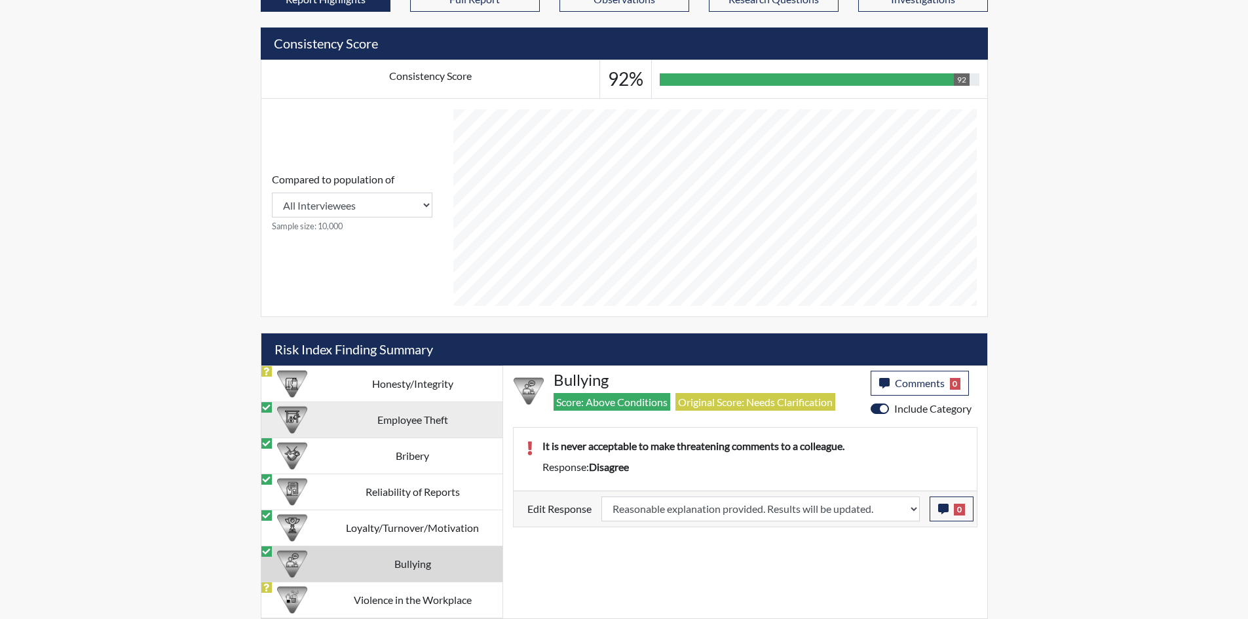
scroll to position [218, 545]
drag, startPoint x: 429, startPoint y: 594, endPoint x: 459, endPoint y: 570, distance: 39.1
click at [431, 595] on td "Violence in the Workplace" at bounding box center [413, 600] width 180 height 36
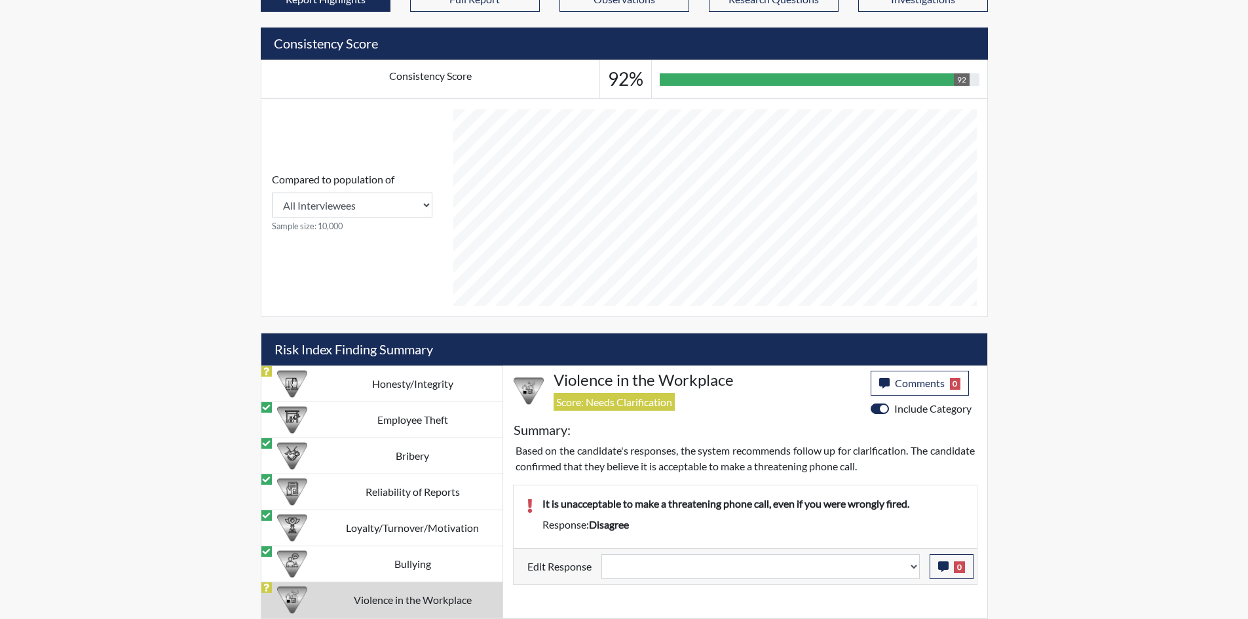
click at [784, 545] on div "It is unacceptable to make a threatening phone call, even if you were wrongly f…" at bounding box center [745, 517] width 463 height 63
click at [783, 560] on select "Question is not relevant. Results will be updated. Reasonable explanation provi…" at bounding box center [761, 566] width 319 height 25
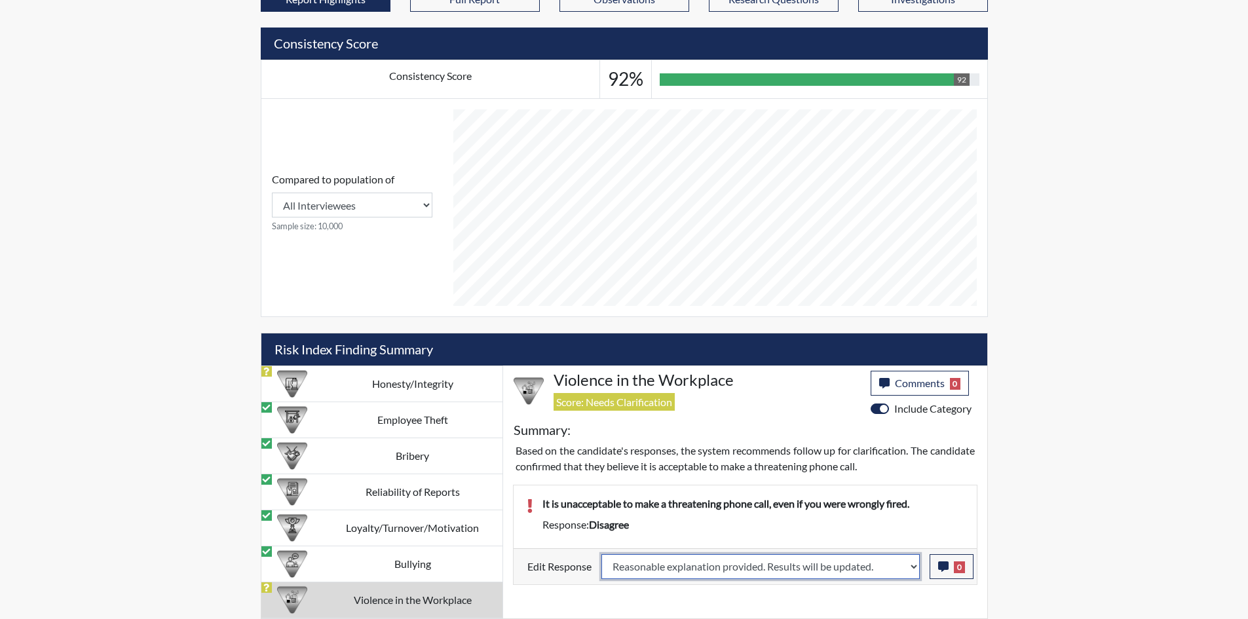
click at [602, 554] on select "Question is not relevant. Results will be updated. Reasonable explanation provi…" at bounding box center [761, 566] width 319 height 25
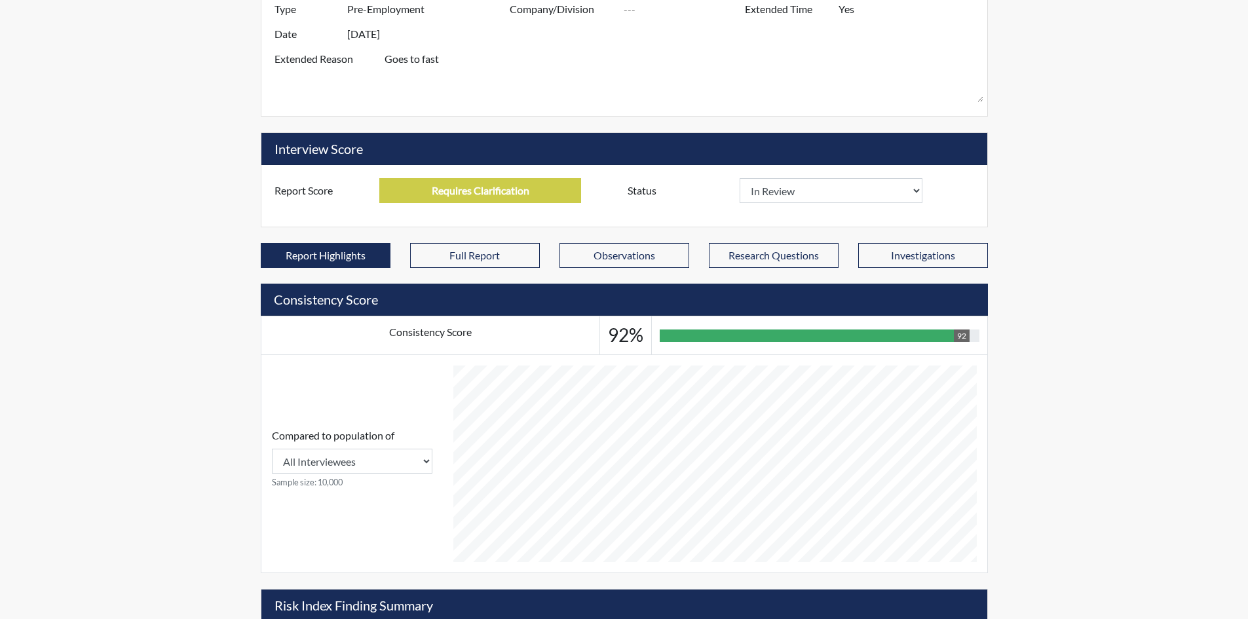
scroll to position [419, 0]
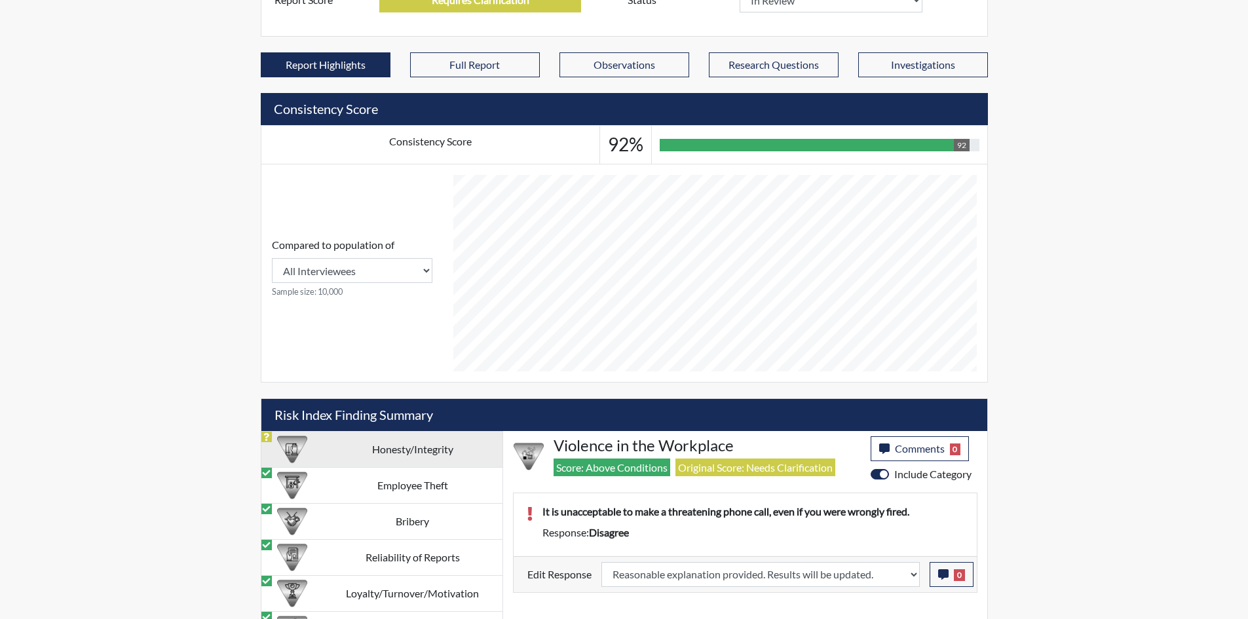
click at [419, 449] on td "Honesty/Integrity" at bounding box center [413, 449] width 180 height 36
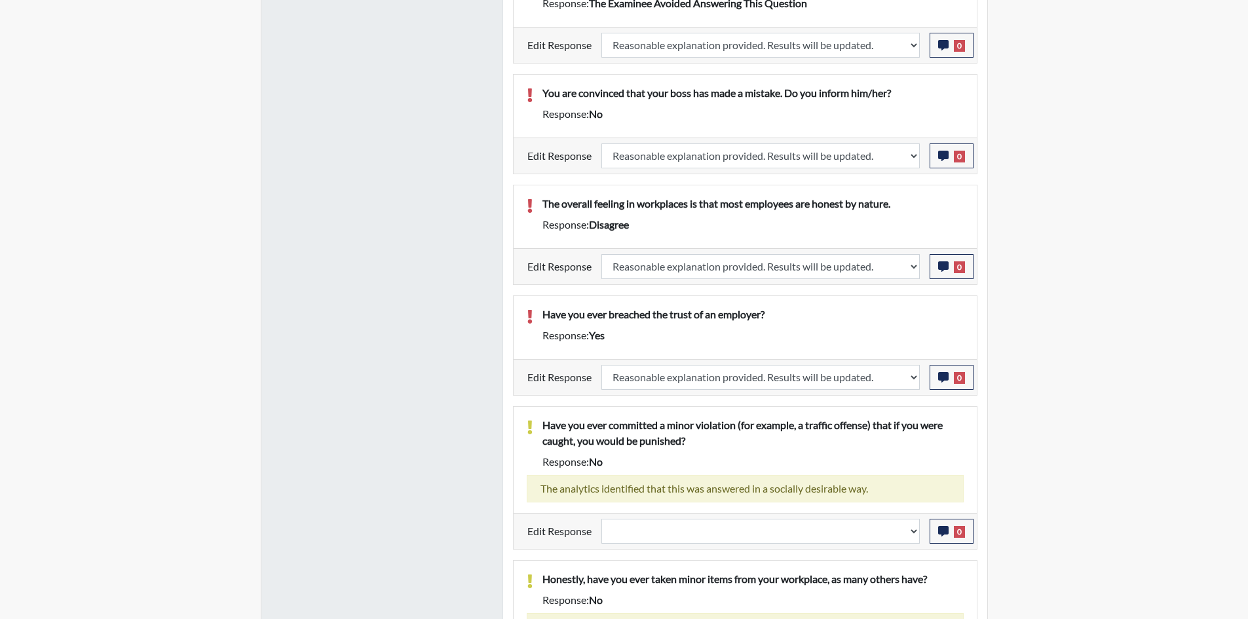
scroll to position [1206, 0]
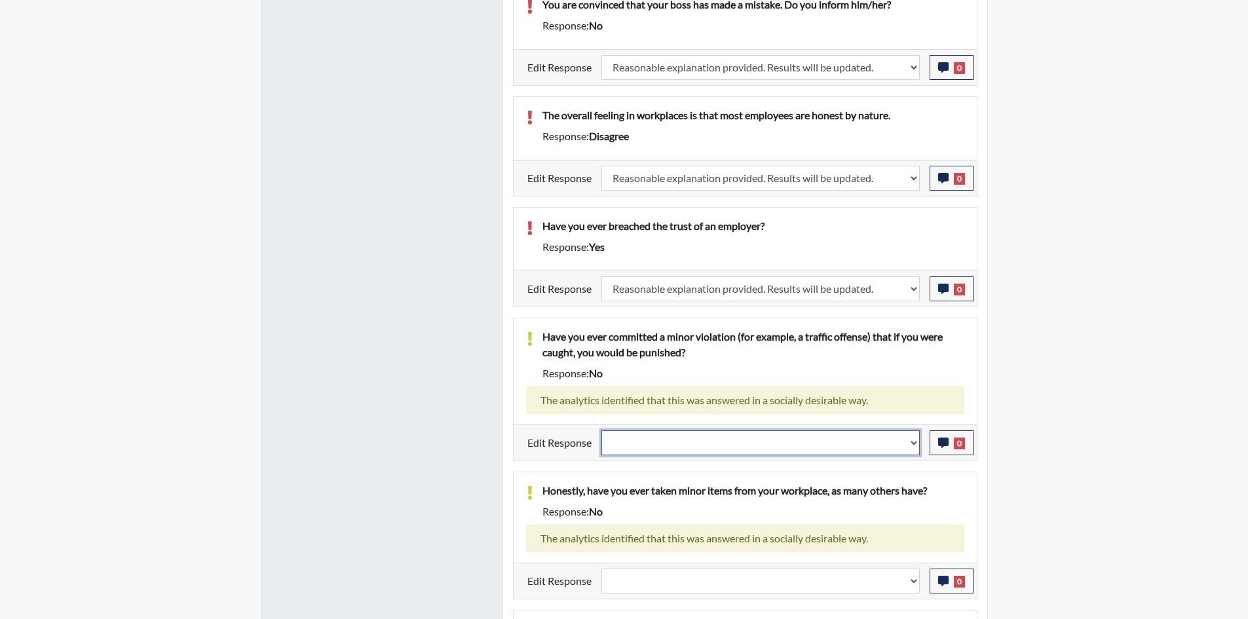
click at [748, 450] on select "Question is not relevant. Results will be updated. Reasonable explanation provi…" at bounding box center [761, 443] width 319 height 25
click at [747, 445] on select "Question is not relevant. Results will be updated. Reasonable explanation provi…" at bounding box center [761, 443] width 319 height 25
click at [602, 431] on select "Question is not relevant. Results will be updated. Reasonable explanation provi…" at bounding box center [761, 443] width 319 height 25
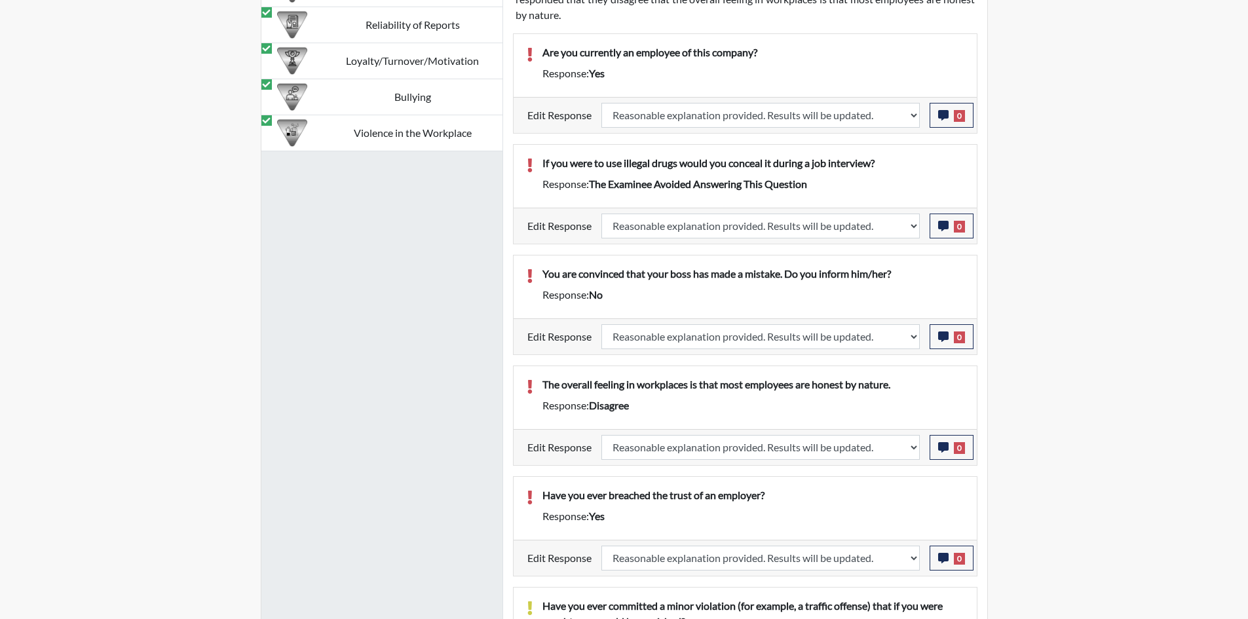
scroll to position [1337, 0]
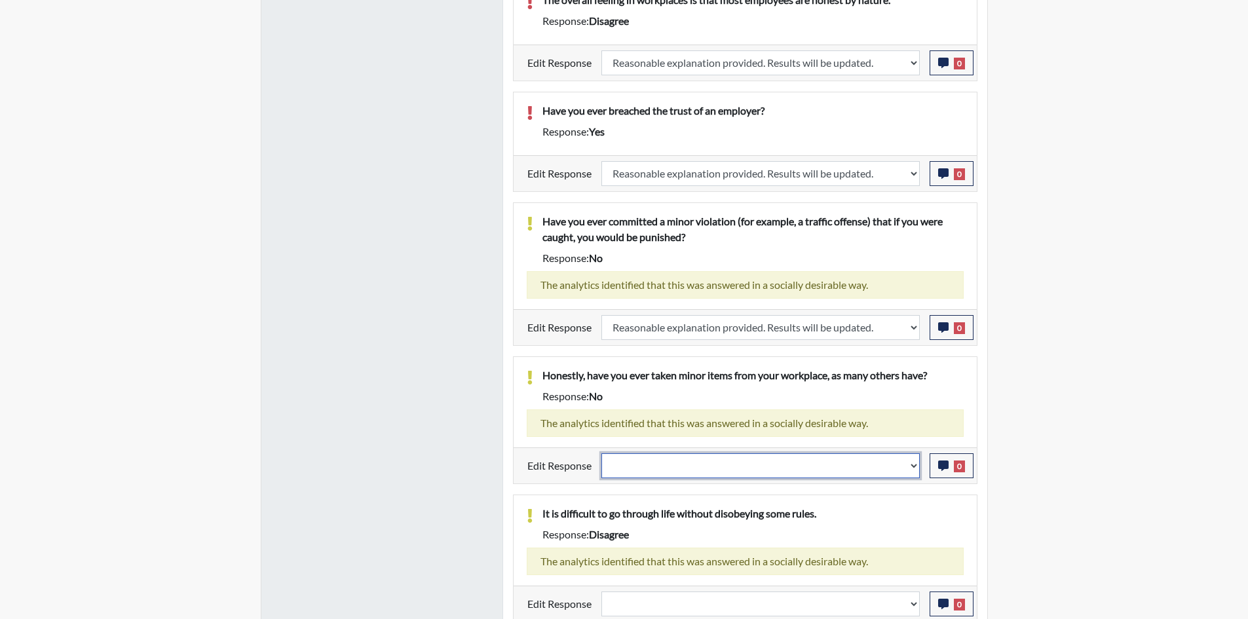
click at [622, 467] on select "Question is not relevant. Results will be updated. Reasonable explanation provi…" at bounding box center [761, 466] width 319 height 25
click at [602, 454] on select "Question is not relevant. Results will be updated. Reasonable explanation provi…" at bounding box center [761, 466] width 319 height 25
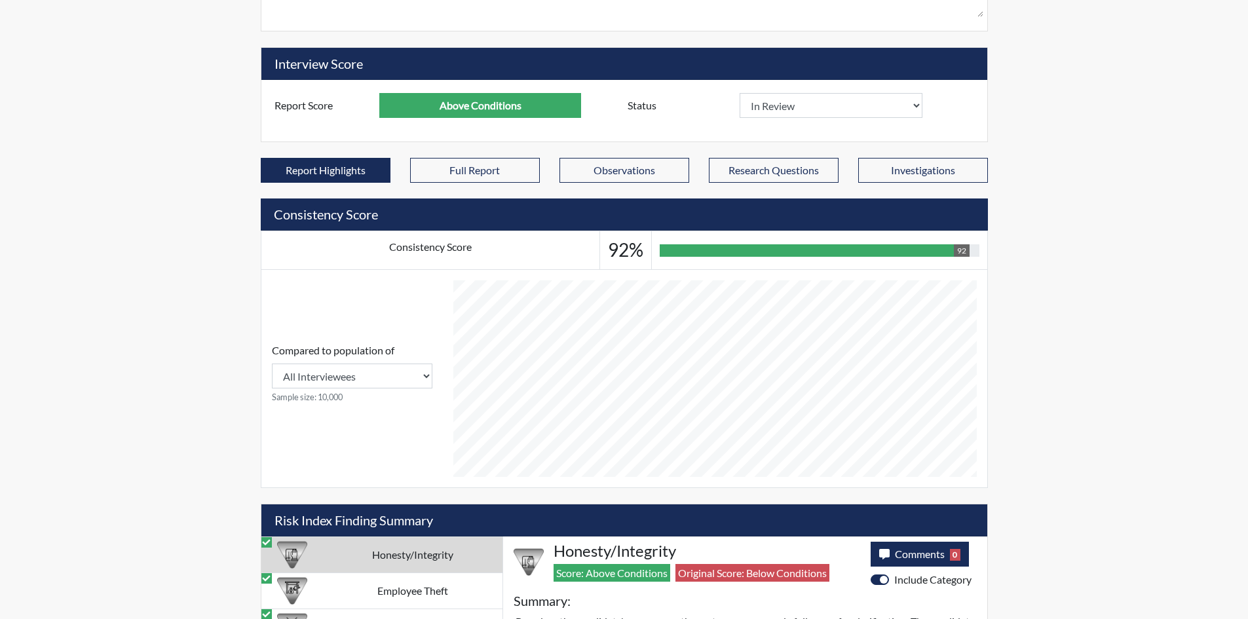
scroll to position [0, 0]
